Goal: Transaction & Acquisition: Purchase product/service

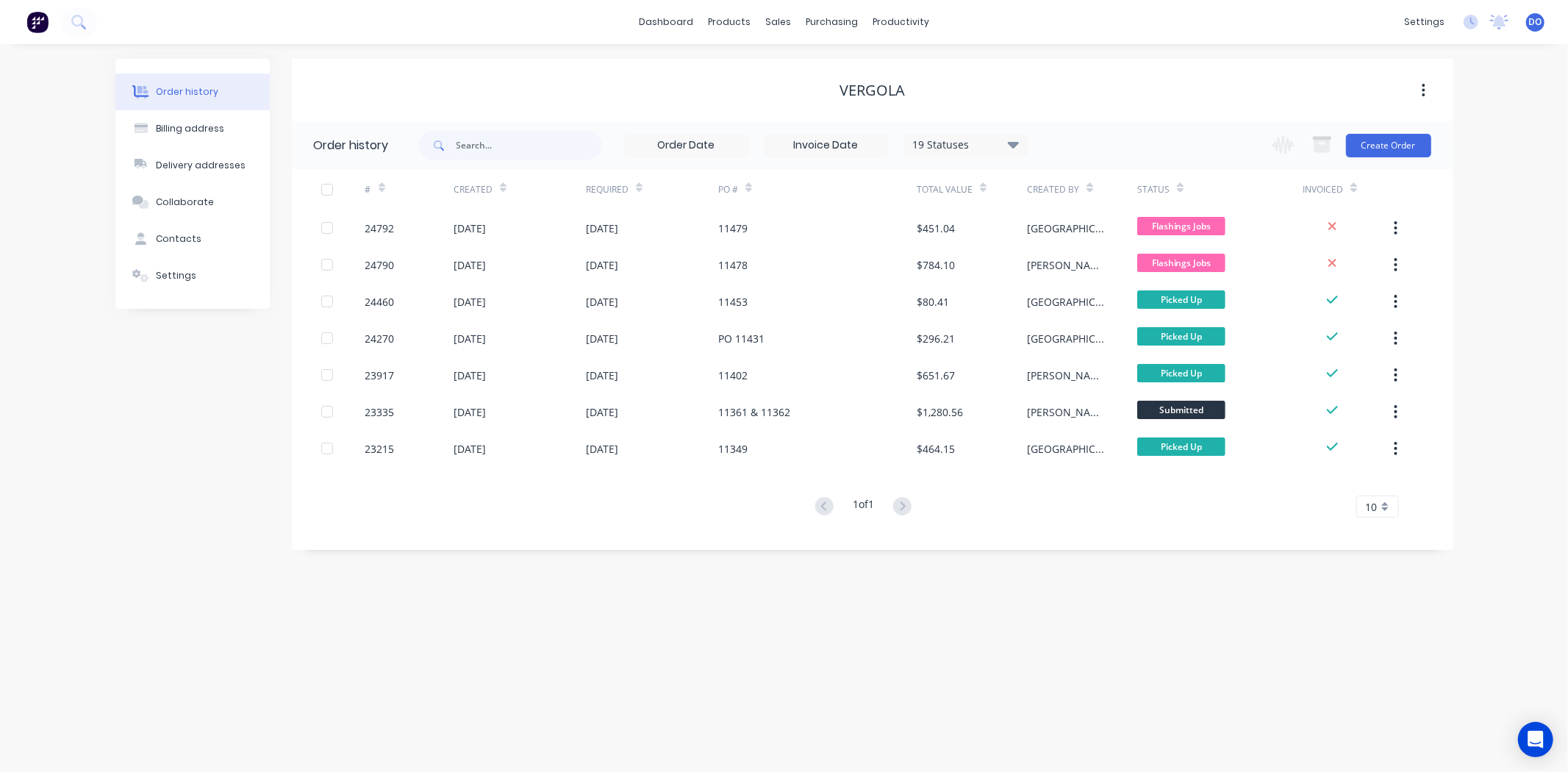
click at [1478, 678] on div "Order history Billing address Delivery addresses Collaborate Contacts Settings …" at bounding box center [784, 407] width 1568 height 727
click at [789, 61] on link "Sales Orders" at bounding box center [856, 70] width 195 height 30
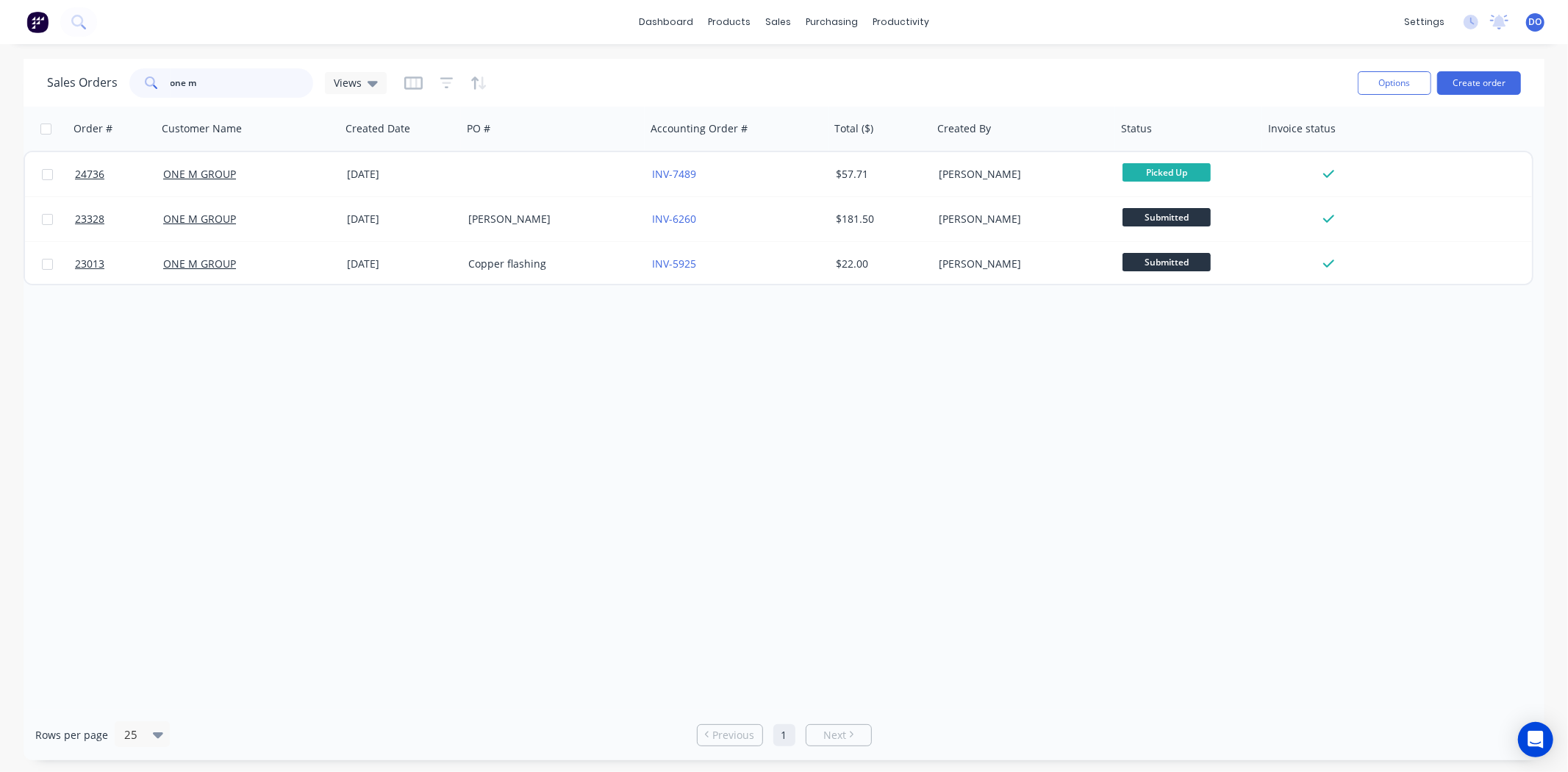
drag, startPoint x: 273, startPoint y: 82, endPoint x: 11, endPoint y: 68, distance: 262.4
click at [11, 68] on div "Sales Orders one m Views Options Create order Order # Customer Name Created Dat…" at bounding box center [784, 409] width 1568 height 701
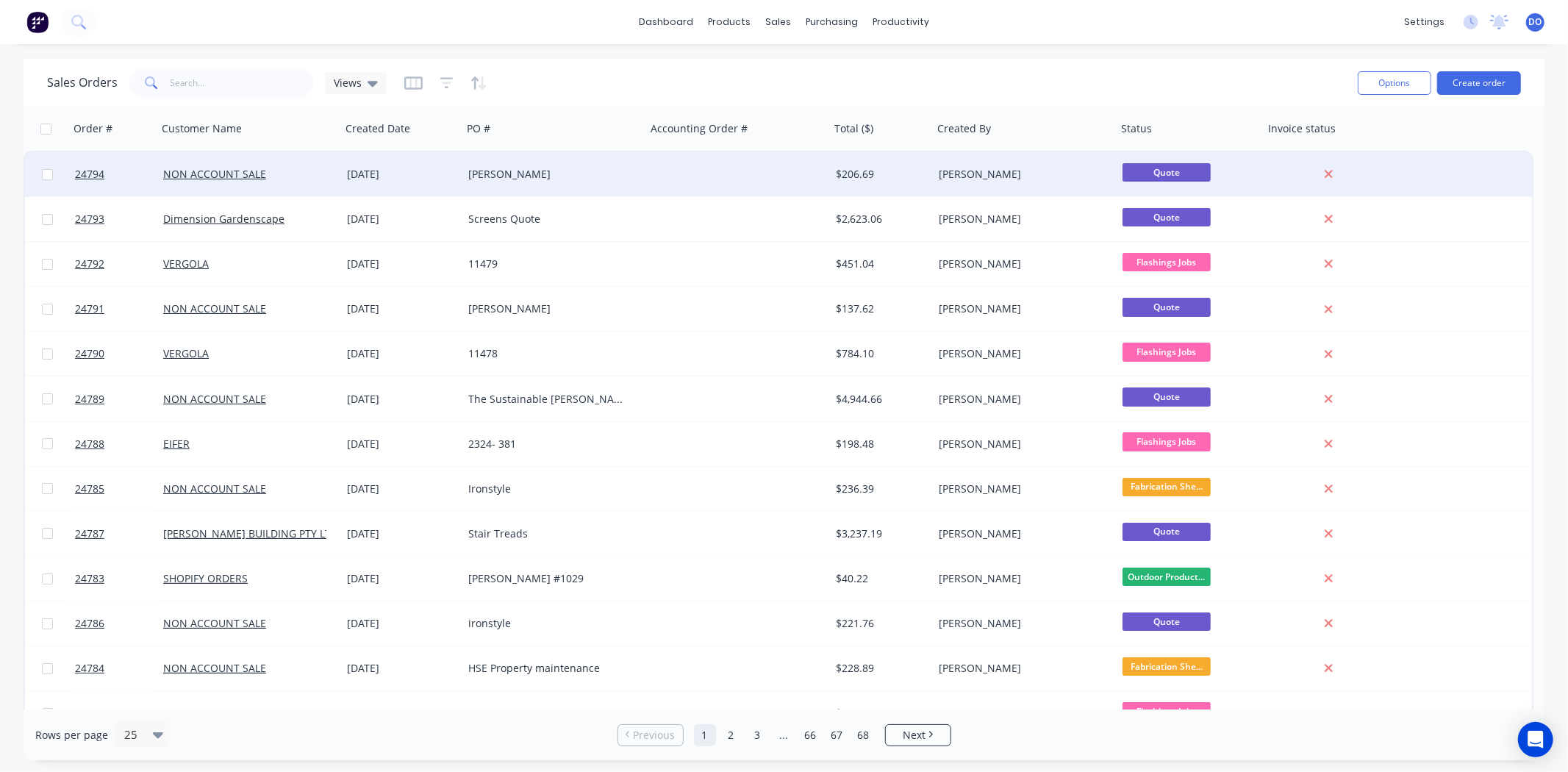
click at [548, 178] on div "[PERSON_NAME]" at bounding box center [550, 175] width 163 height 15
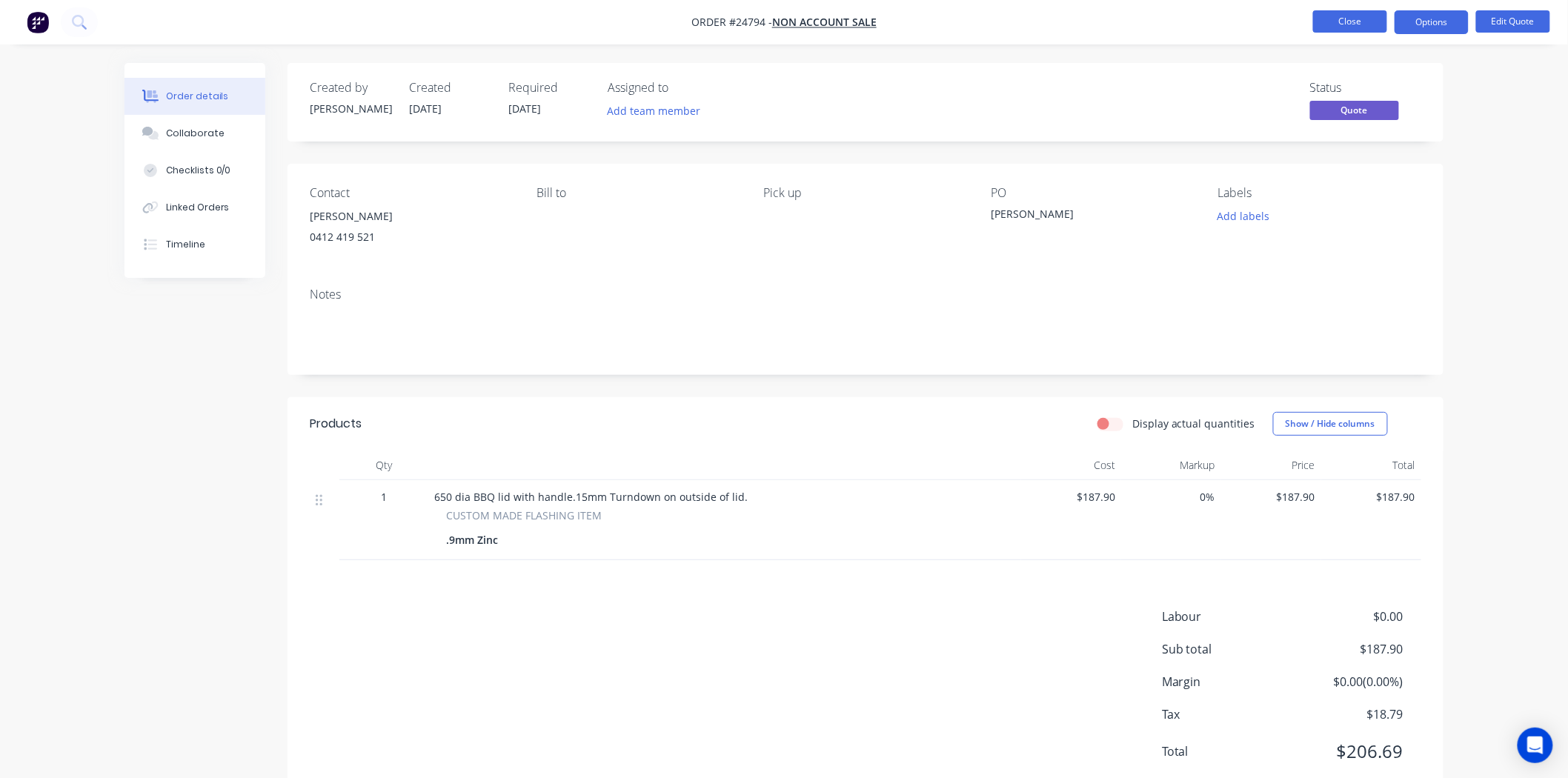
click at [1337, 19] on button "Close" at bounding box center [1350, 22] width 74 height 22
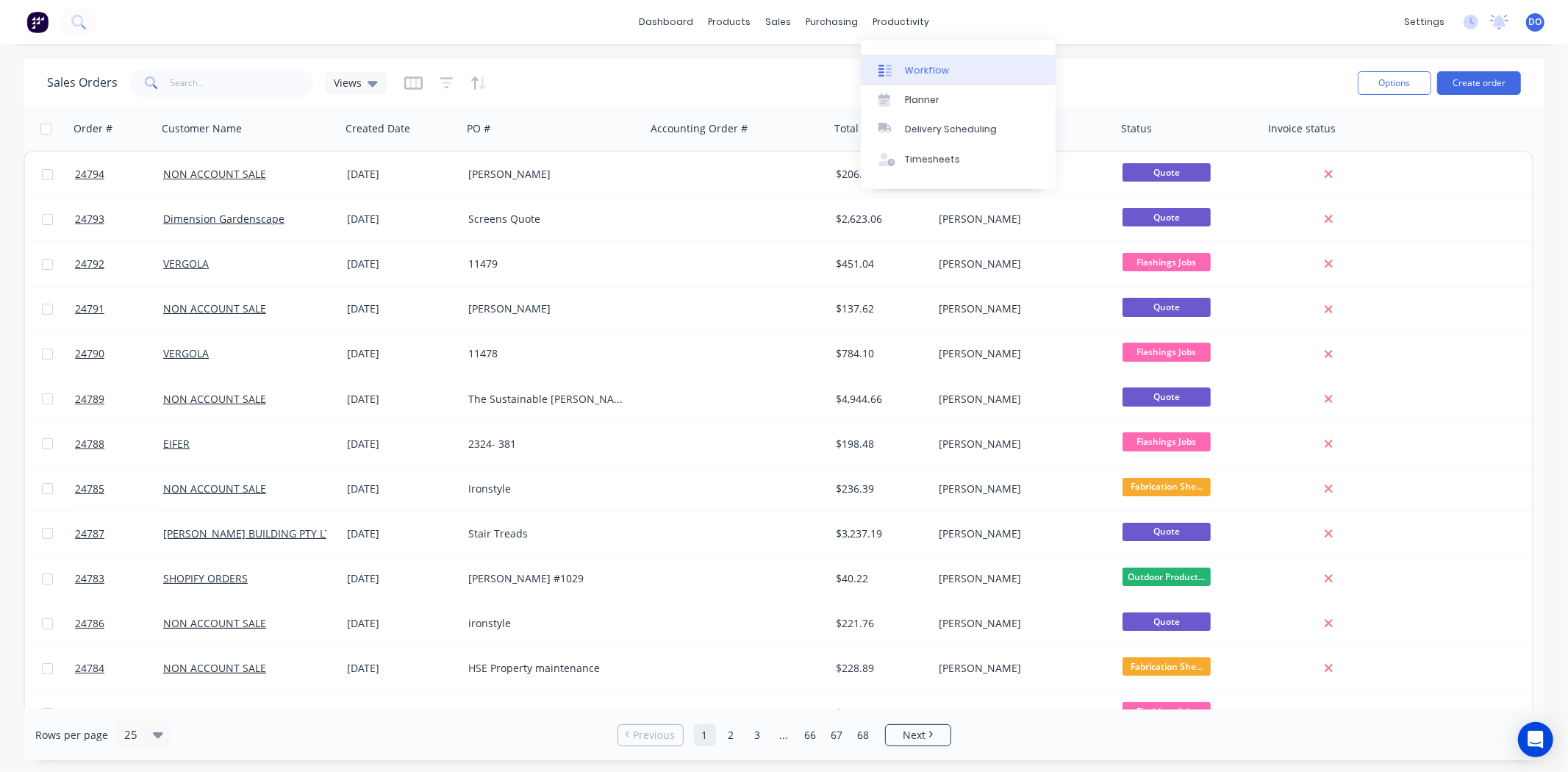
click at [923, 64] on link "Workflow" at bounding box center [958, 70] width 195 height 30
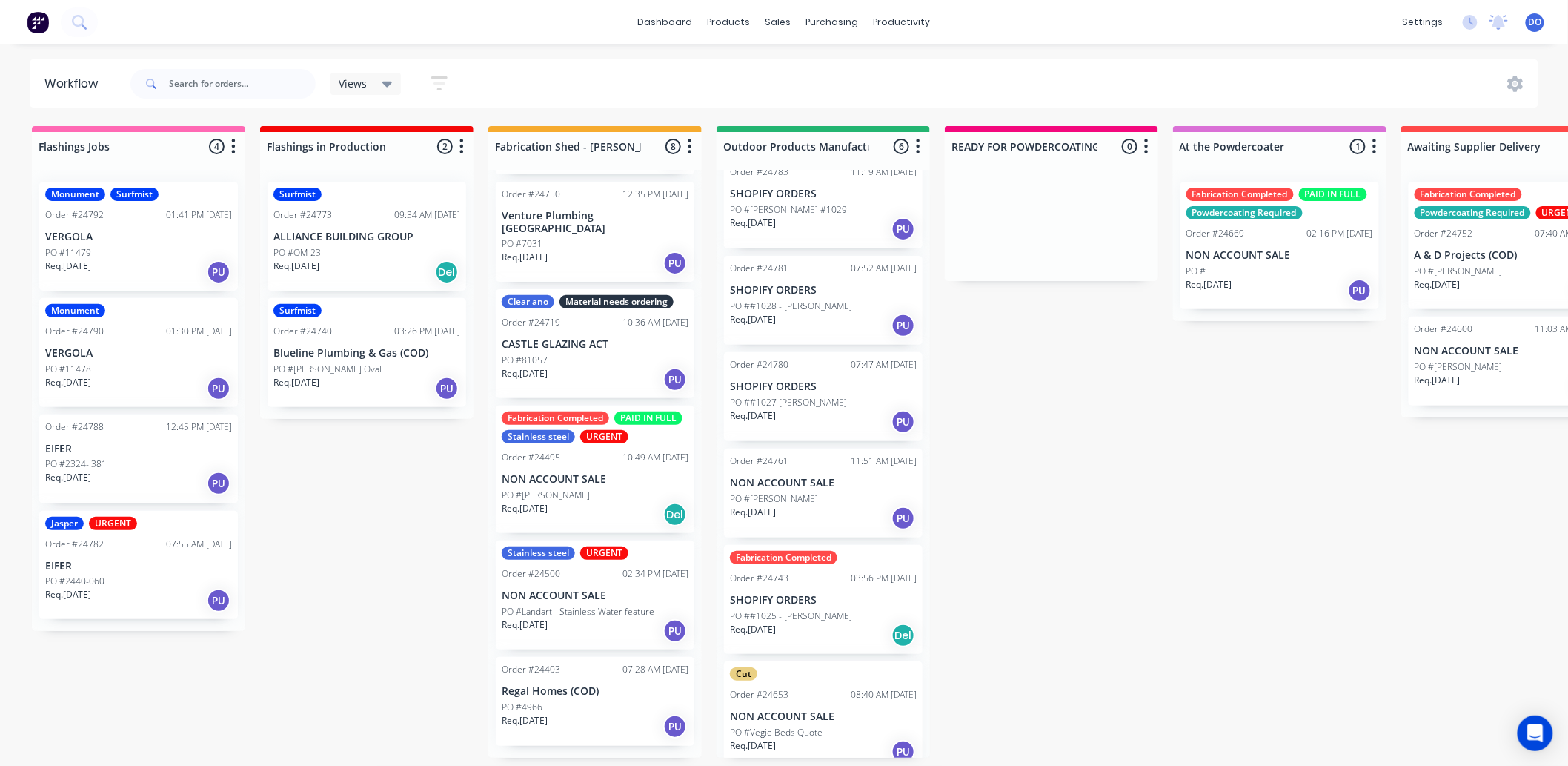
scroll to position [34, 0]
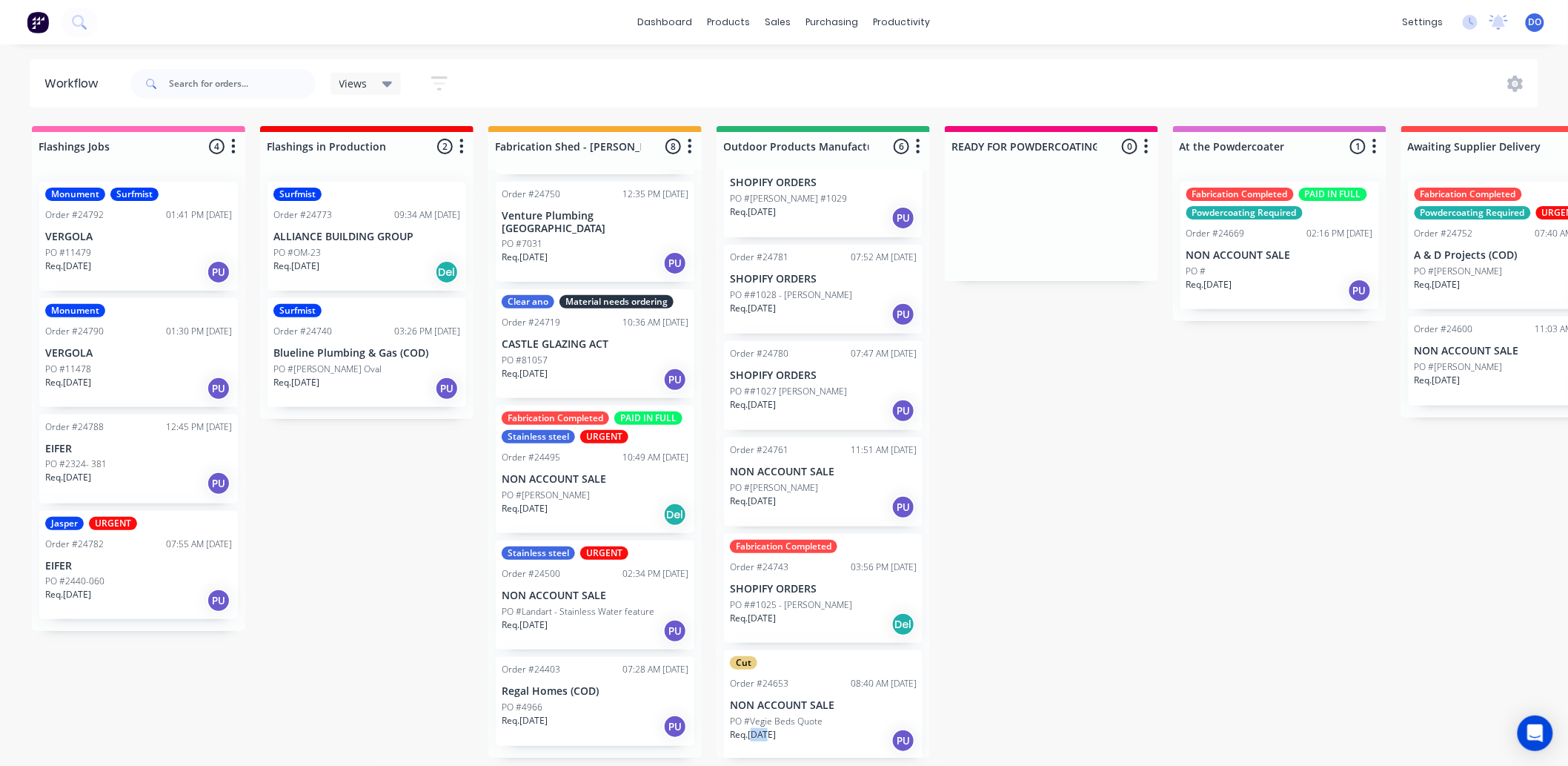
drag, startPoint x: 751, startPoint y: 765, endPoint x: 769, endPoint y: 766, distance: 18.0
click at [769, 677] on html "dashboard products sales purchasing productivity dashboard products Product Cat…" at bounding box center [784, 338] width 1568 height 677
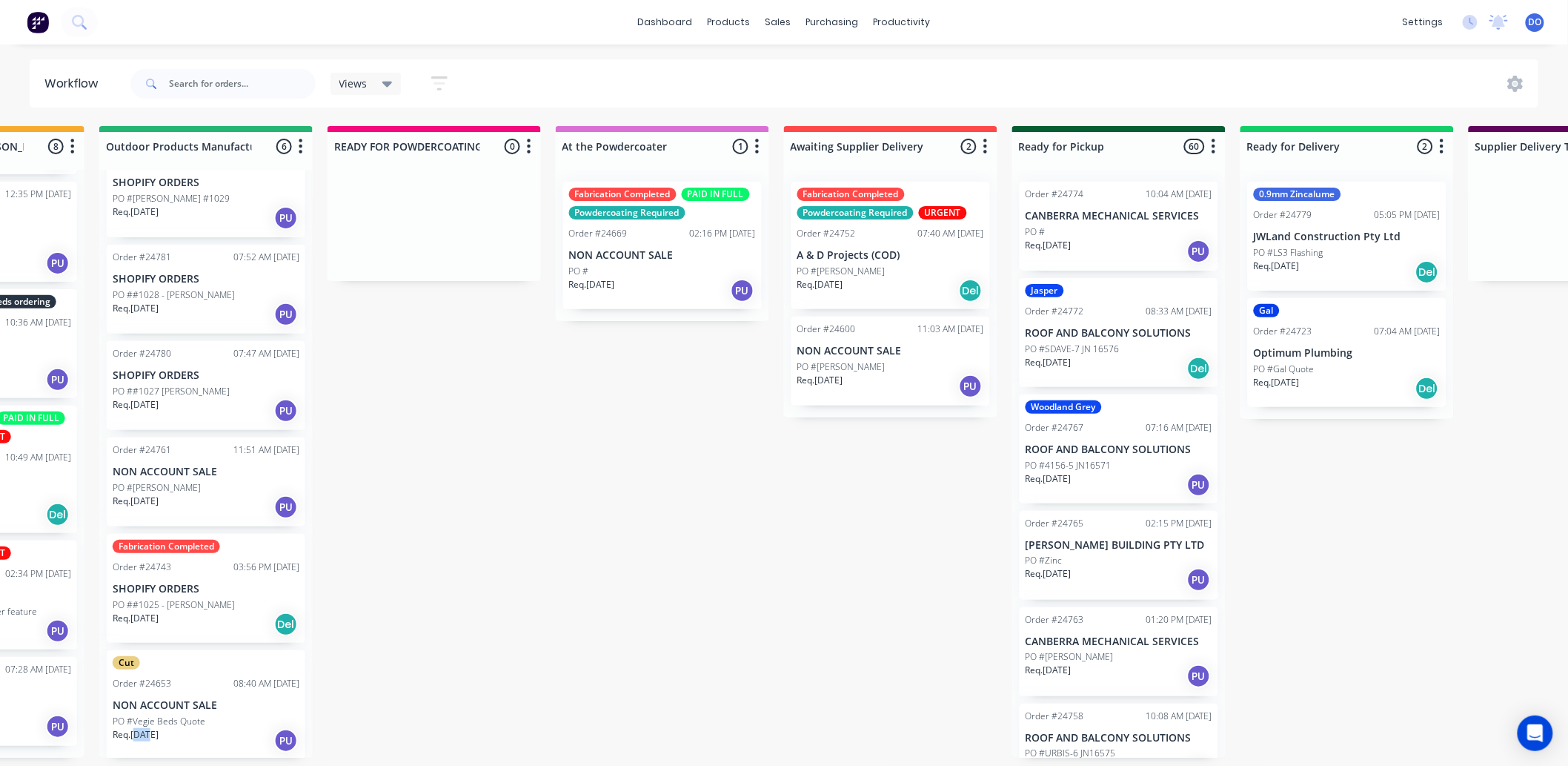
scroll to position [4, 623]
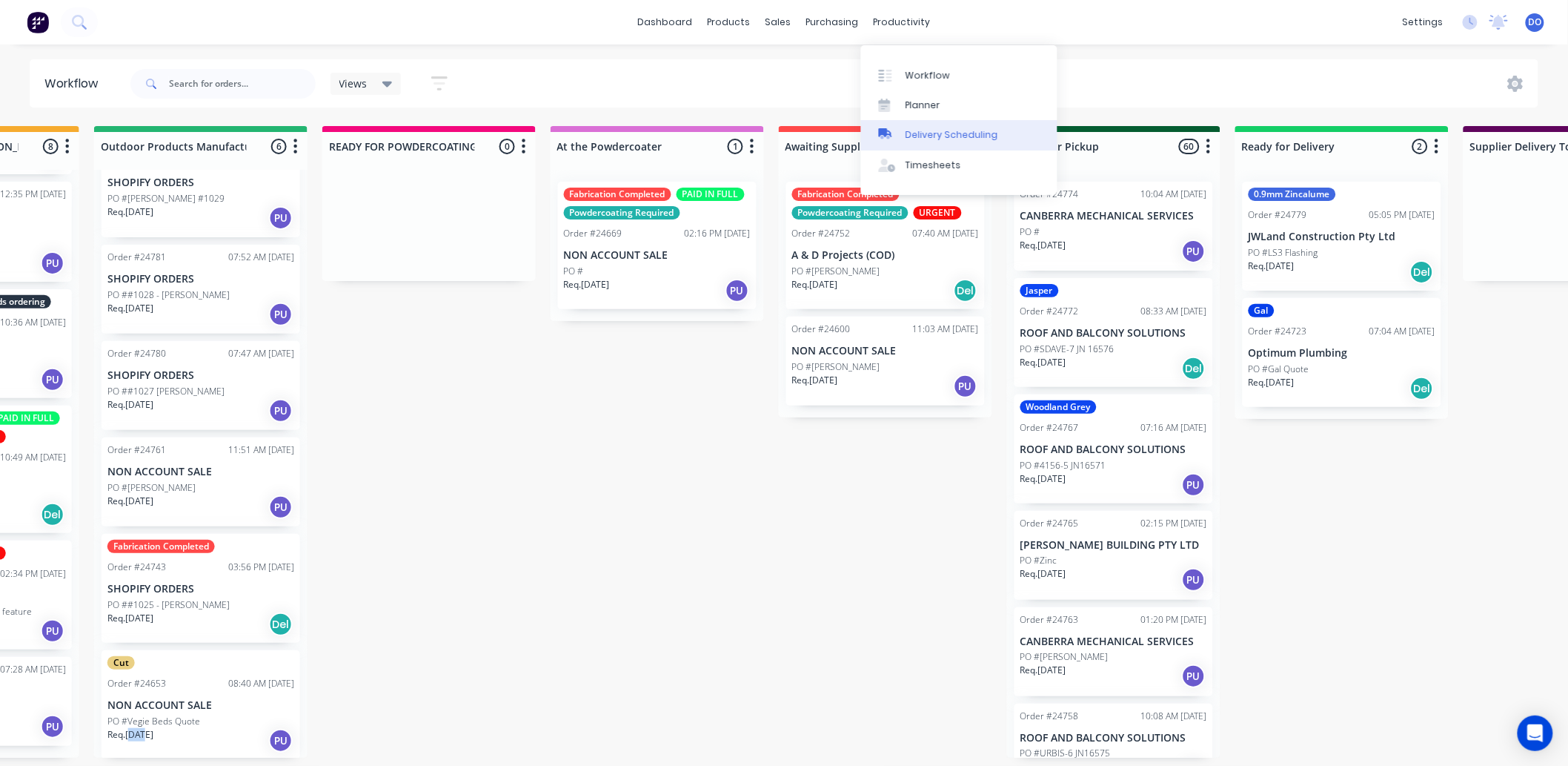
click at [921, 131] on div "Delivery Scheduling" at bounding box center [952, 135] width 93 height 13
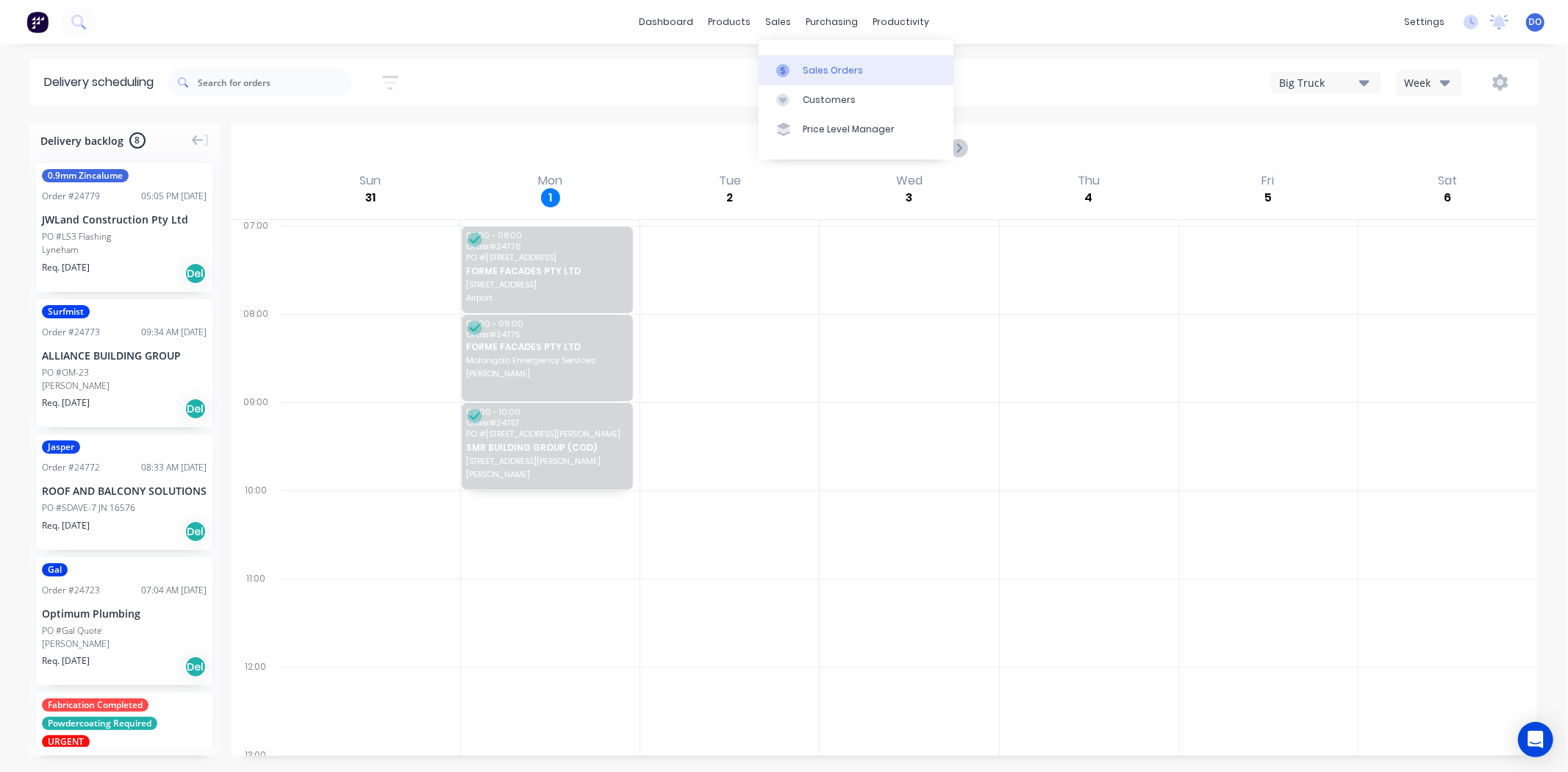
click at [788, 69] on icon at bounding box center [783, 71] width 13 height 13
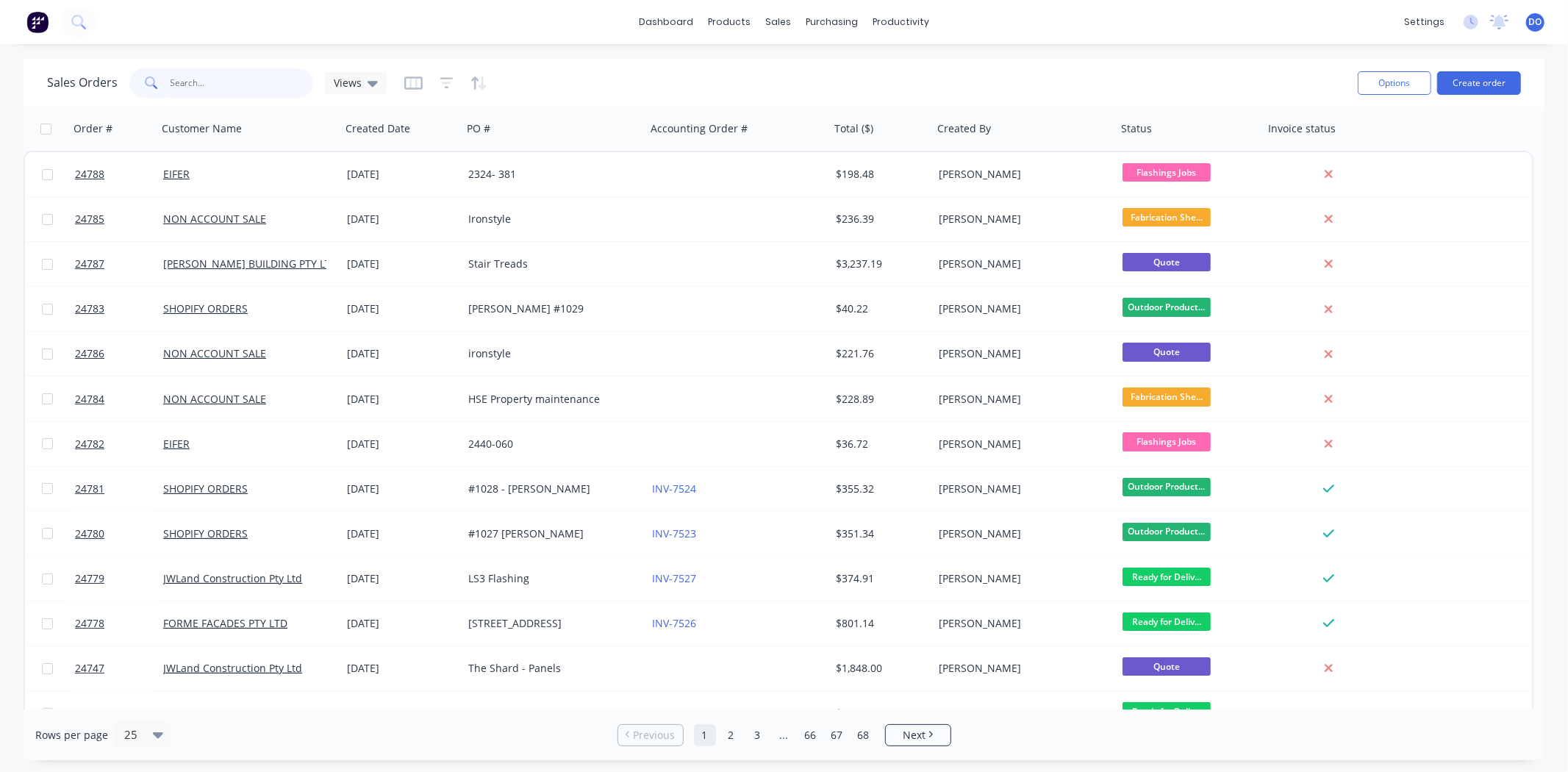
click at [226, 79] on input "text" at bounding box center [242, 83] width 143 height 30
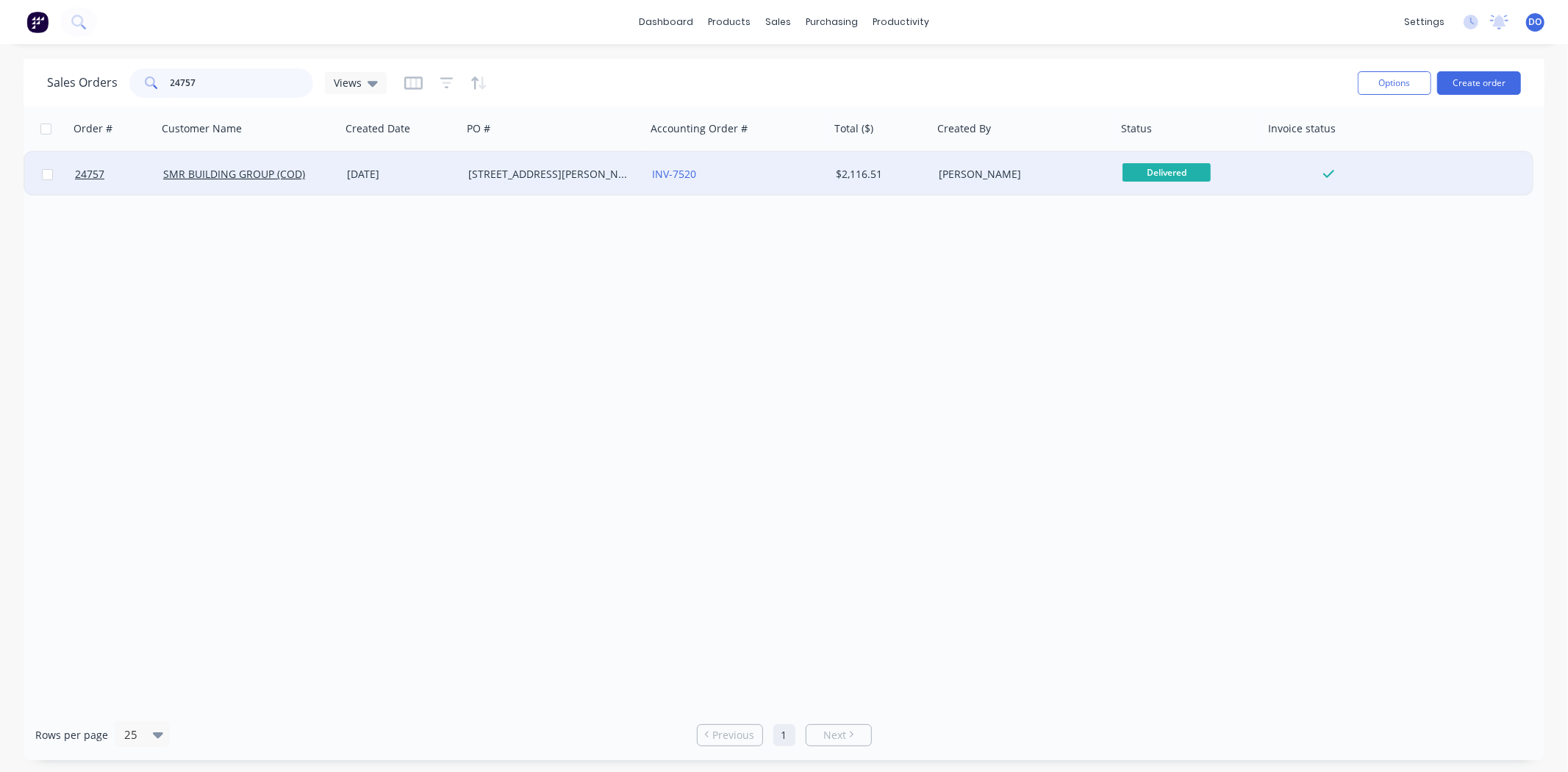
type input "24757"
click at [530, 171] on div "[STREET_ADDRESS][PERSON_NAME]" at bounding box center [550, 175] width 163 height 15
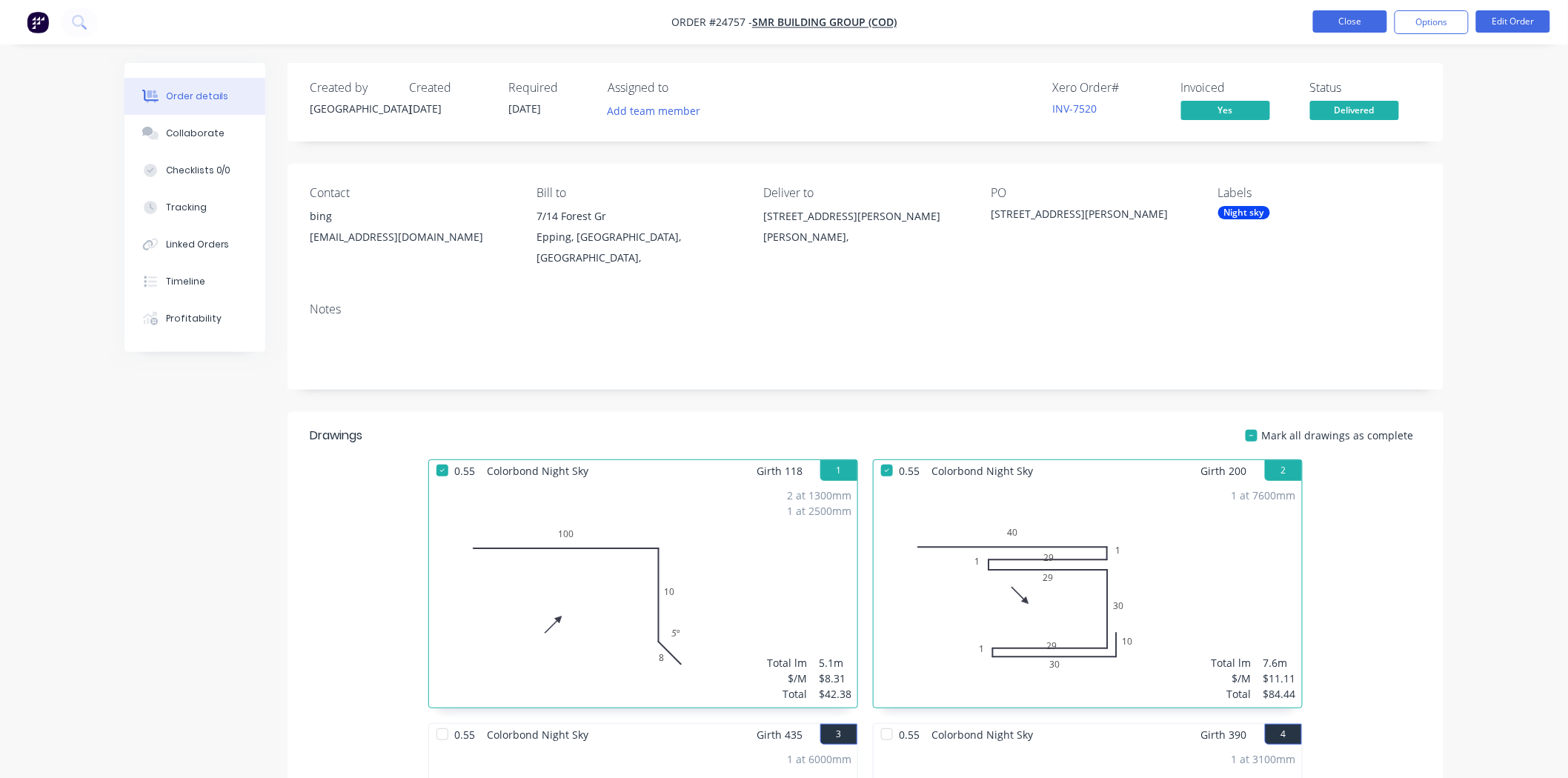
click at [1323, 17] on button "Close" at bounding box center [1350, 22] width 74 height 22
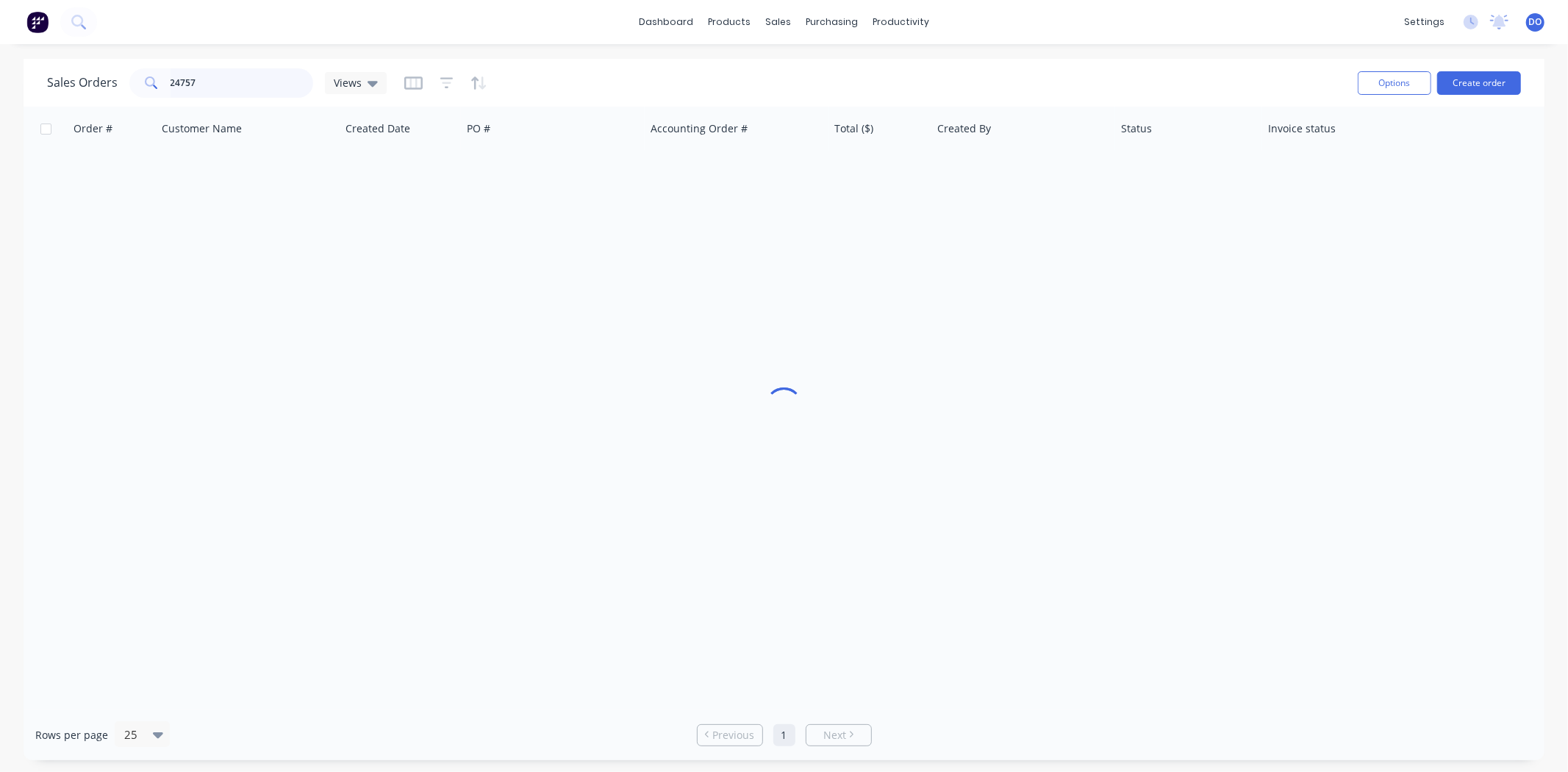
click at [210, 90] on input "24757" at bounding box center [242, 83] width 143 height 30
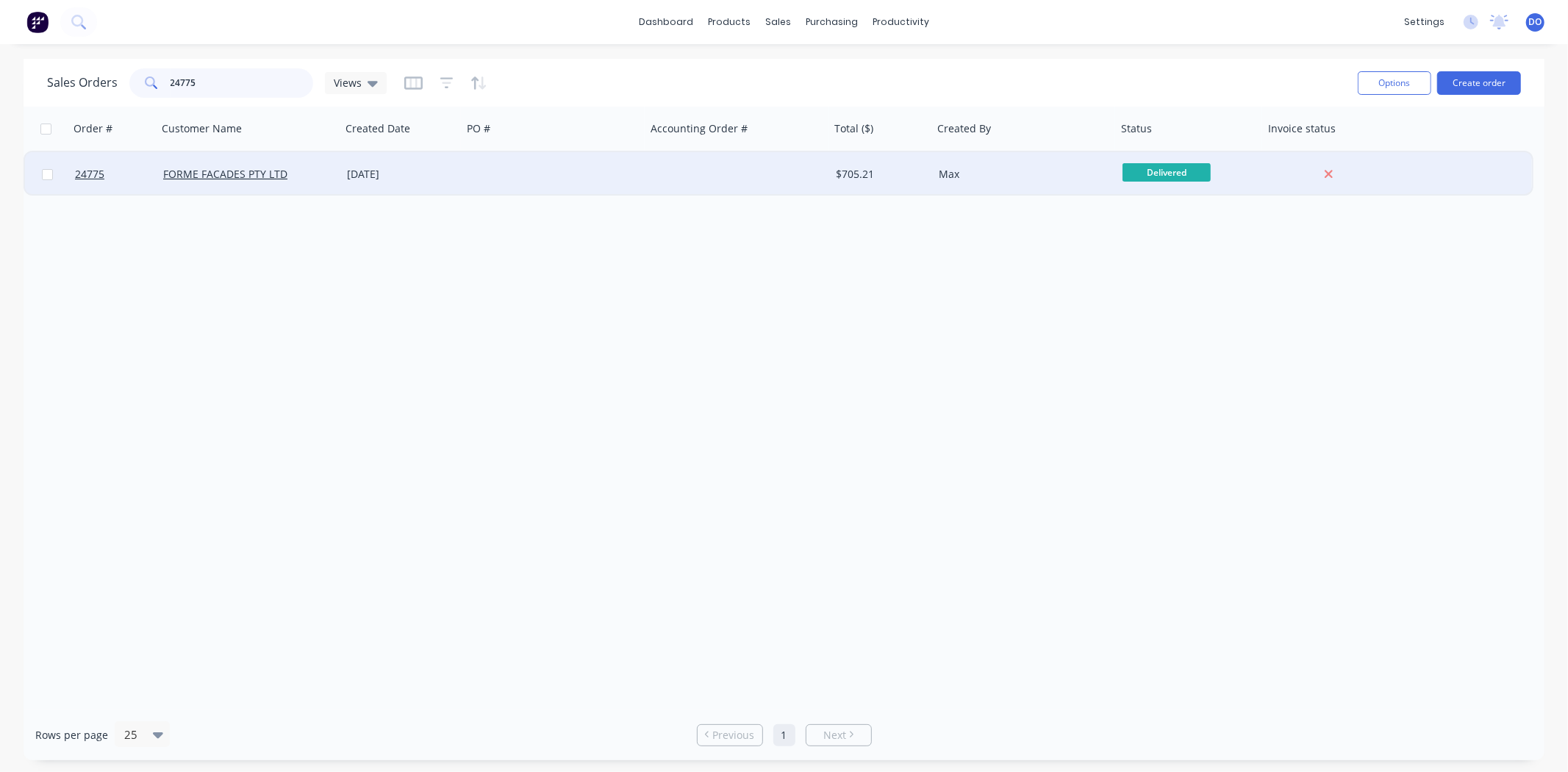
type input "24775"
click at [293, 179] on div "FORME FACADES PTY LTD" at bounding box center [245, 175] width 163 height 15
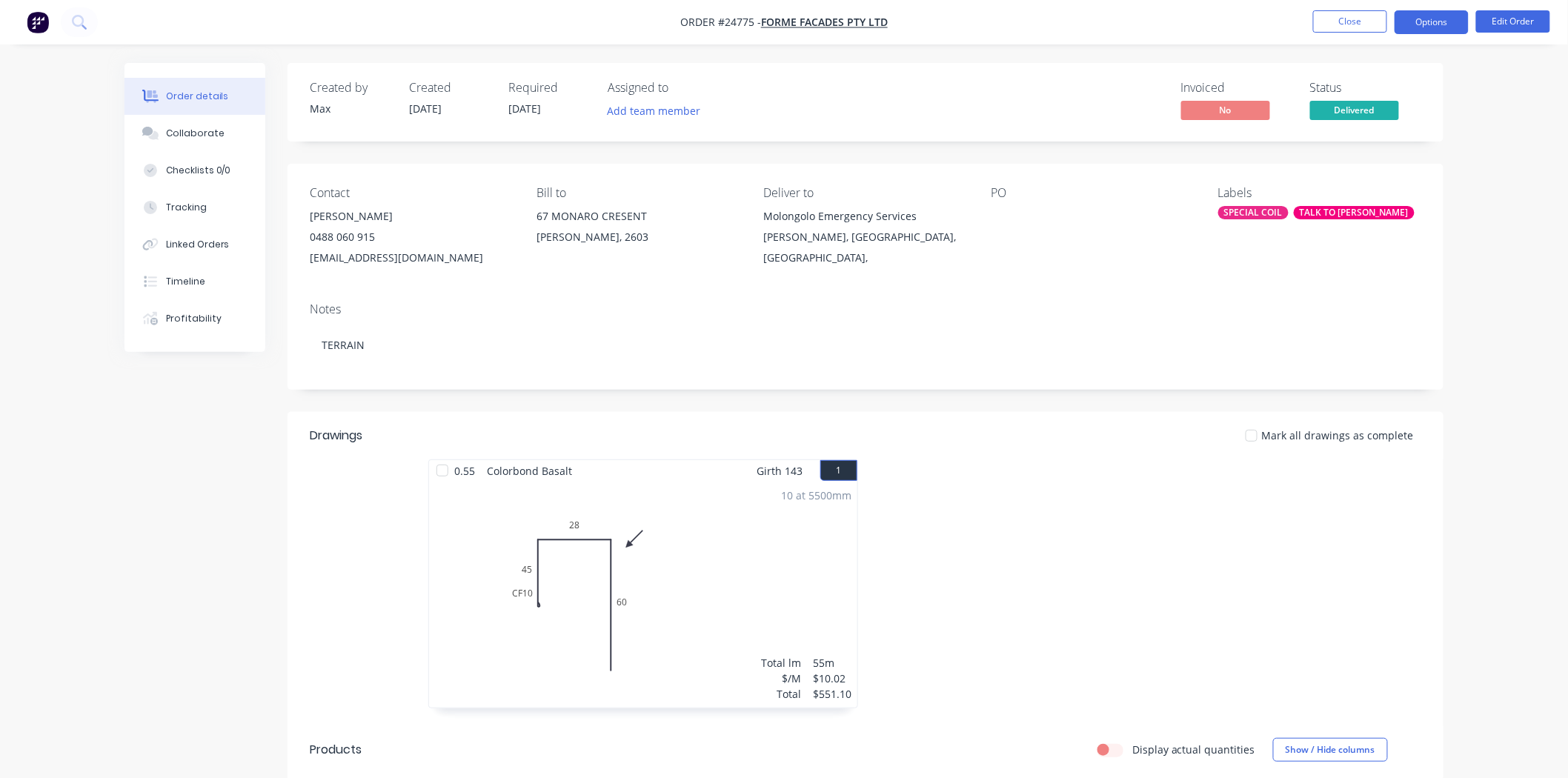
click at [1423, 19] on button "Options" at bounding box center [1432, 22] width 74 height 24
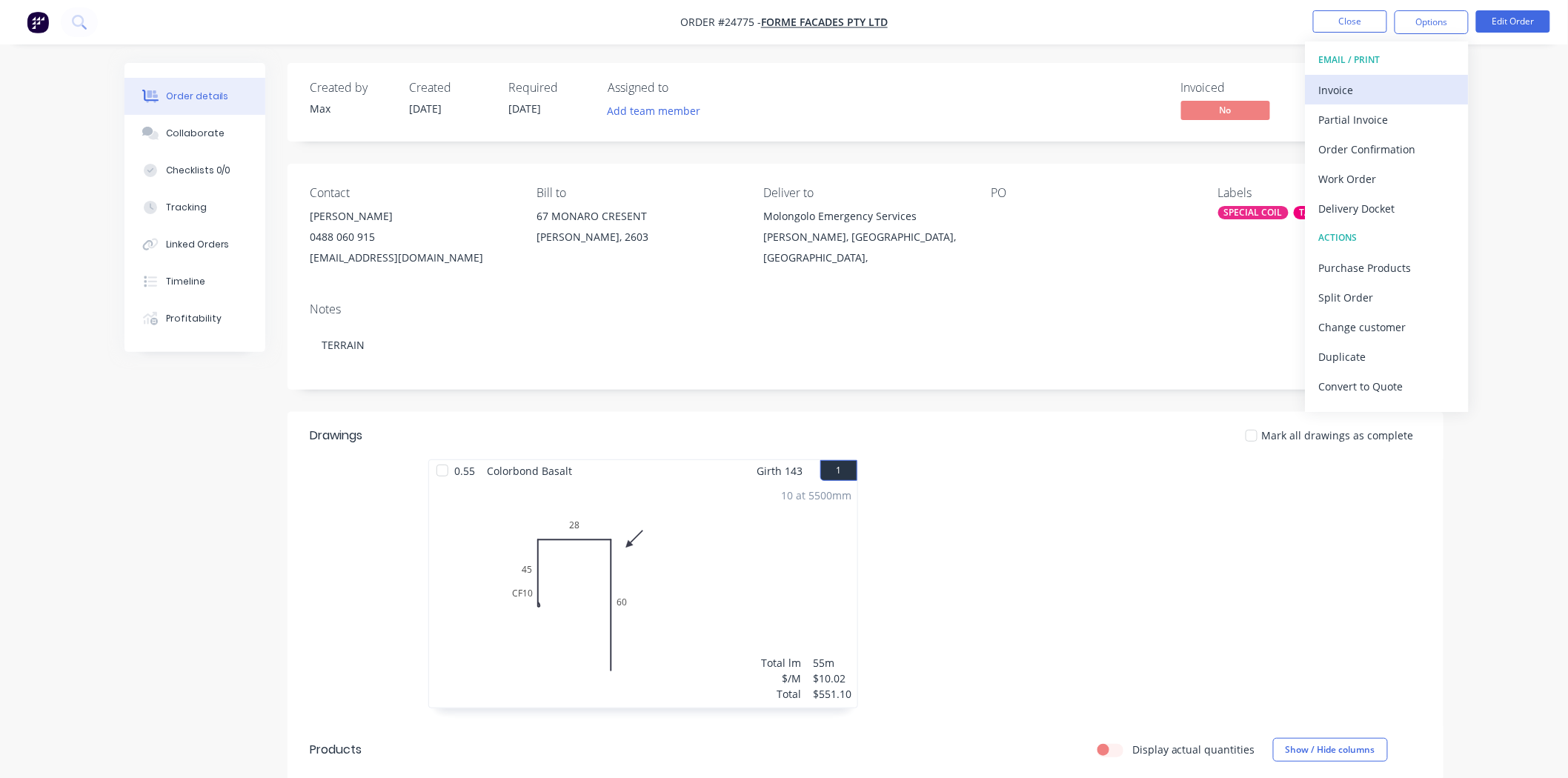
click at [1389, 86] on div "Invoice" at bounding box center [1387, 90] width 136 height 22
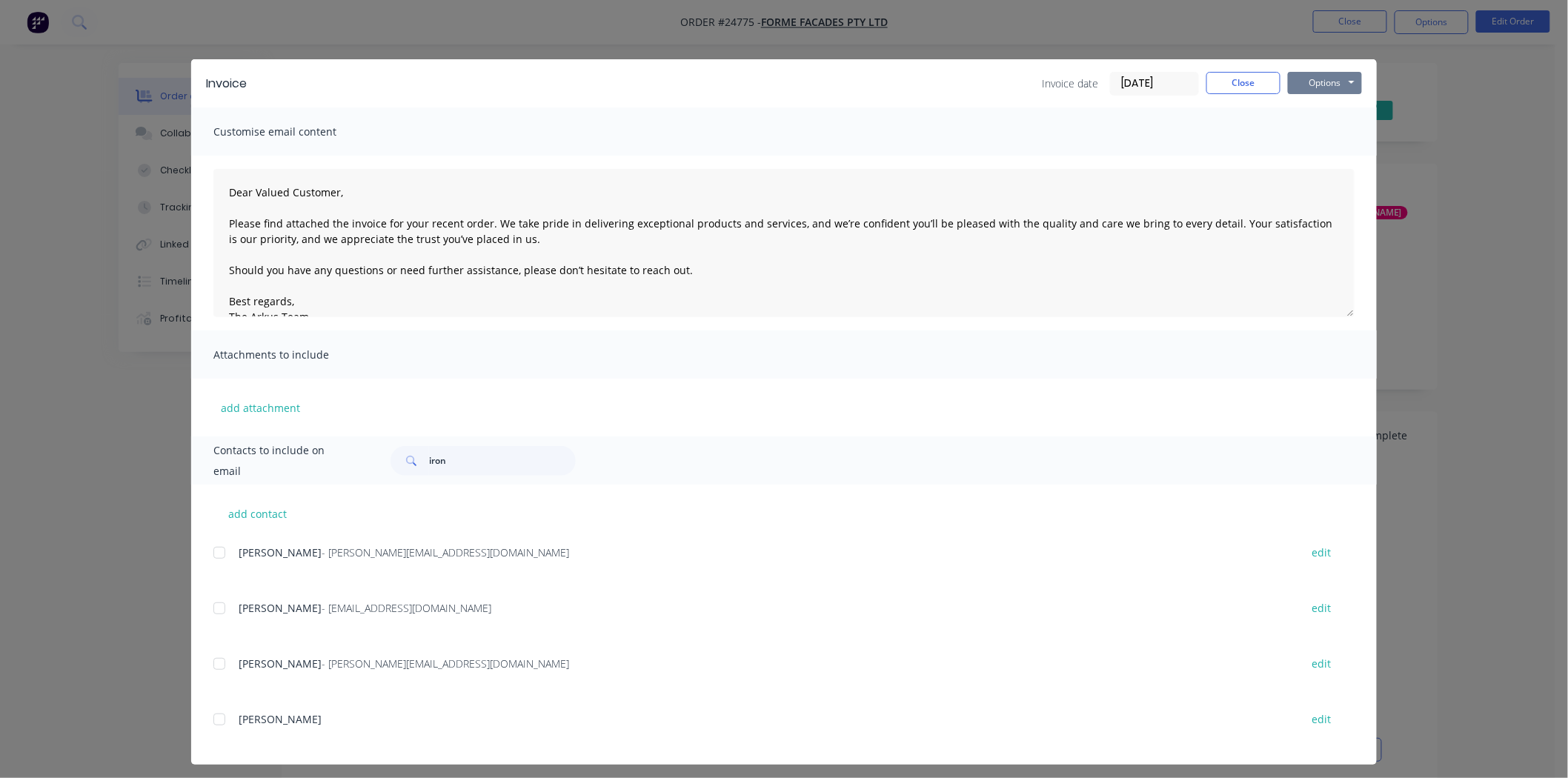
click at [1346, 89] on button "Options" at bounding box center [1325, 83] width 74 height 22
click at [1331, 127] on button "Print" at bounding box center [1335, 133] width 95 height 25
click at [1261, 78] on button "Close" at bounding box center [1244, 83] width 74 height 22
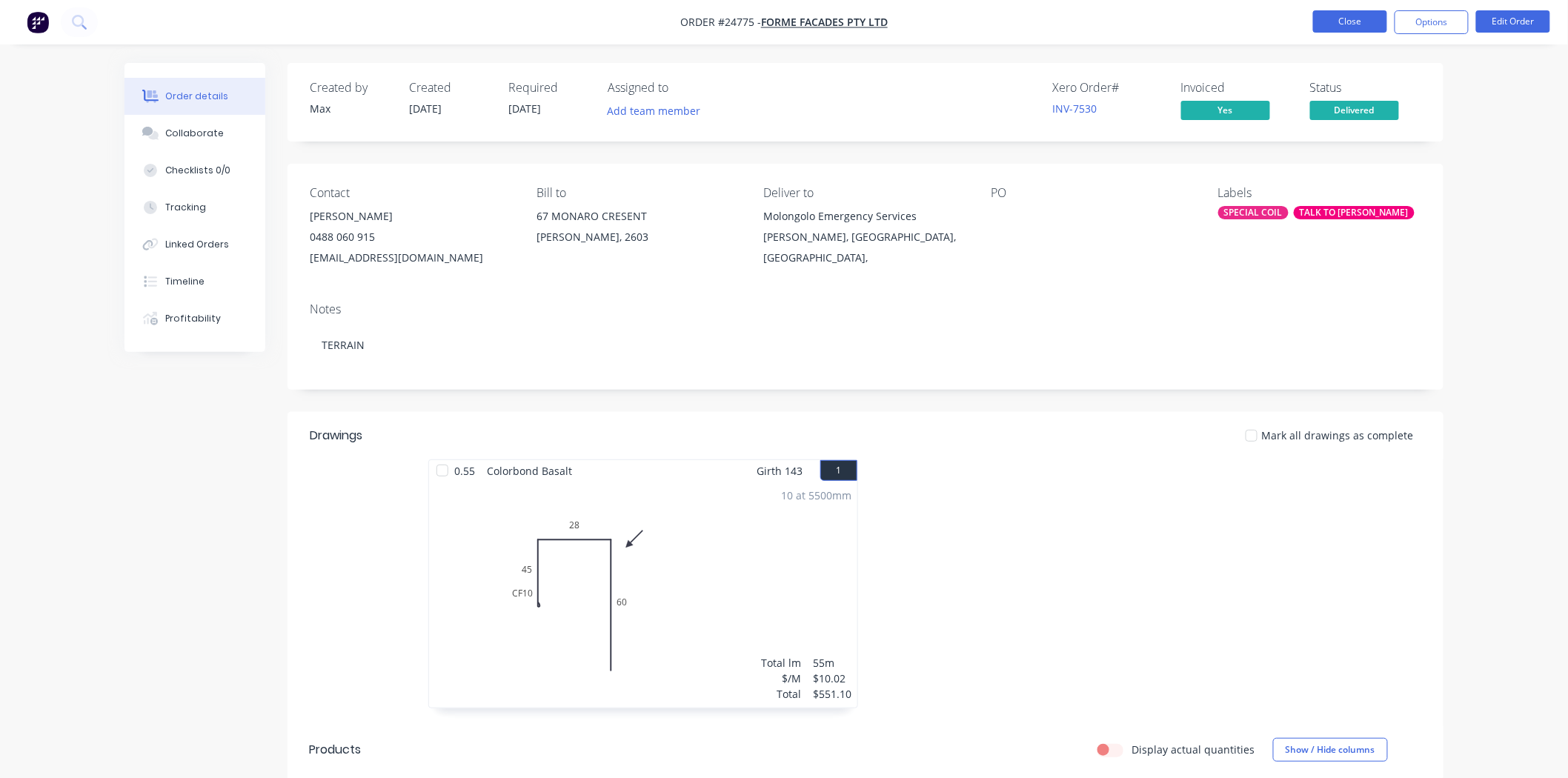
click at [1337, 31] on button "Close" at bounding box center [1350, 22] width 74 height 22
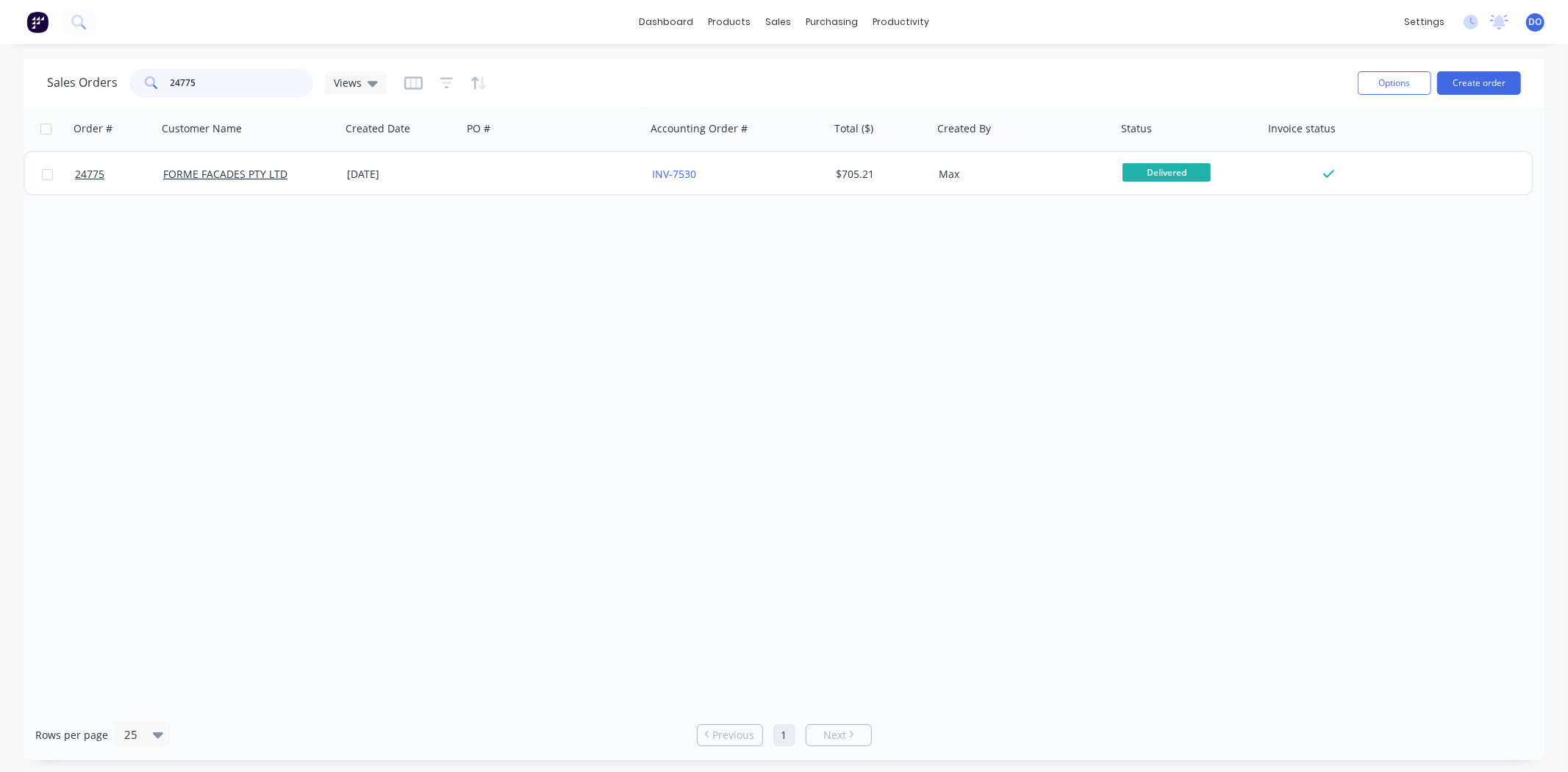
drag, startPoint x: 267, startPoint y: 89, endPoint x: 50, endPoint y: 63, distance: 218.6
click at [50, 63] on div "Sales Orders 24775 Views Options Create order" at bounding box center [784, 82] width 1521 height 48
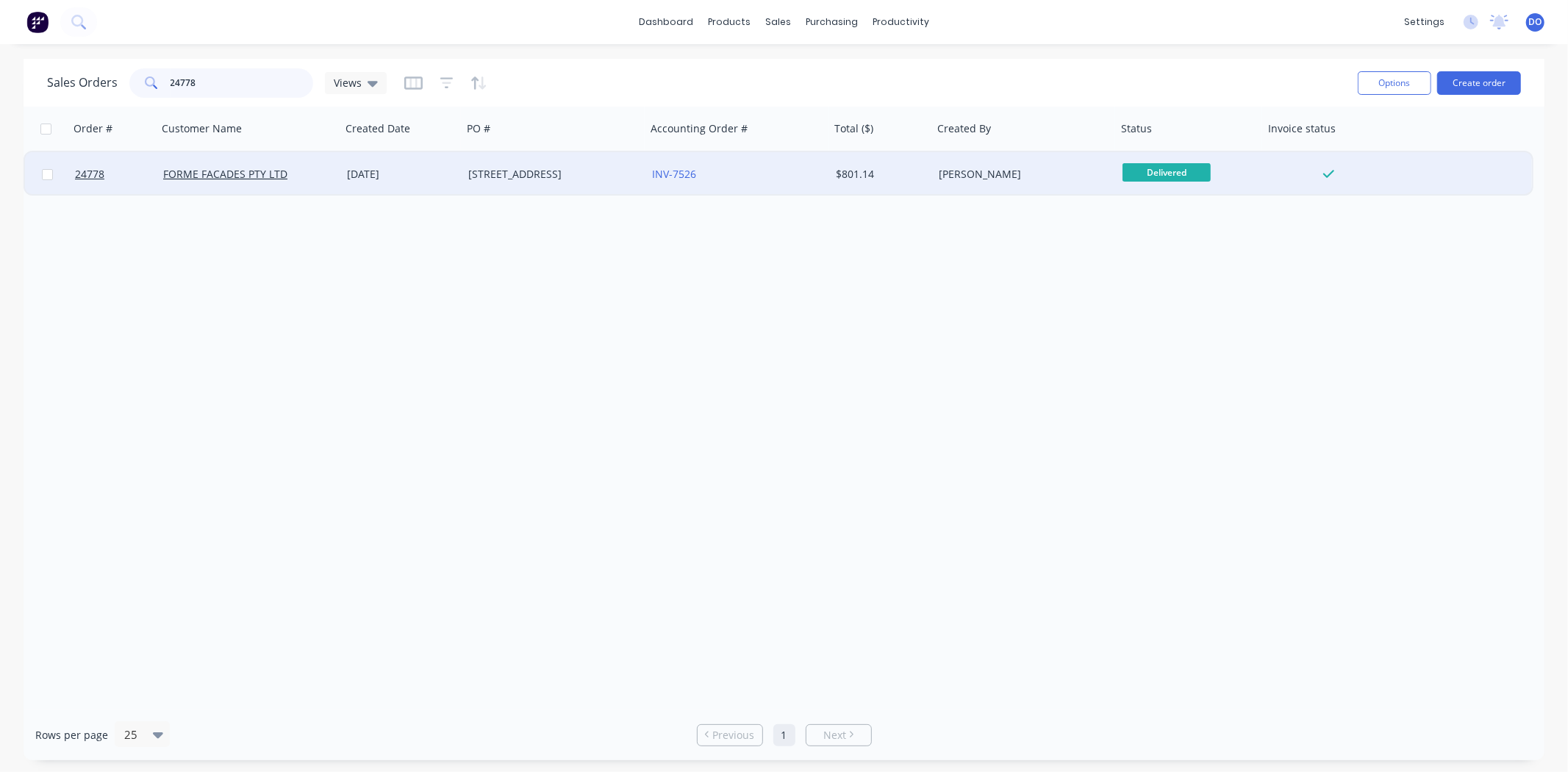
type input "24778"
click at [567, 173] on div "[STREET_ADDRESS]" at bounding box center [550, 175] width 163 height 15
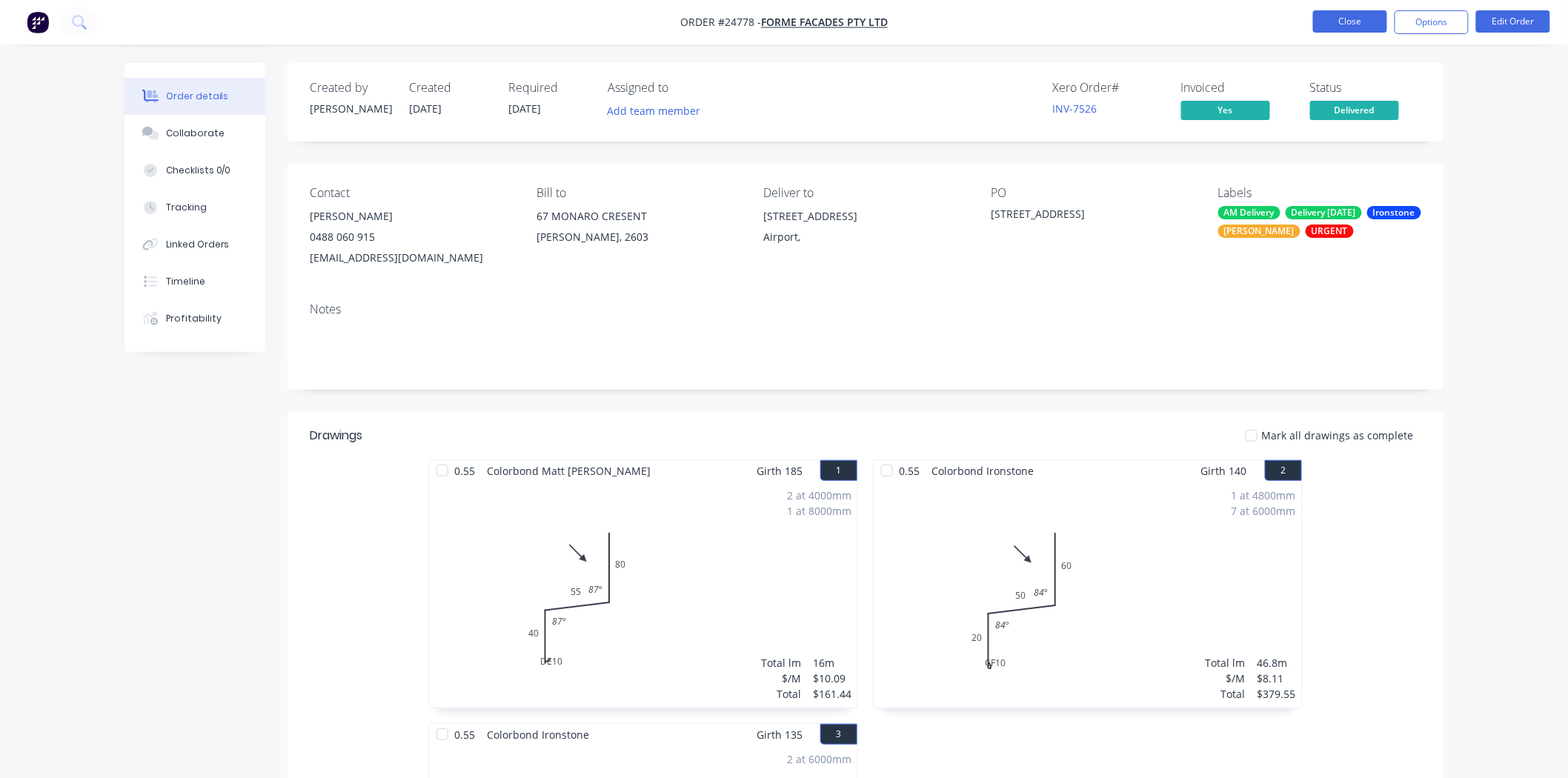
click at [1383, 11] on button "Close" at bounding box center [1350, 22] width 74 height 22
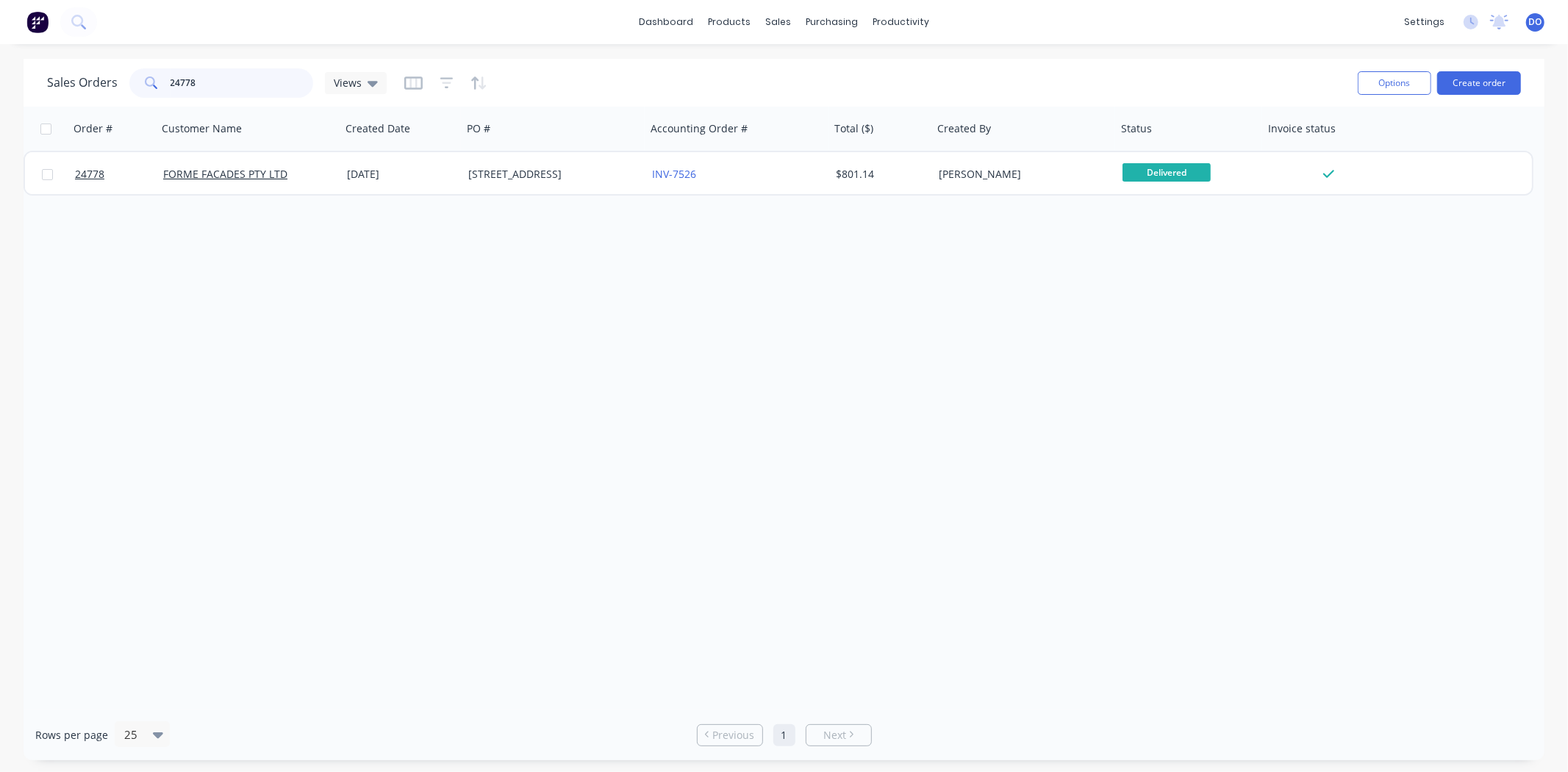
drag, startPoint x: 217, startPoint y: 75, endPoint x: 0, endPoint y: 120, distance: 221.6
click at [0, 120] on div "Sales Orders 24778 Views Options Create order Order # Customer Name Created Dat…" at bounding box center [784, 409] width 1568 height 701
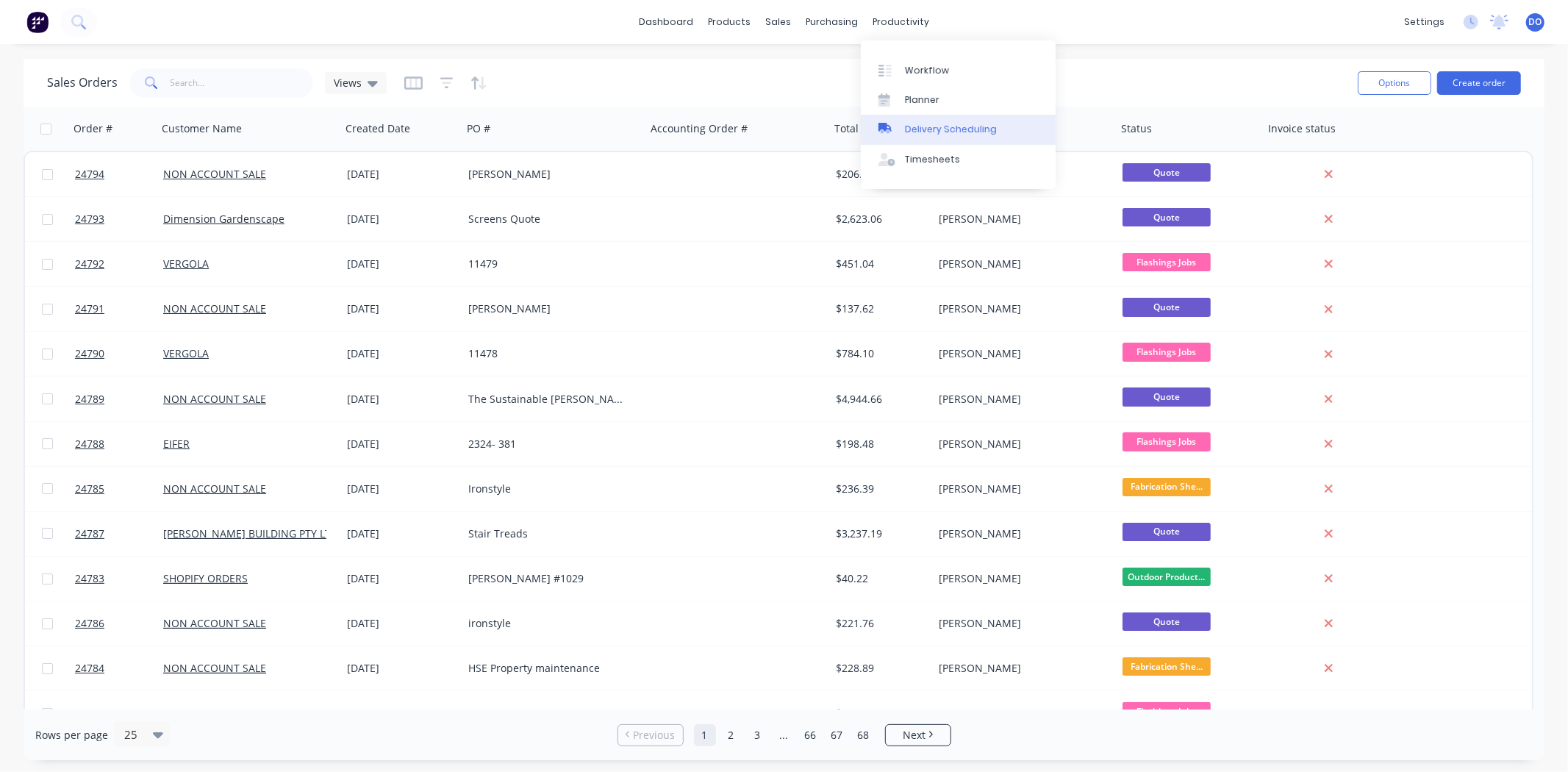
click at [948, 130] on div "Delivery Scheduling" at bounding box center [951, 129] width 92 height 13
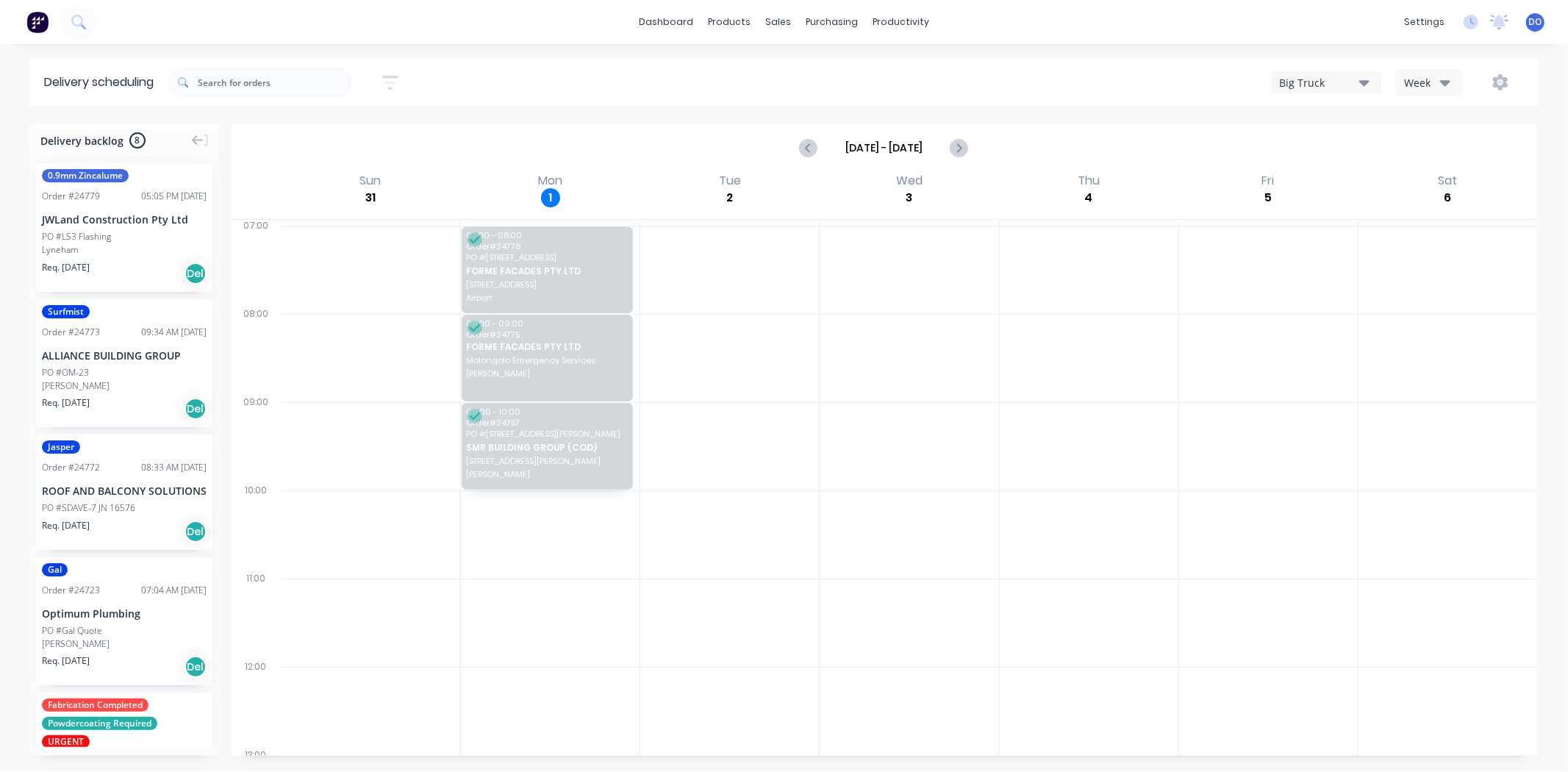
click at [1000, 269] on div at bounding box center [1089, 270] width 178 height 88
click at [781, 25] on div "sales" at bounding box center [778, 22] width 40 height 22
click at [846, 31] on div "purchasing" at bounding box center [832, 22] width 67 height 22
click at [895, 26] on div "productivity" at bounding box center [901, 22] width 71 height 22
click at [897, 61] on link "Workflow" at bounding box center [958, 70] width 195 height 30
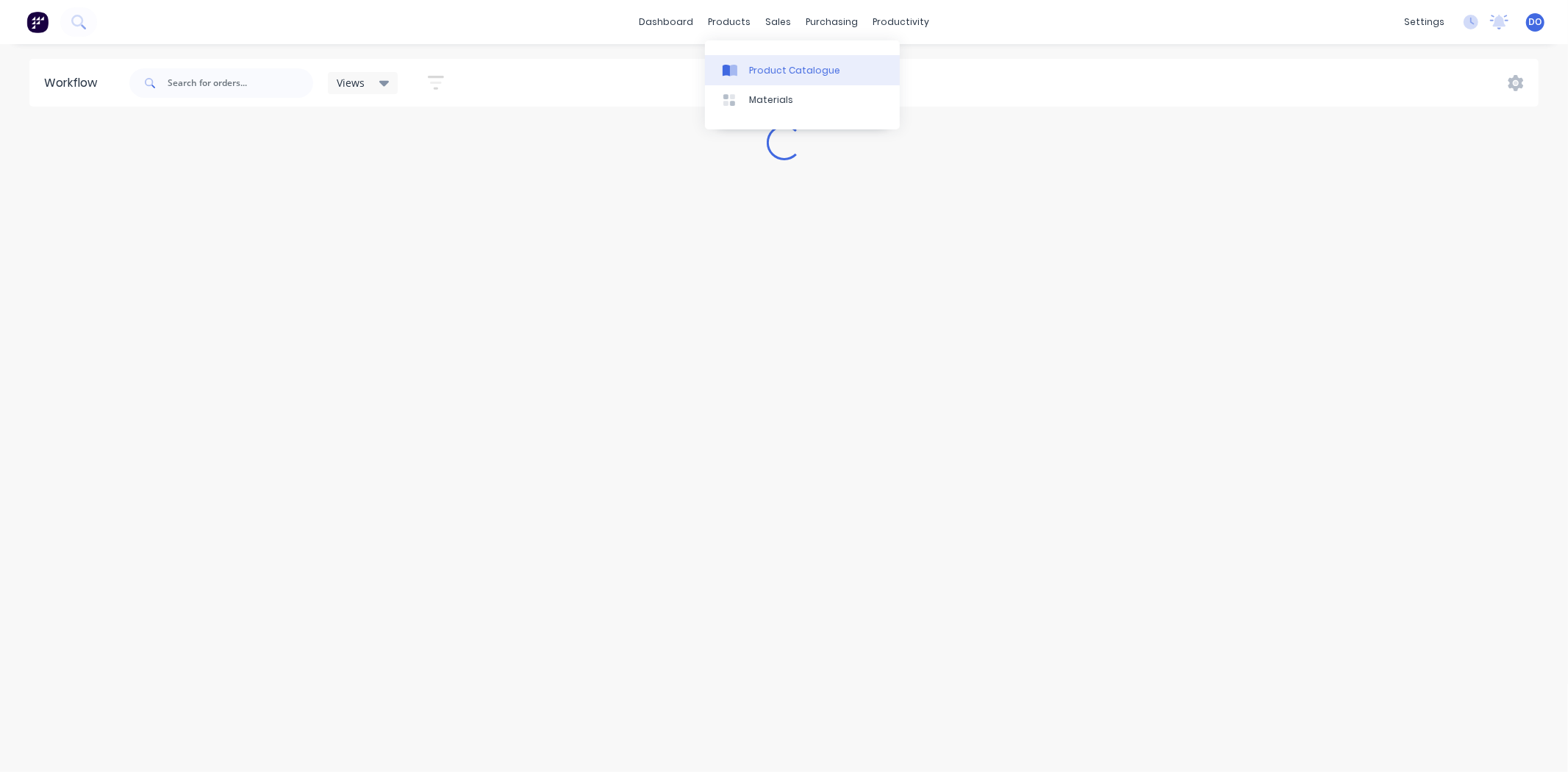
click at [735, 75] on icon at bounding box center [733, 71] width 7 height 12
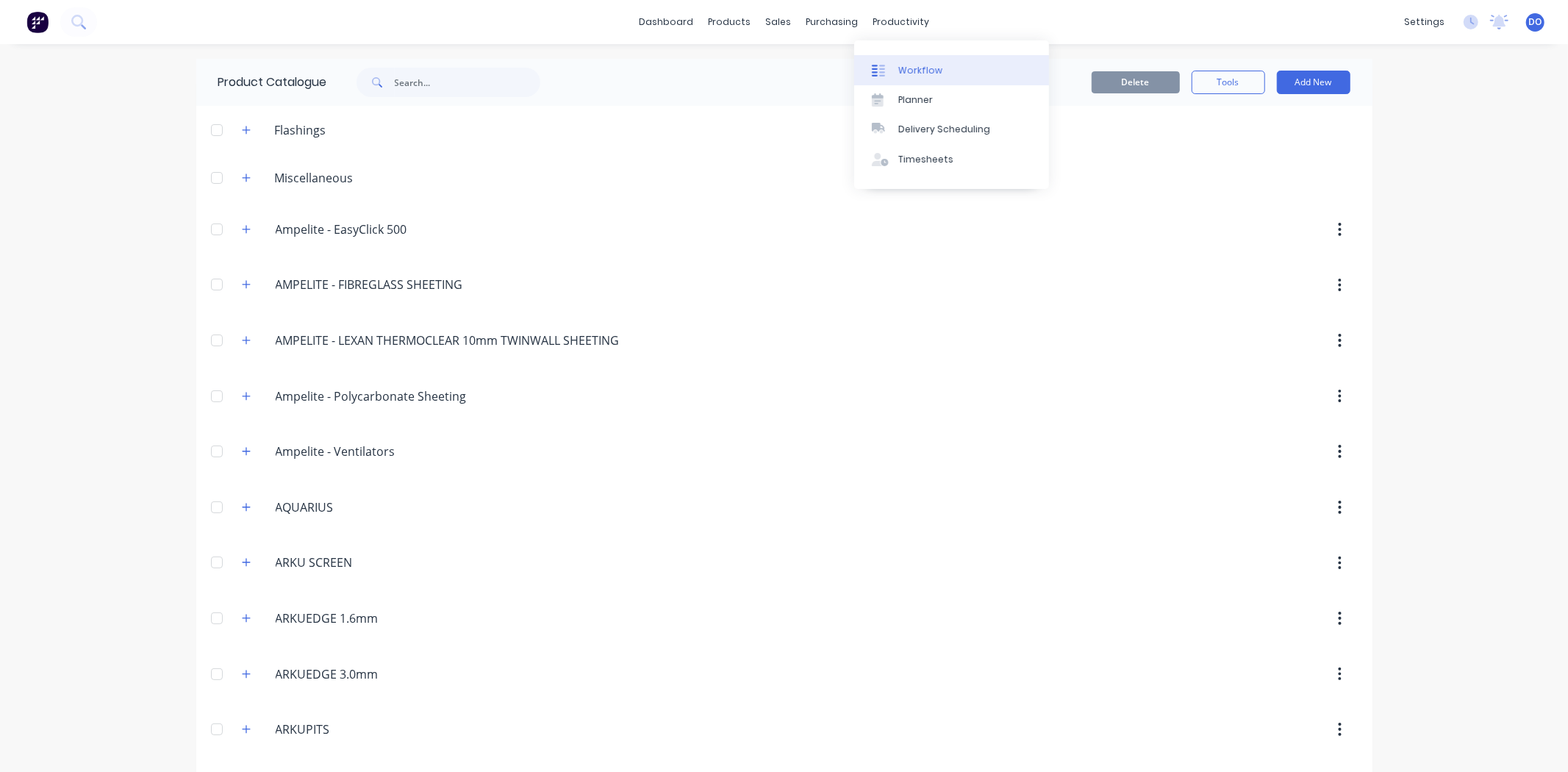
click at [888, 56] on link "Workflow" at bounding box center [952, 70] width 195 height 30
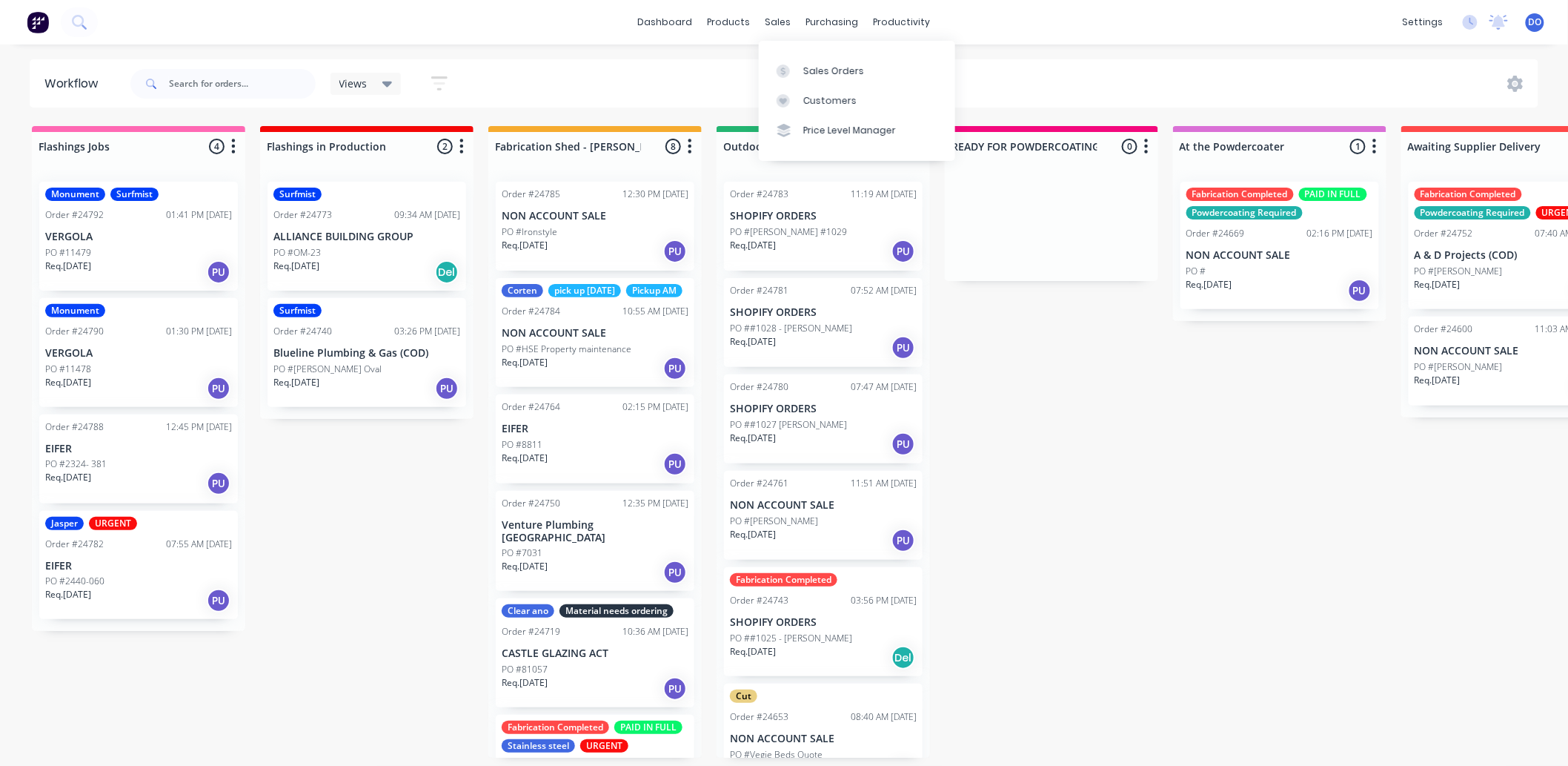
click at [790, 54] on div "Sales Orders Customers Price Level Manager" at bounding box center [857, 100] width 196 height 119
click at [792, 62] on link "Sales Orders" at bounding box center [857, 70] width 196 height 30
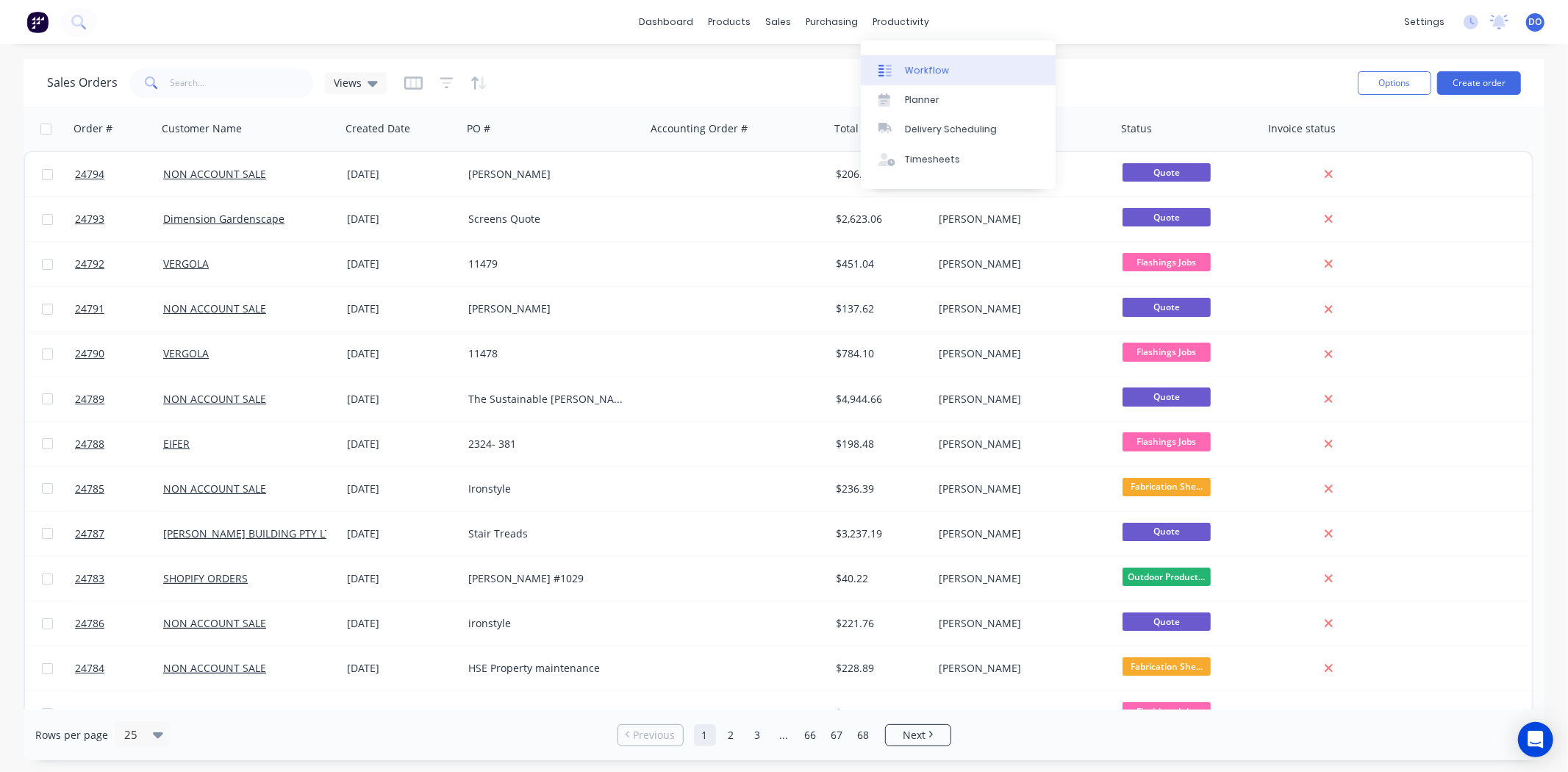
click at [918, 77] on link "Workflow" at bounding box center [958, 70] width 195 height 30
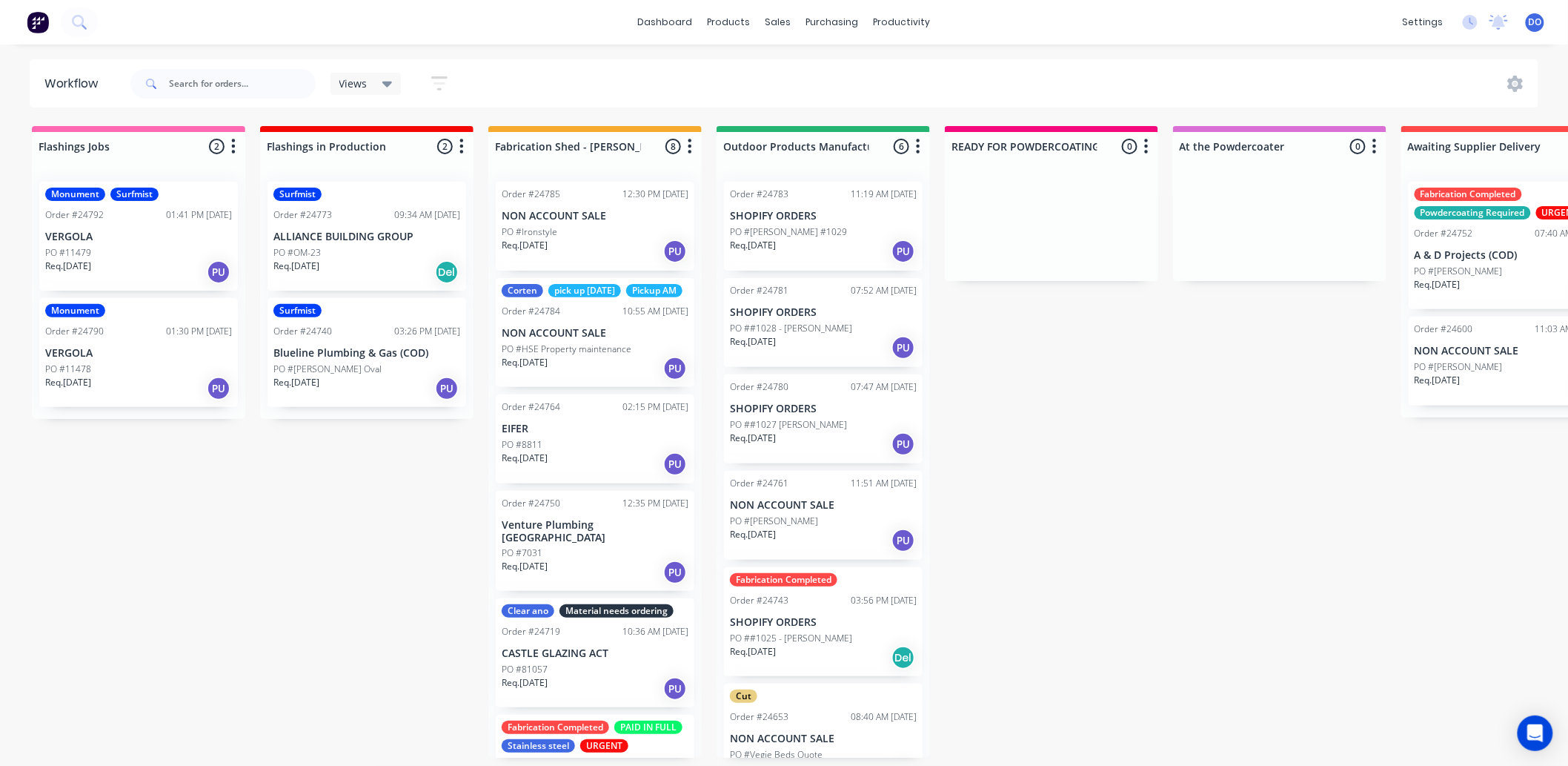
scroll to position [4, 0]
click at [1172, 521] on div "Flashings Jobs 2 Status colour #FF69B4 hex #FF69B4 Save Cancel Notifications Em…" at bounding box center [1547, 441] width 3117 height 632
click at [799, 70] on link "Sales Orders" at bounding box center [857, 75] width 196 height 30
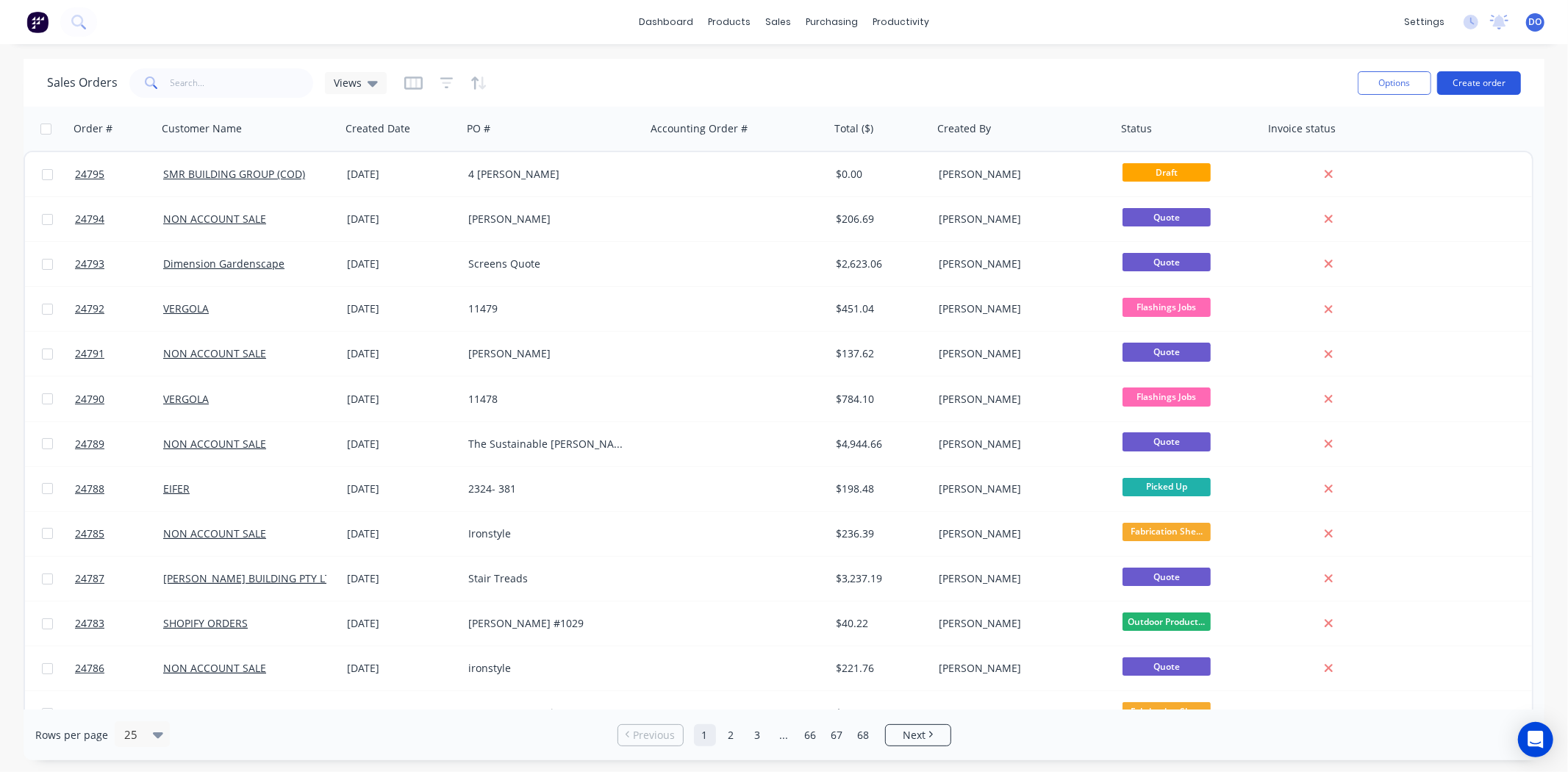
click at [1515, 77] on button "Create order" at bounding box center [1479, 83] width 84 height 24
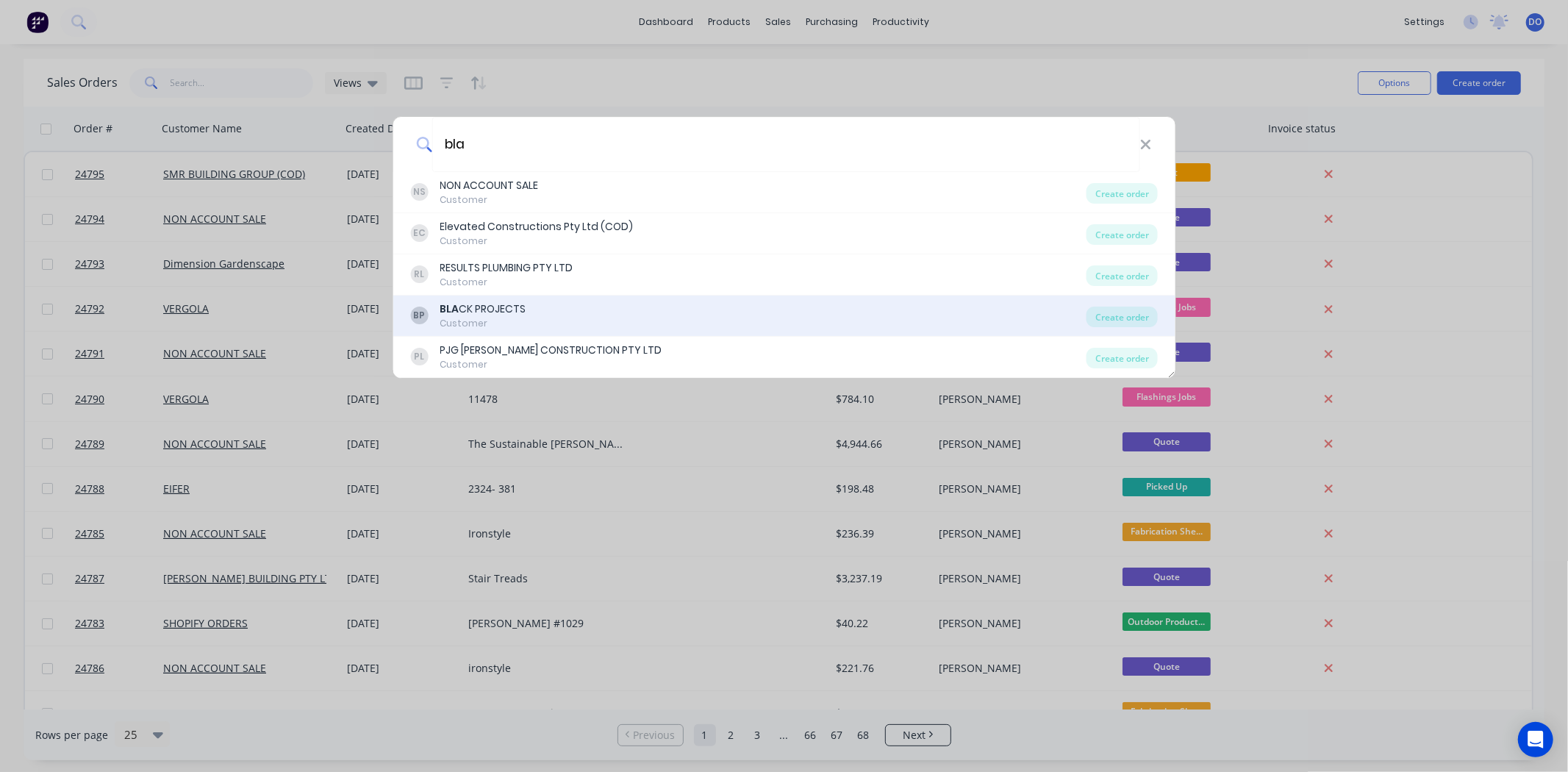
type input "bla"
click at [568, 311] on div "BP BLA CK PROJECTS Customer" at bounding box center [748, 316] width 676 height 29
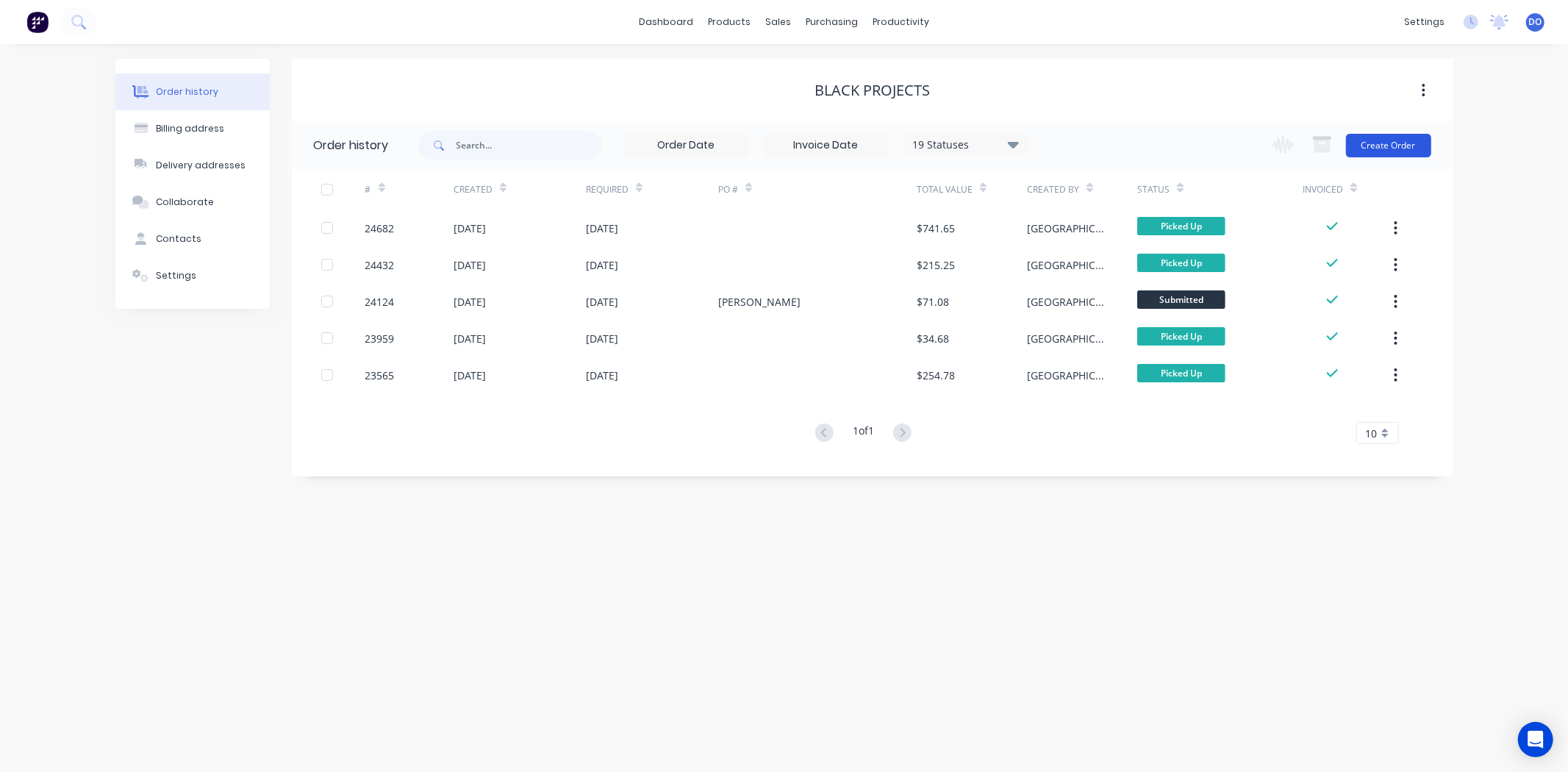
click at [1403, 147] on button "Create Order" at bounding box center [1388, 146] width 85 height 24
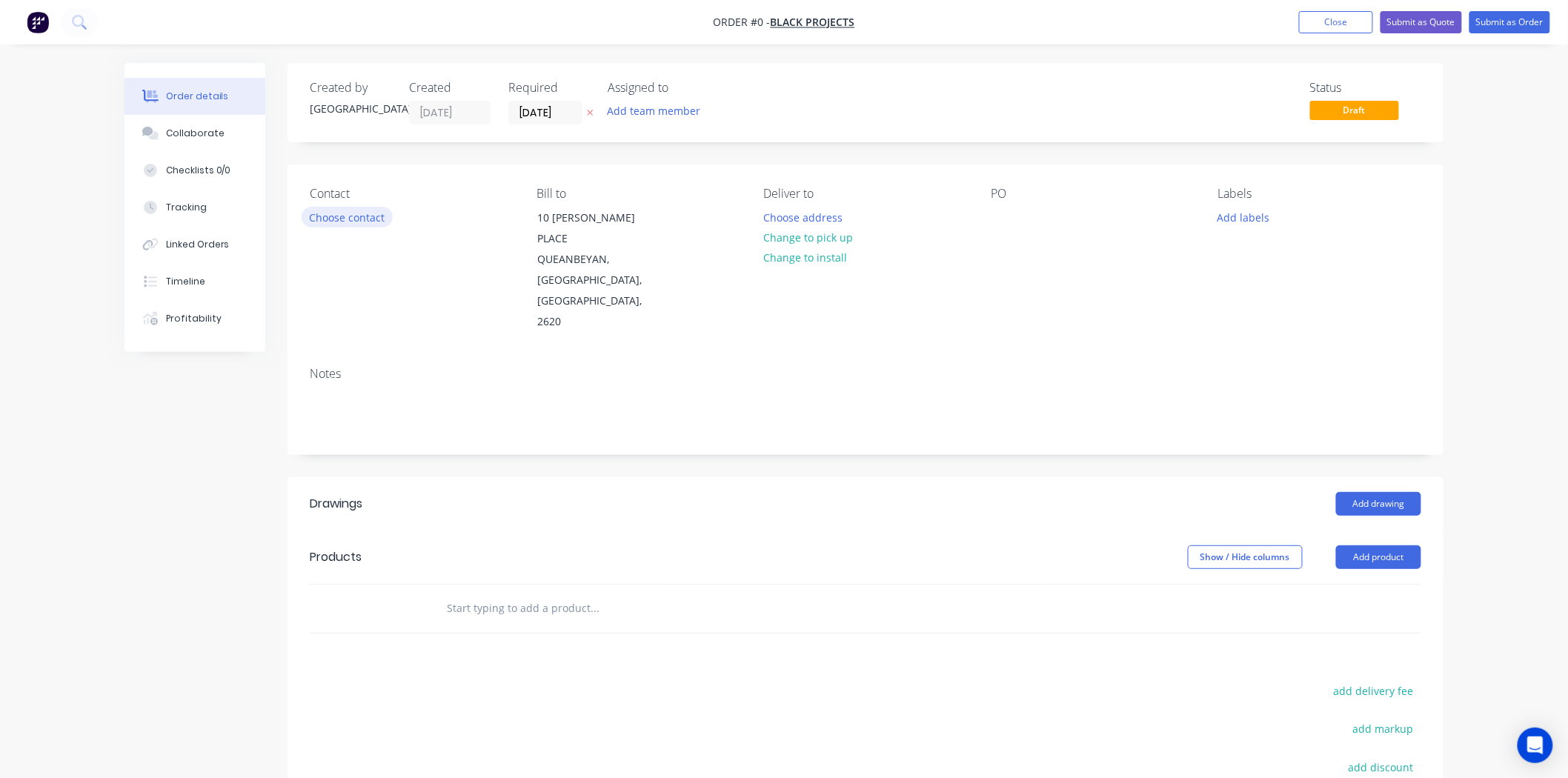
click at [328, 217] on button "Choose contact" at bounding box center [348, 216] width 91 height 20
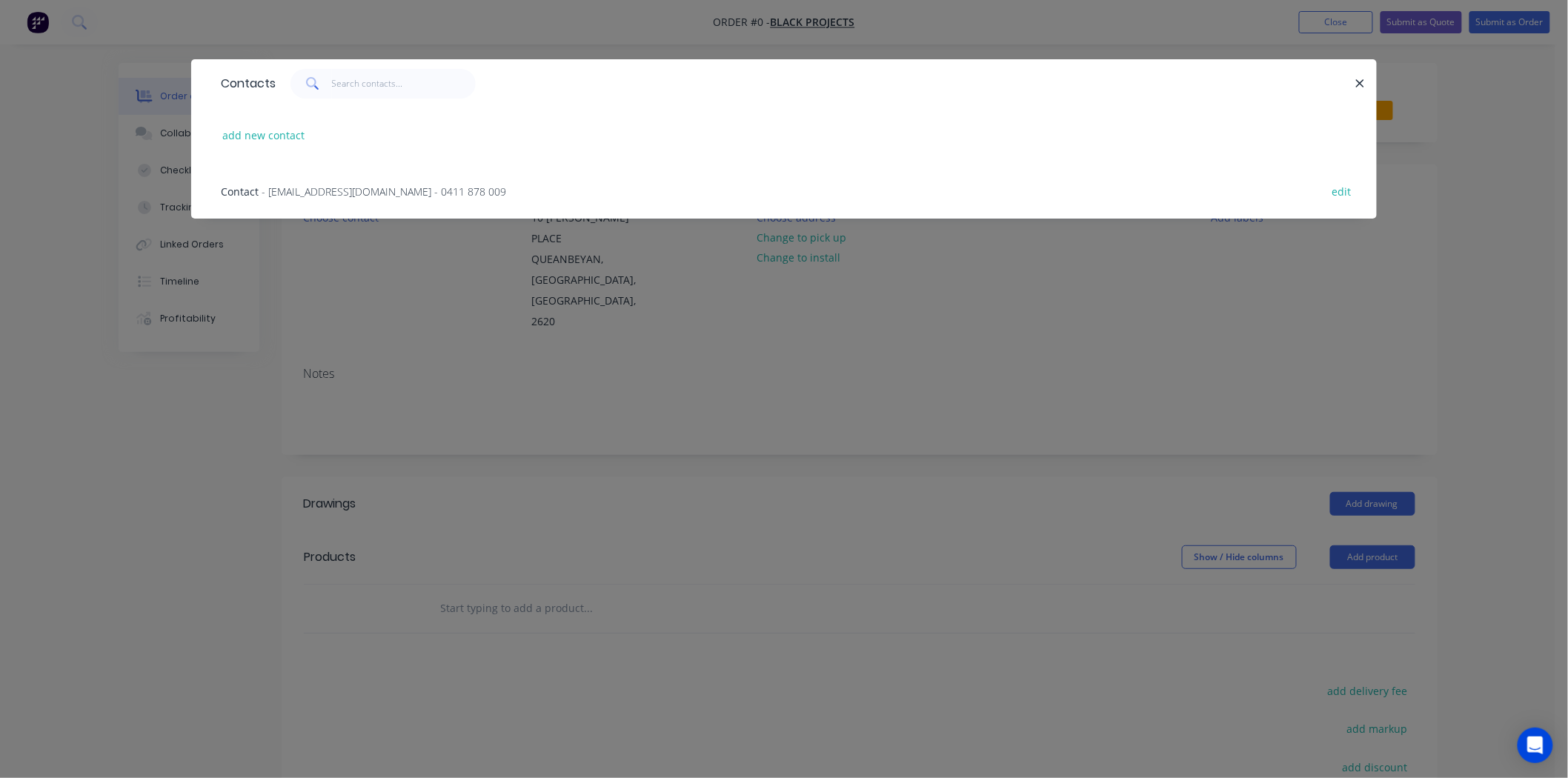
click at [346, 197] on div "Contact - JB013@YAHOO.COM - 0411 878 009" at bounding box center [363, 191] width 285 height 16
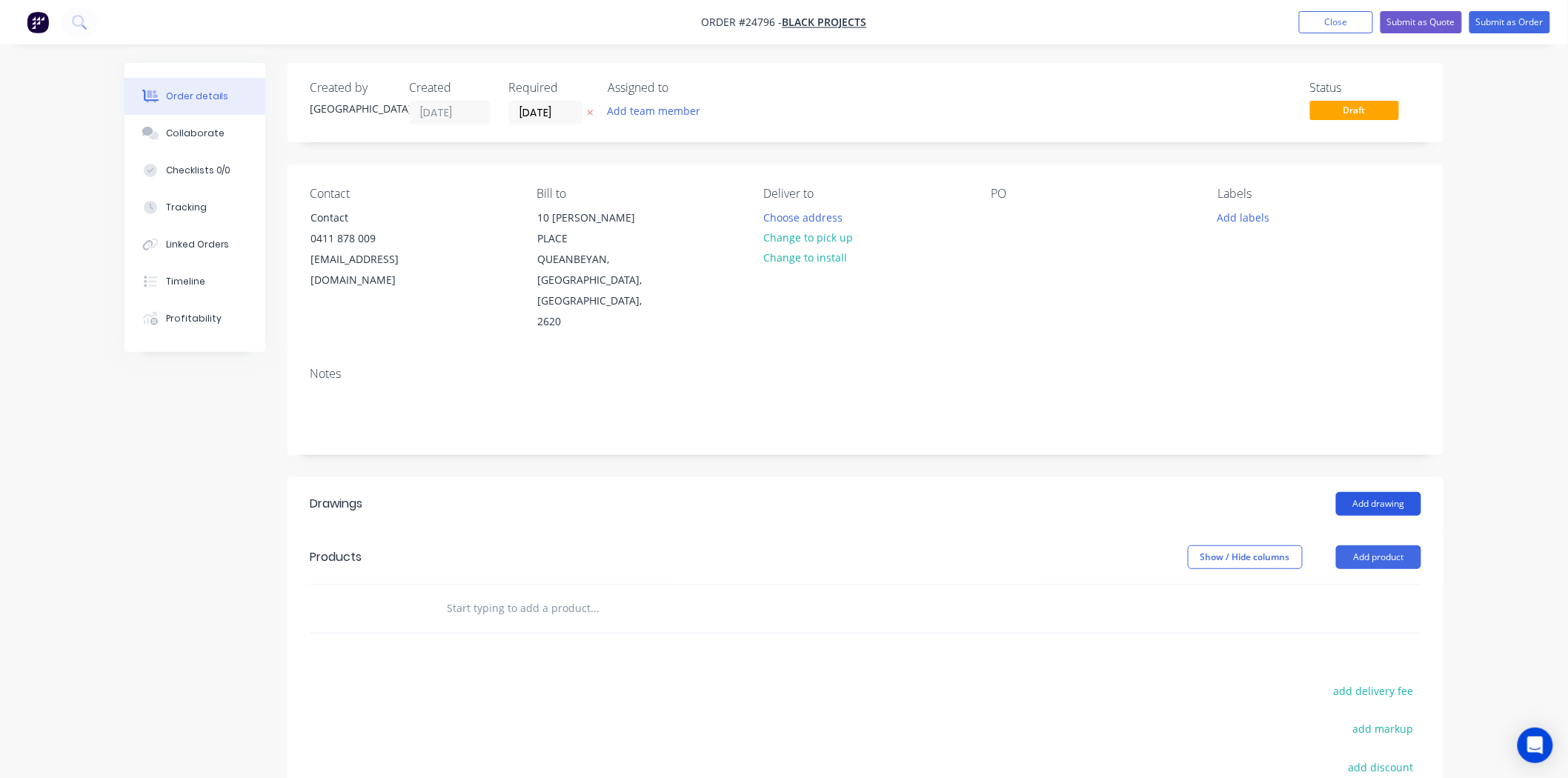
click at [1360, 492] on button "Add drawing" at bounding box center [1379, 504] width 85 height 24
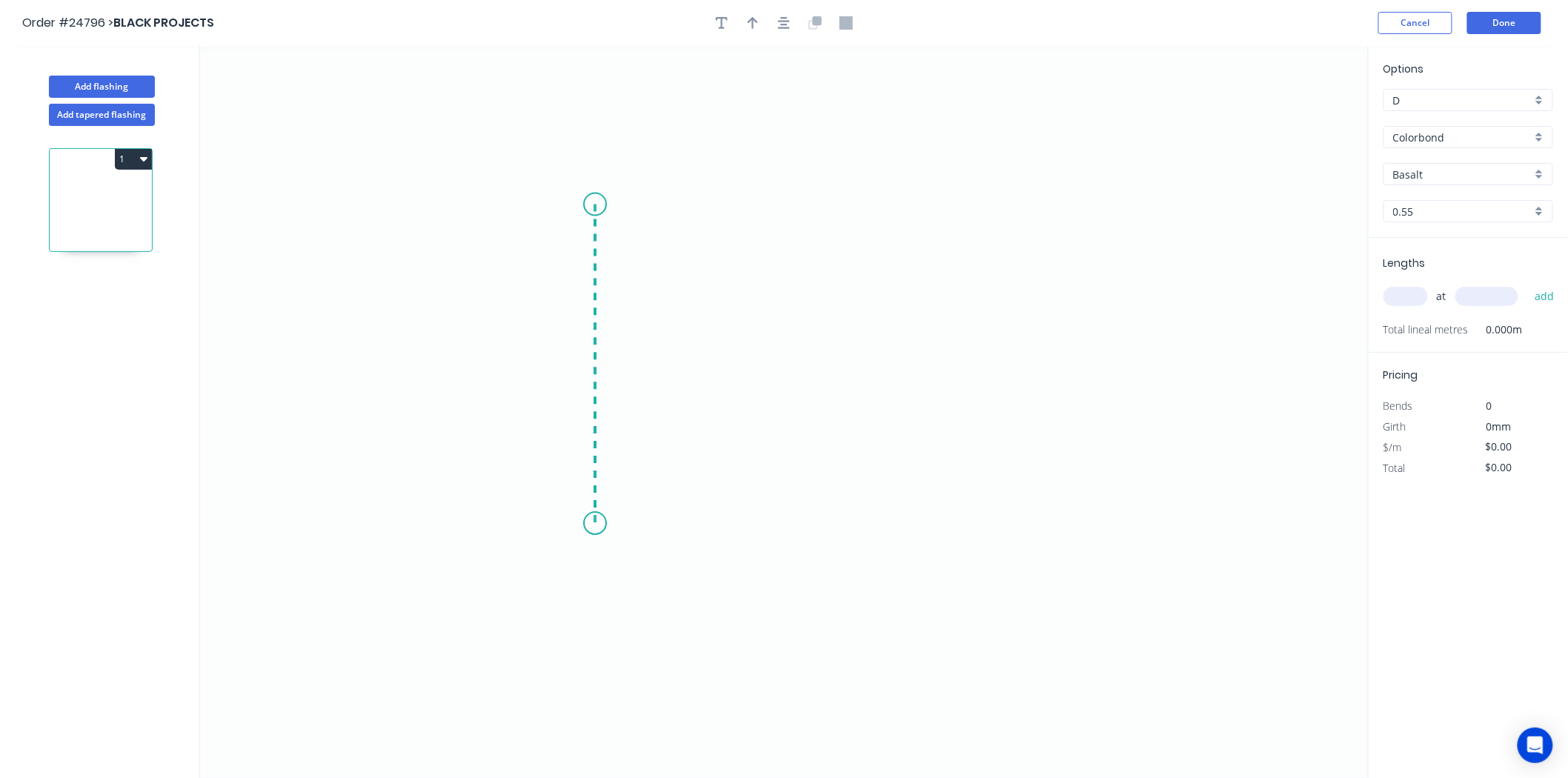
drag, startPoint x: 595, startPoint y: 204, endPoint x: 593, endPoint y: 523, distance: 319.0
click at [593, 523] on icon "0" at bounding box center [784, 411] width 1169 height 732
click at [1046, 529] on icon "0 ?" at bounding box center [784, 411] width 1169 height 732
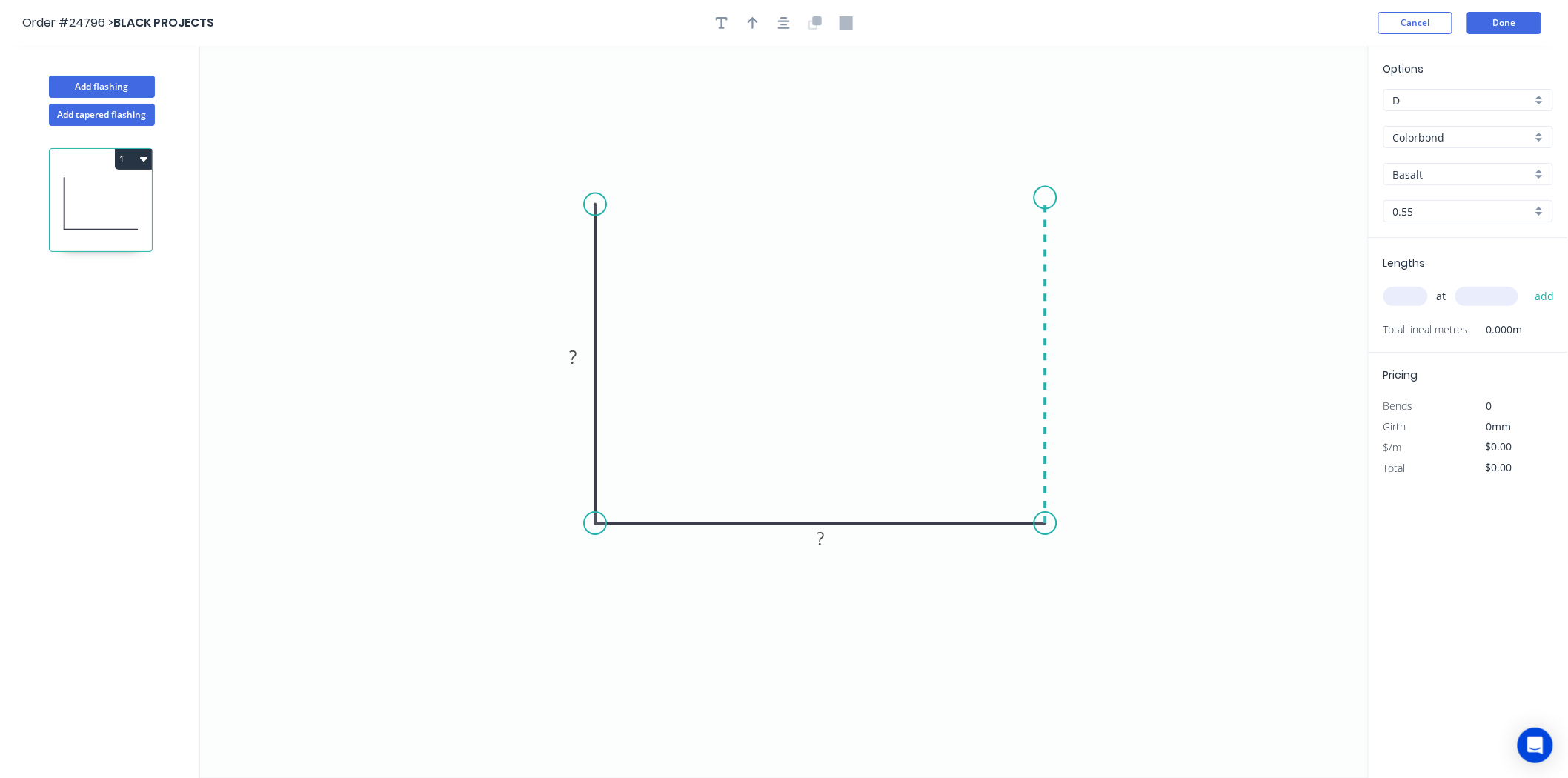
click at [1053, 198] on icon "0 ? ?" at bounding box center [784, 411] width 1169 height 732
click at [554, 343] on rect at bounding box center [573, 356] width 48 height 30
click at [567, 350] on rect at bounding box center [575, 359] width 30 height 21
click at [1075, 360] on rect at bounding box center [1068, 354] width 30 height 21
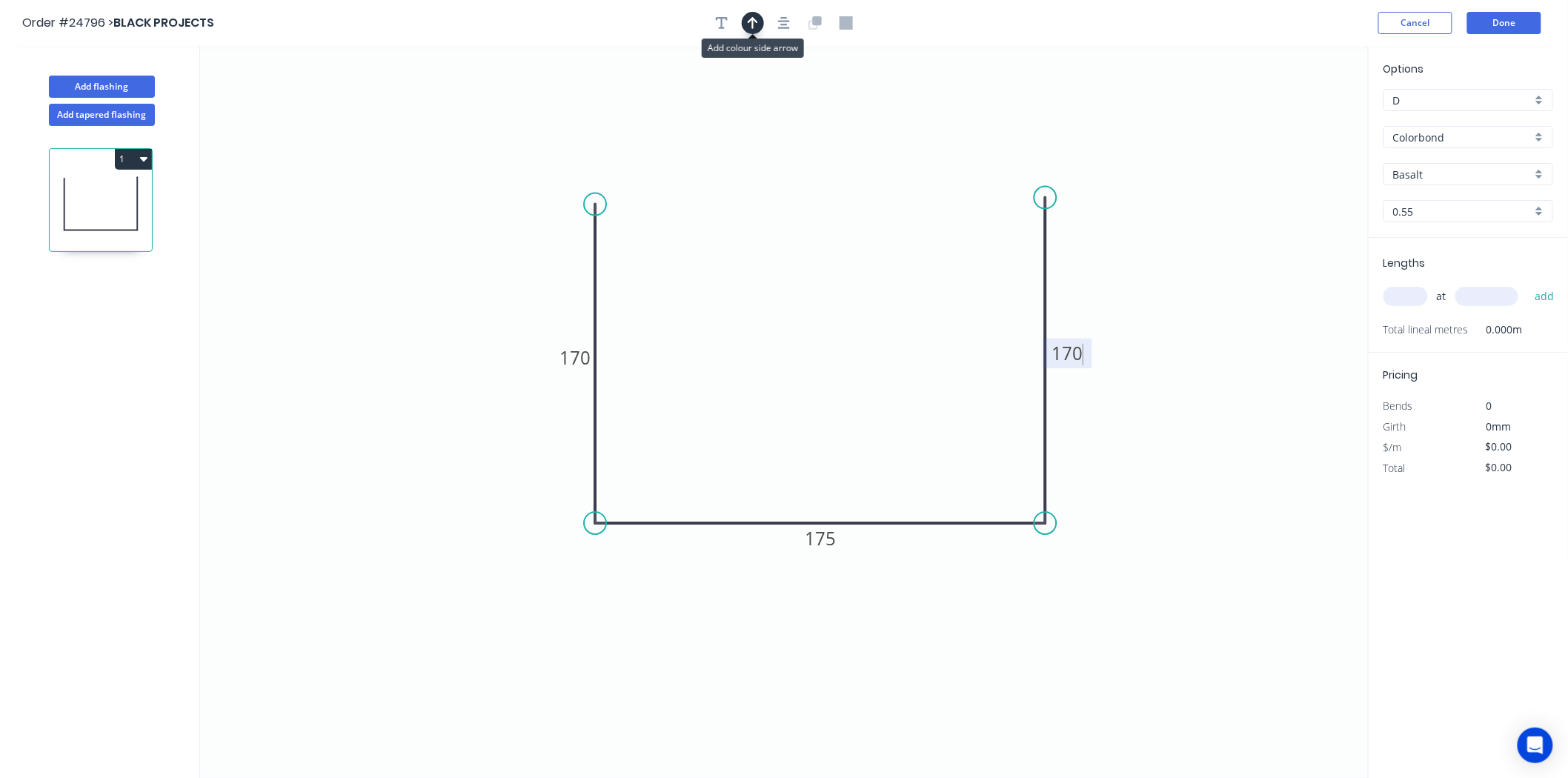
click at [764, 22] on button "button" at bounding box center [753, 23] width 22 height 22
type input "$23.50"
click at [1298, 118] on icon at bounding box center [1294, 103] width 13 height 47
drag, startPoint x: 1298, startPoint y: 118, endPoint x: 1121, endPoint y: 314, distance: 264.1
click at [1121, 314] on icon at bounding box center [1133, 301] width 43 height 43
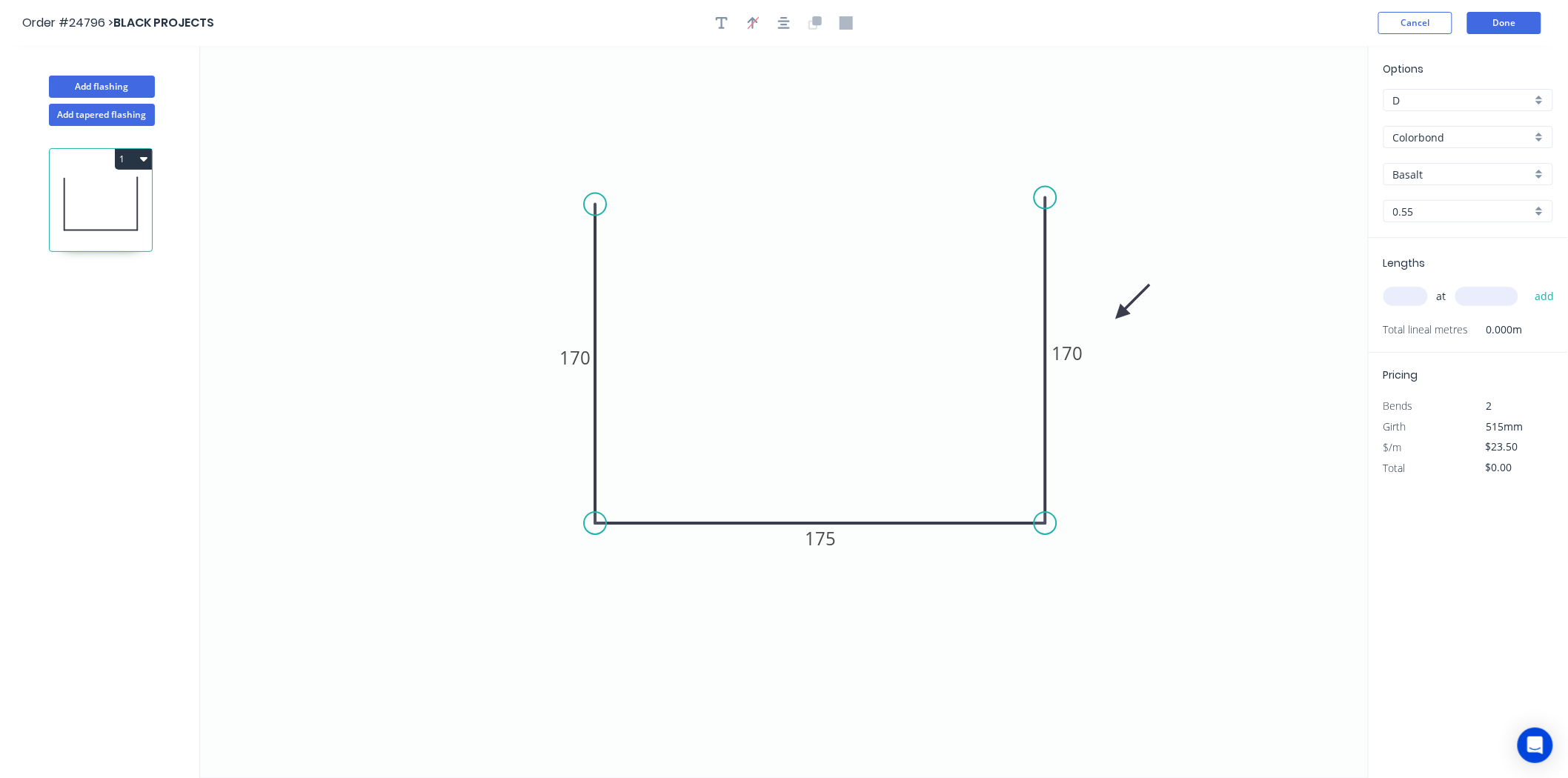
click at [1485, 174] on input "Basalt" at bounding box center [1462, 174] width 139 height 16
click at [1476, 264] on div "Surfmist" at bounding box center [1468, 258] width 169 height 26
type input "Surfmist"
click at [1420, 295] on input "text" at bounding box center [1405, 297] width 44 height 19
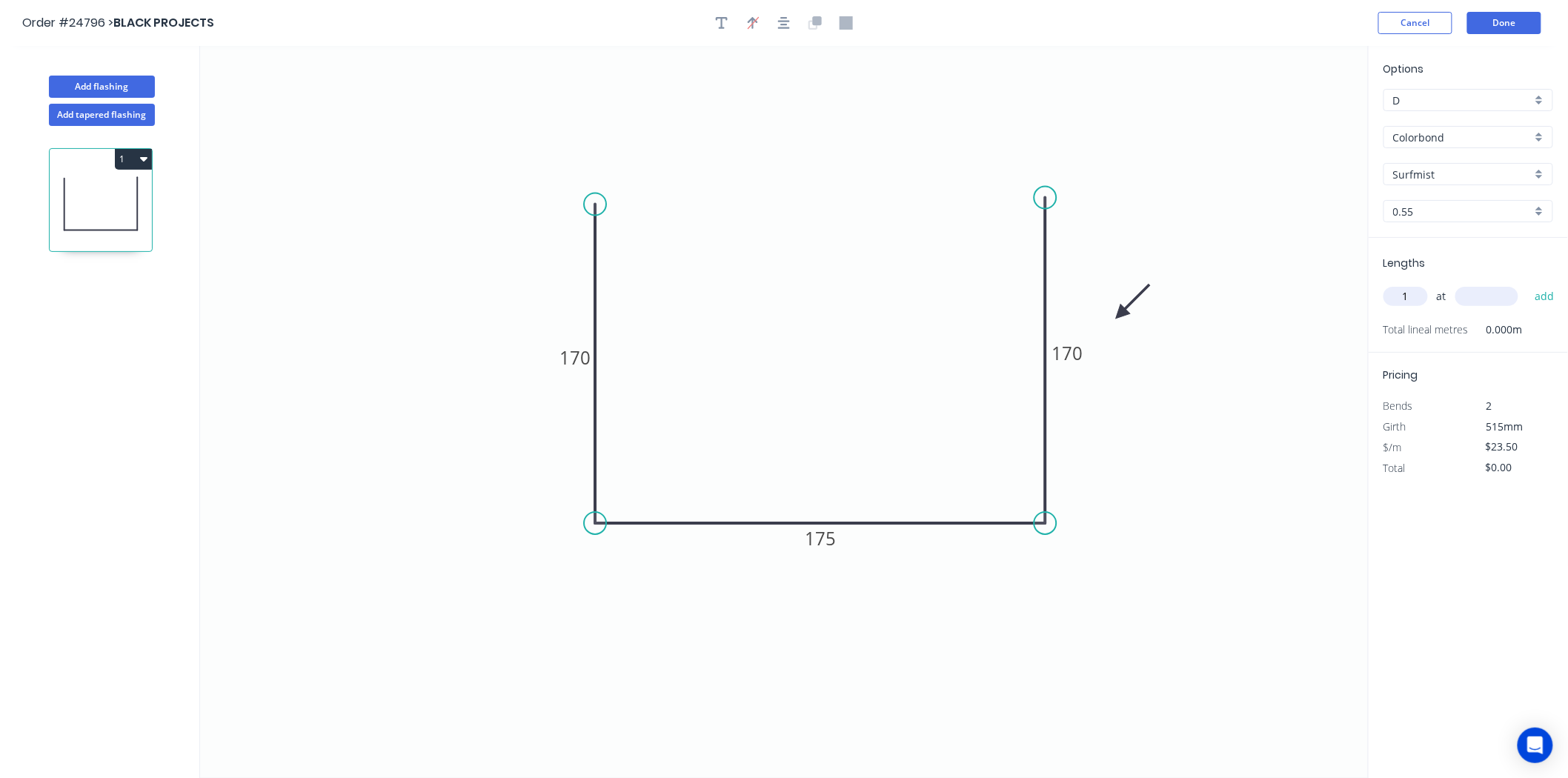
type input "1"
type input "500"
click at [1528, 284] on button "add" at bounding box center [1545, 297] width 34 height 25
click at [143, 153] on icon "button" at bounding box center [144, 159] width 7 height 12
click at [126, 189] on div "Duplicate" at bounding box center [82, 195] width 114 height 22
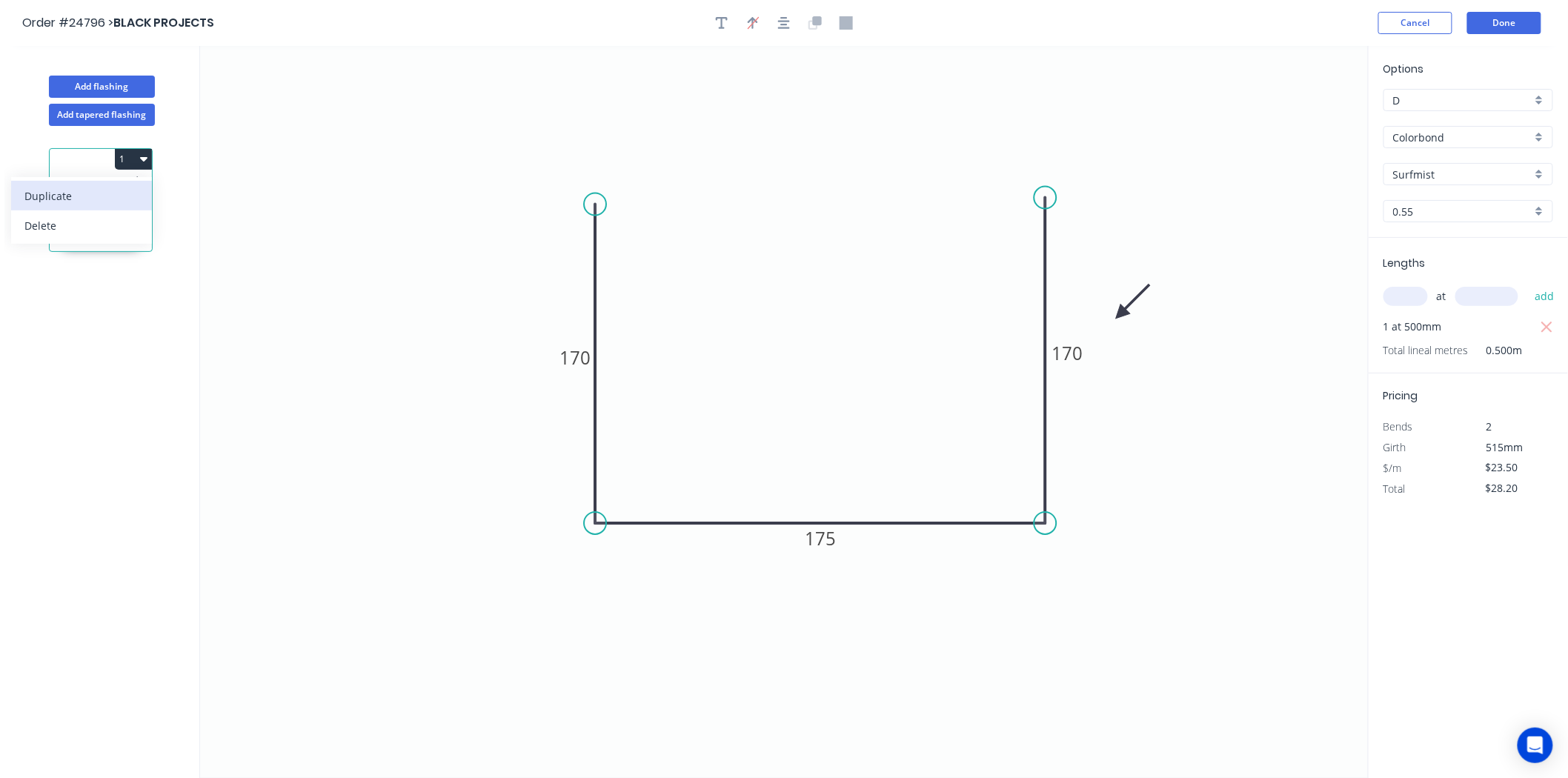
type input "$0.00"
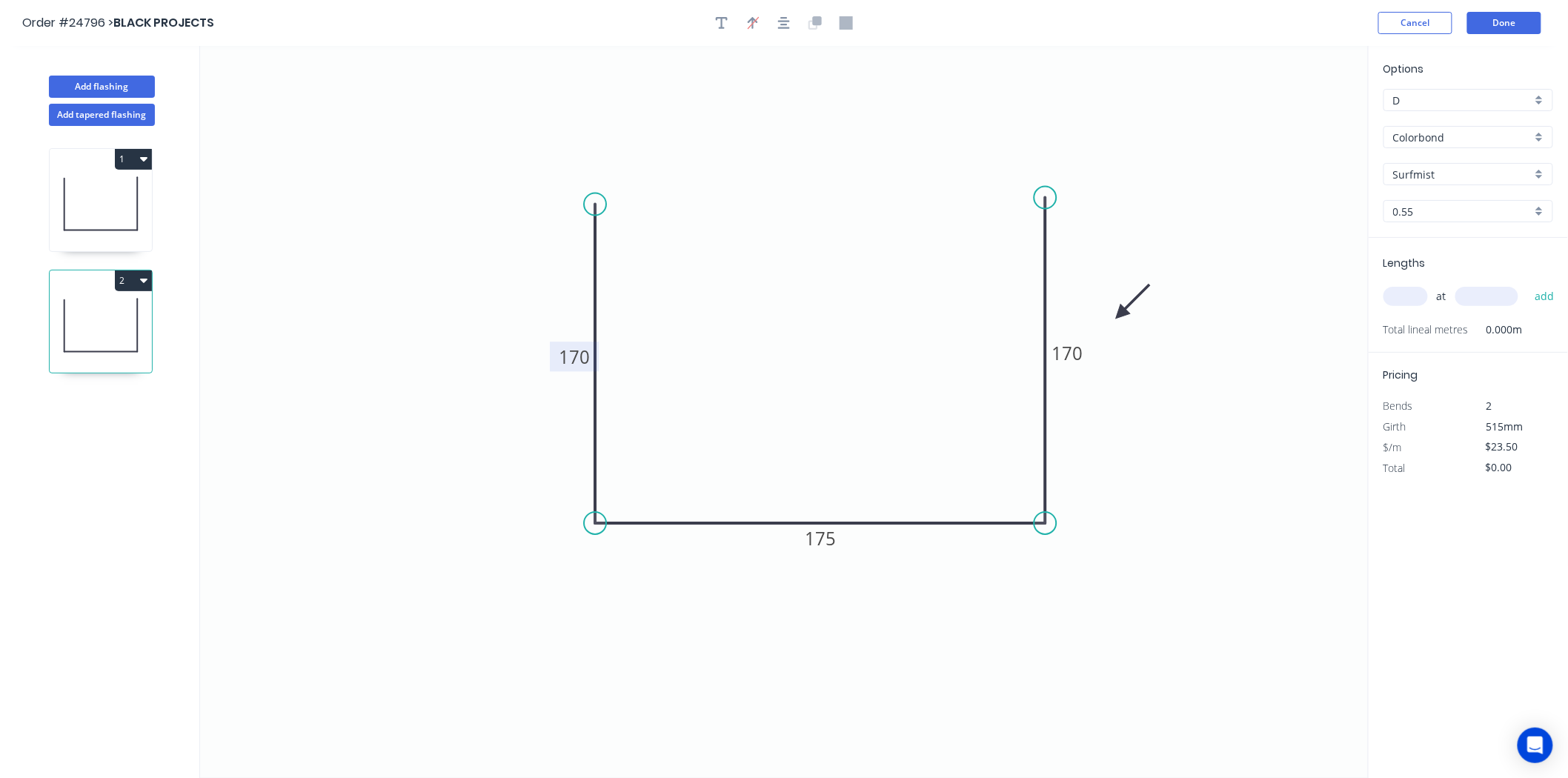
click at [554, 361] on rect at bounding box center [574, 356] width 49 height 30
click at [574, 358] on tspan "170" at bounding box center [575, 356] width 31 height 25
click at [1317, 484] on icon "0 105 180 105" at bounding box center [784, 411] width 1169 height 732
type input "$16.80"
click at [1402, 301] on input "text" at bounding box center [1405, 297] width 44 height 19
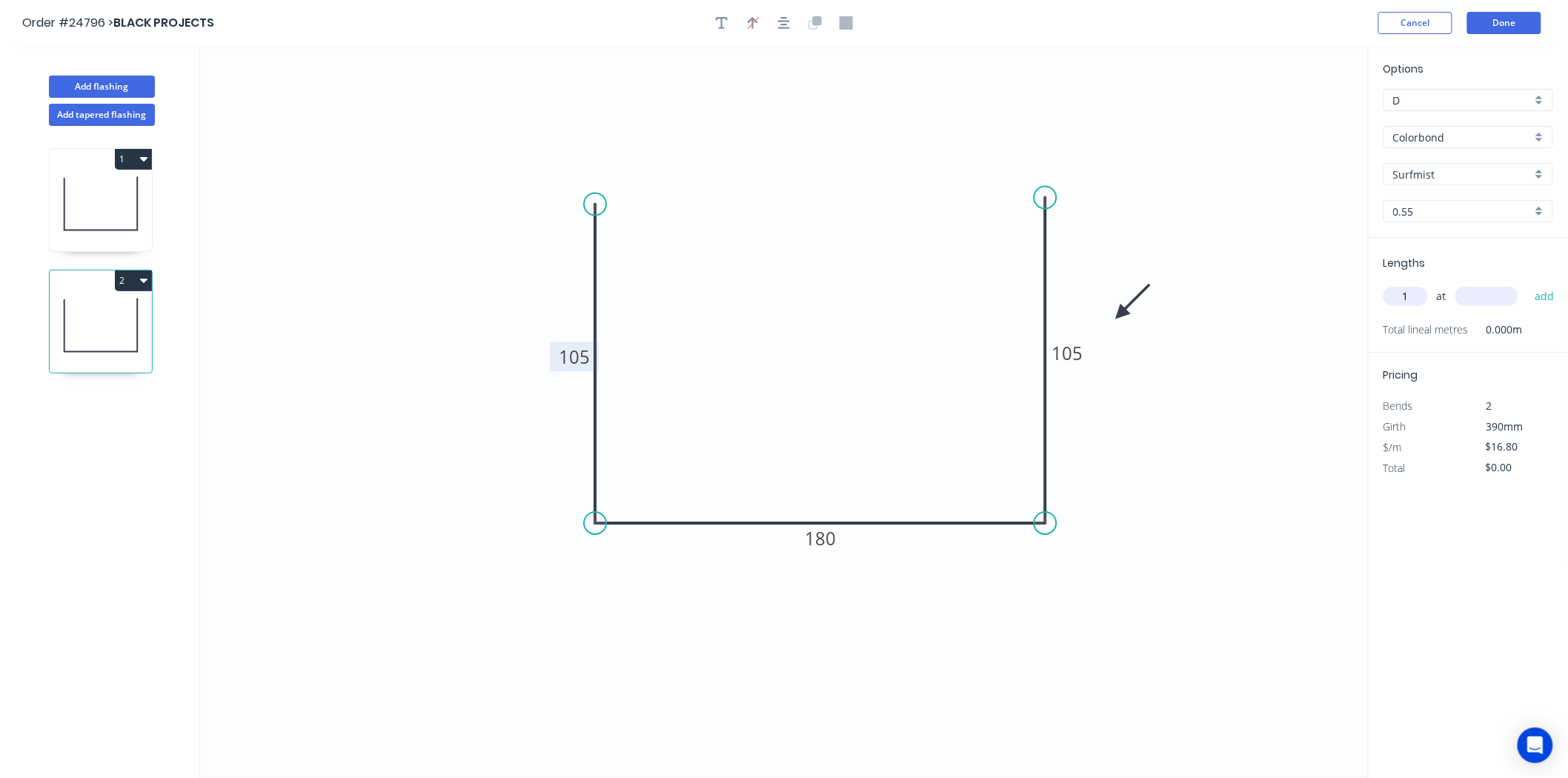
type input "1"
type input "500"
click at [1528, 284] on button "add" at bounding box center [1545, 297] width 34 height 25
type input "$20.16"
click at [1488, 16] on button "Done" at bounding box center [1504, 23] width 74 height 22
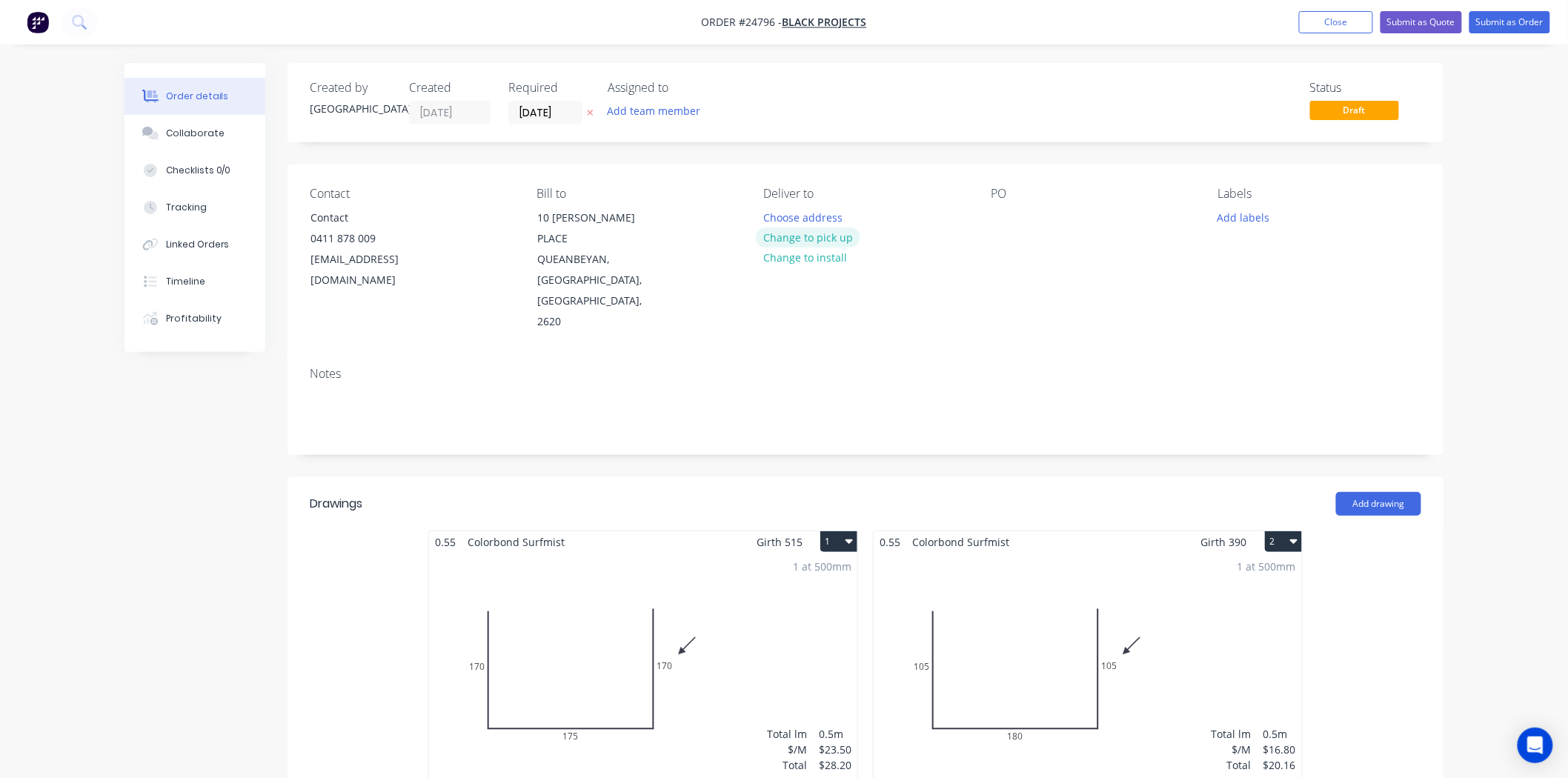
click at [772, 234] on button "Change to pick up" at bounding box center [808, 237] width 105 height 20
click at [1498, 22] on button "Submit as Order" at bounding box center [1510, 22] width 81 height 22
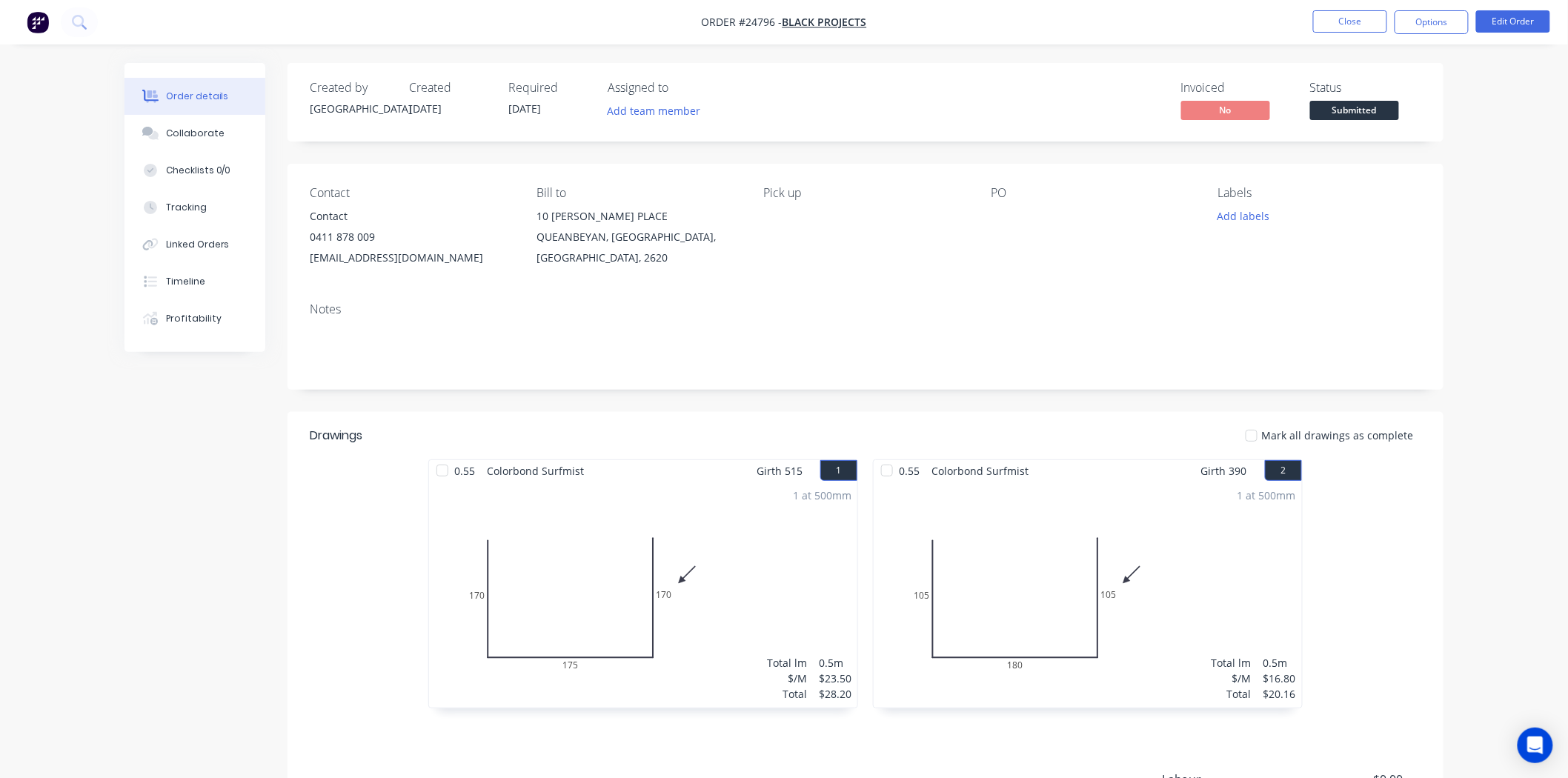
click at [1258, 205] on div "Labels Add labels" at bounding box center [1319, 227] width 203 height 82
click at [1257, 209] on button "Add labels" at bounding box center [1244, 216] width 68 height 20
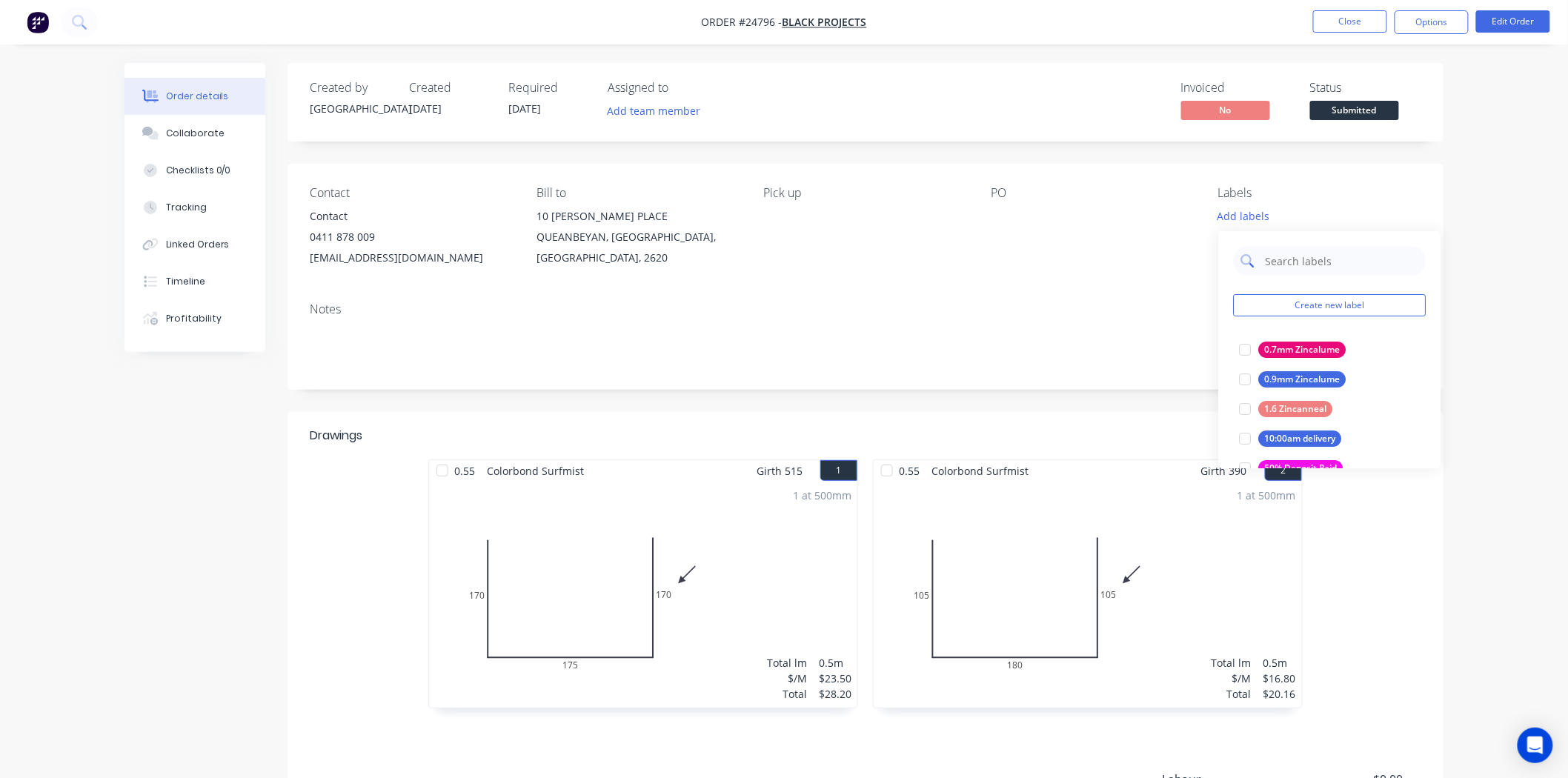
click at [1268, 247] on input "text" at bounding box center [1341, 261] width 155 height 30
type input "surf"
click at [1263, 380] on div "Surfmist" at bounding box center [1283, 380] width 48 height 16
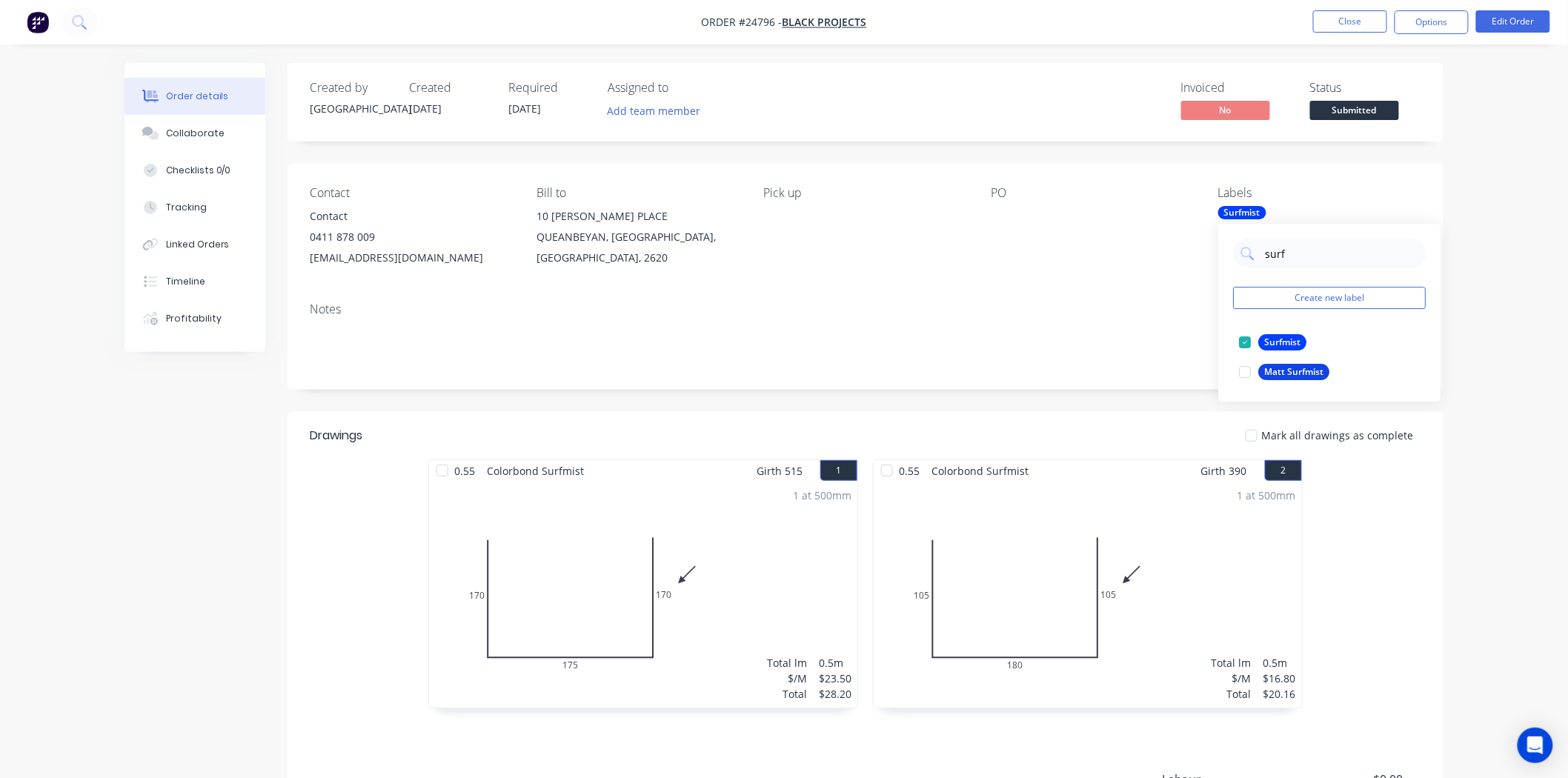
click at [1337, 106] on span "Submitted" at bounding box center [1354, 110] width 89 height 19
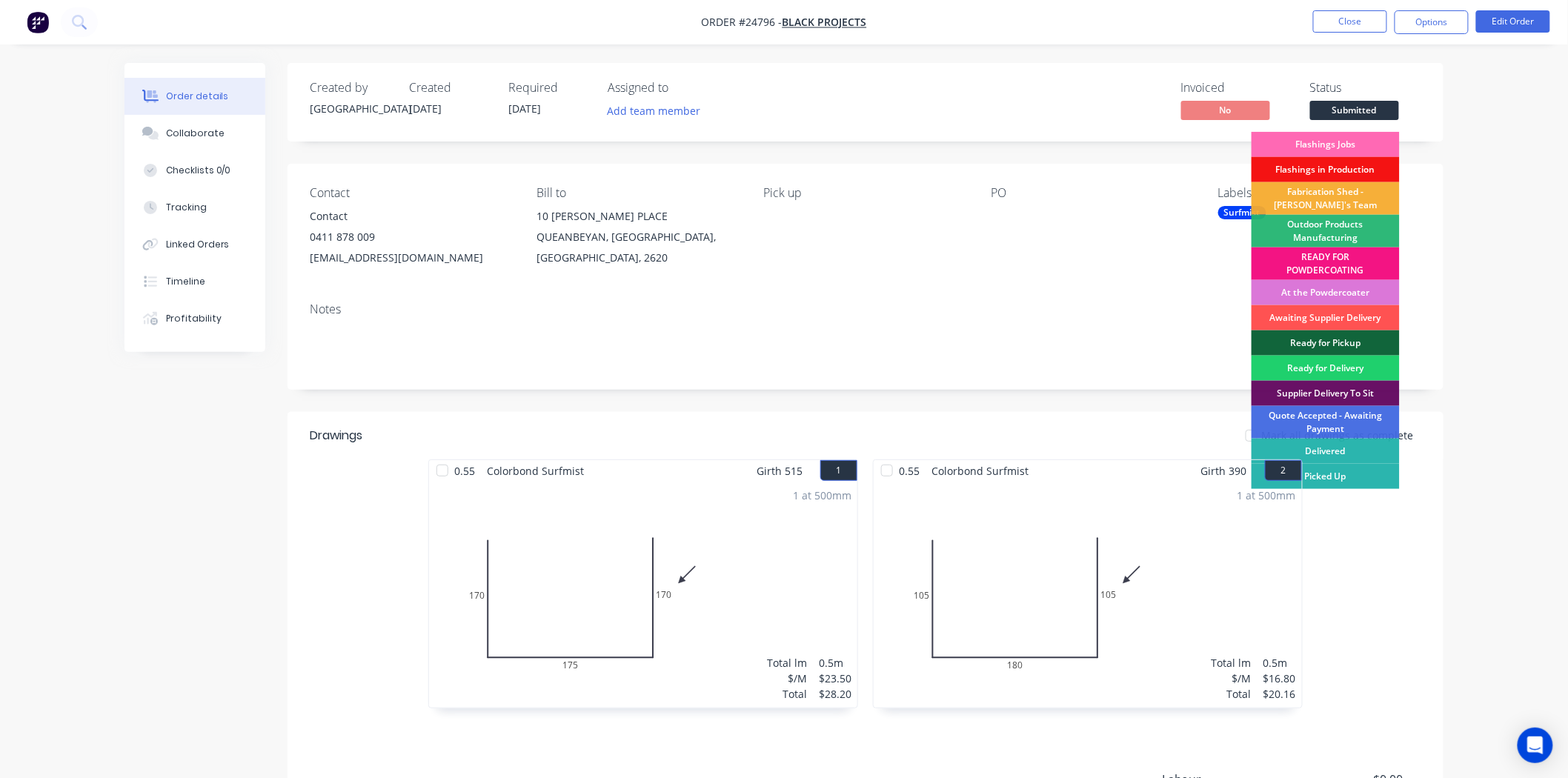
click at [1340, 142] on div "Flashings Jobs" at bounding box center [1326, 145] width 148 height 25
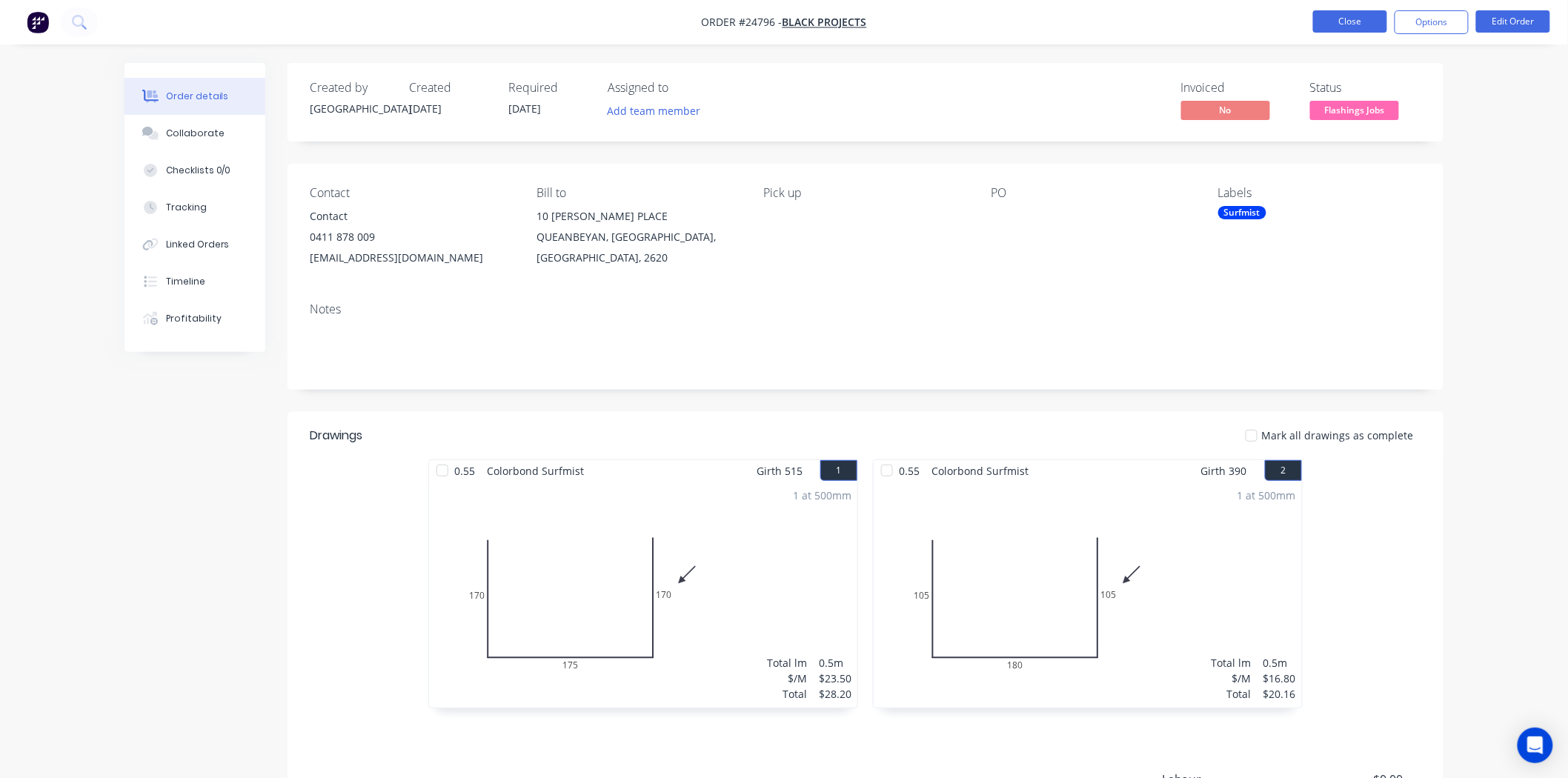
click at [1344, 20] on button "Close" at bounding box center [1350, 22] width 74 height 22
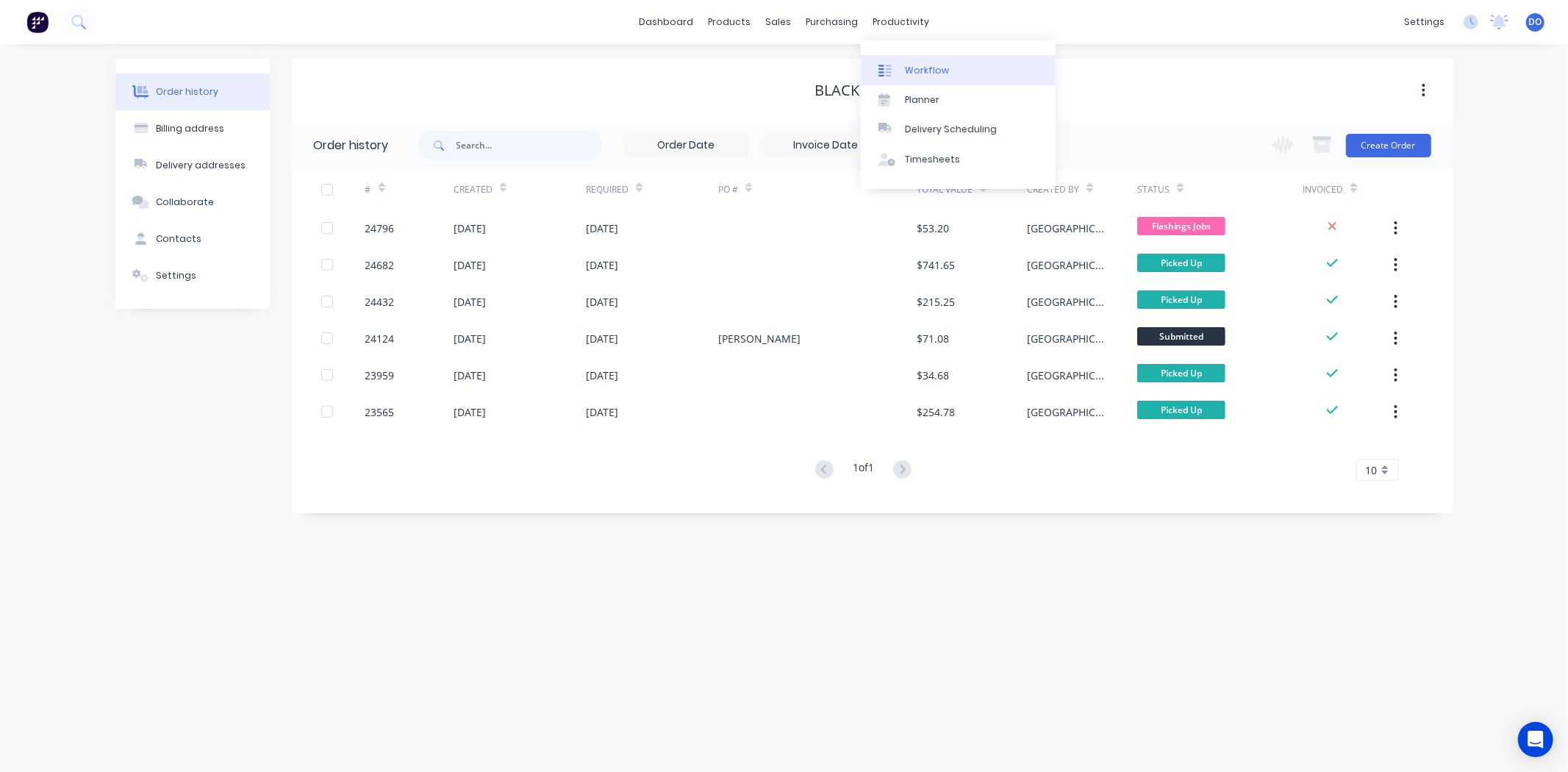
click at [910, 78] on link "Workflow" at bounding box center [958, 70] width 195 height 30
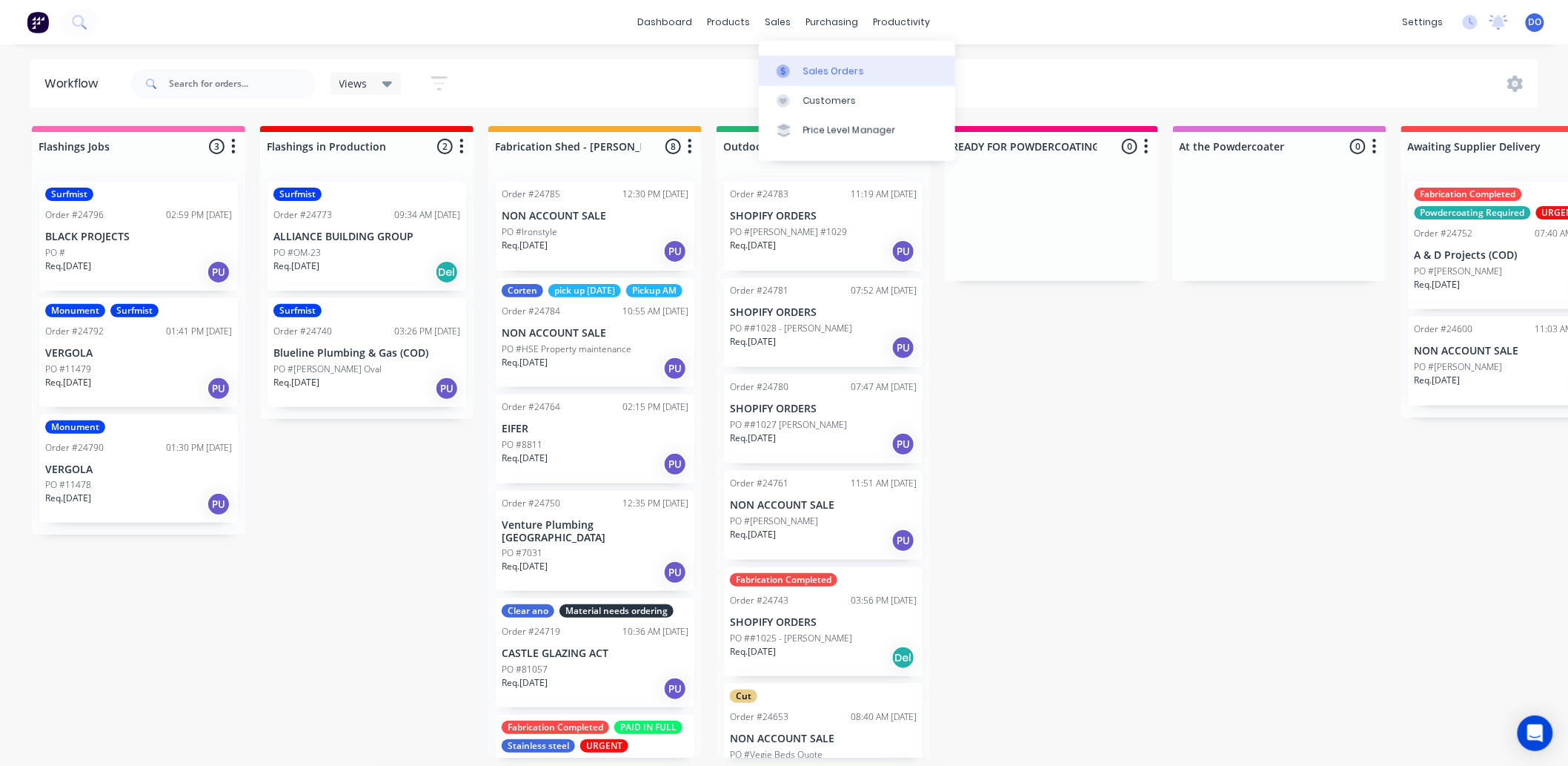
click at [783, 61] on link "Sales Orders" at bounding box center [857, 70] width 196 height 30
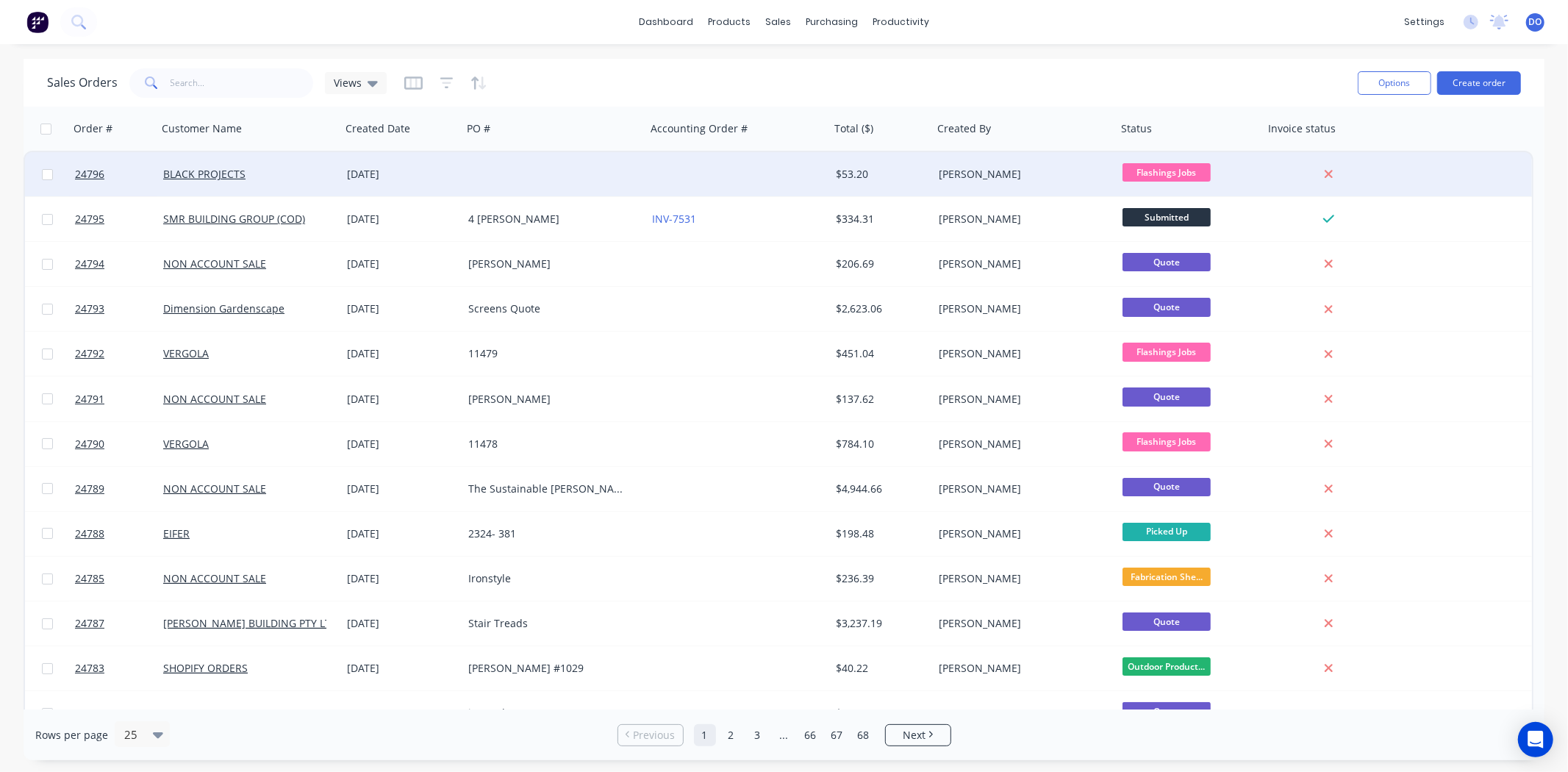
click at [613, 166] on div at bounding box center [554, 174] width 184 height 44
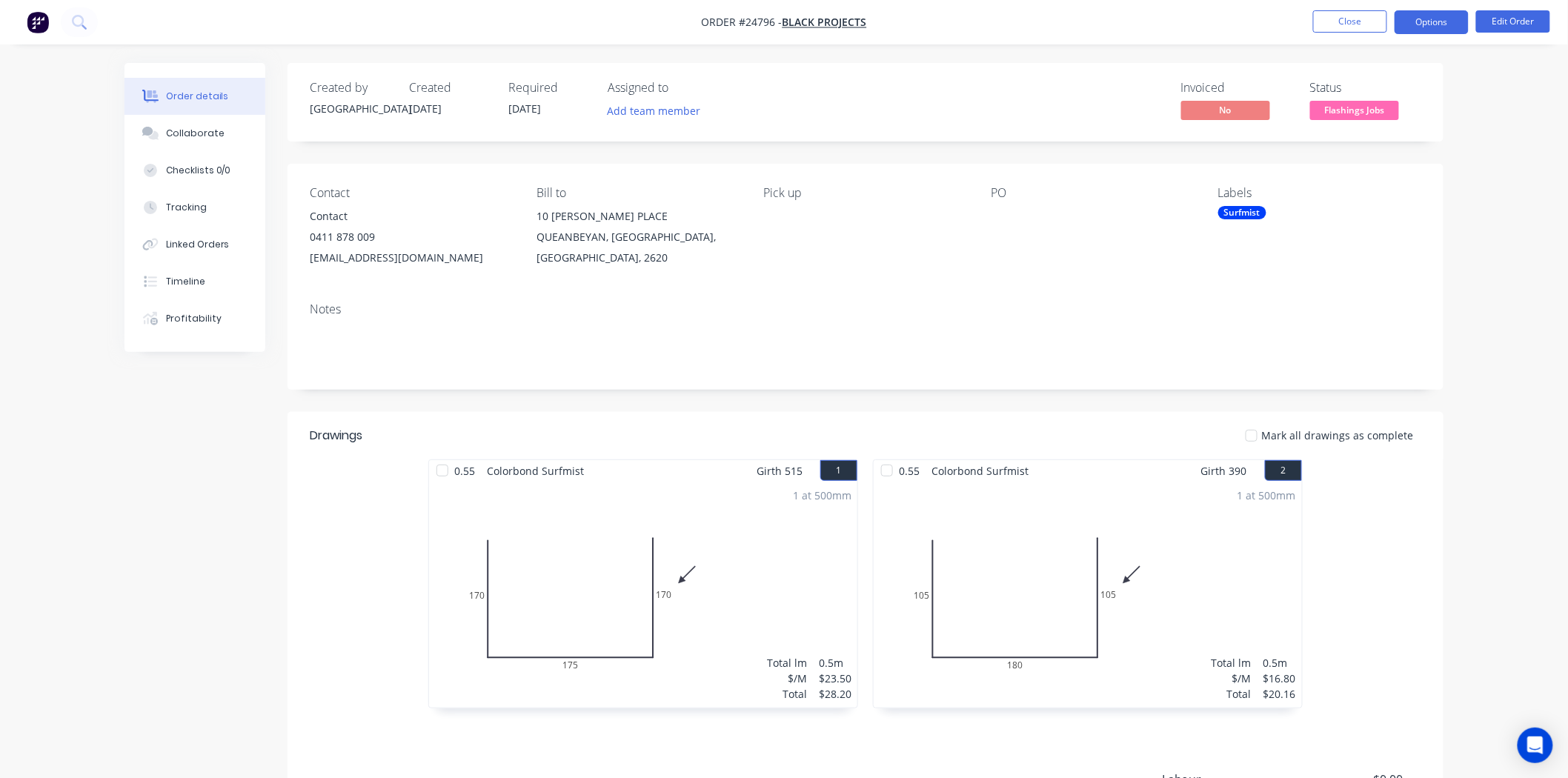
click at [1442, 27] on button "Options" at bounding box center [1432, 22] width 74 height 24
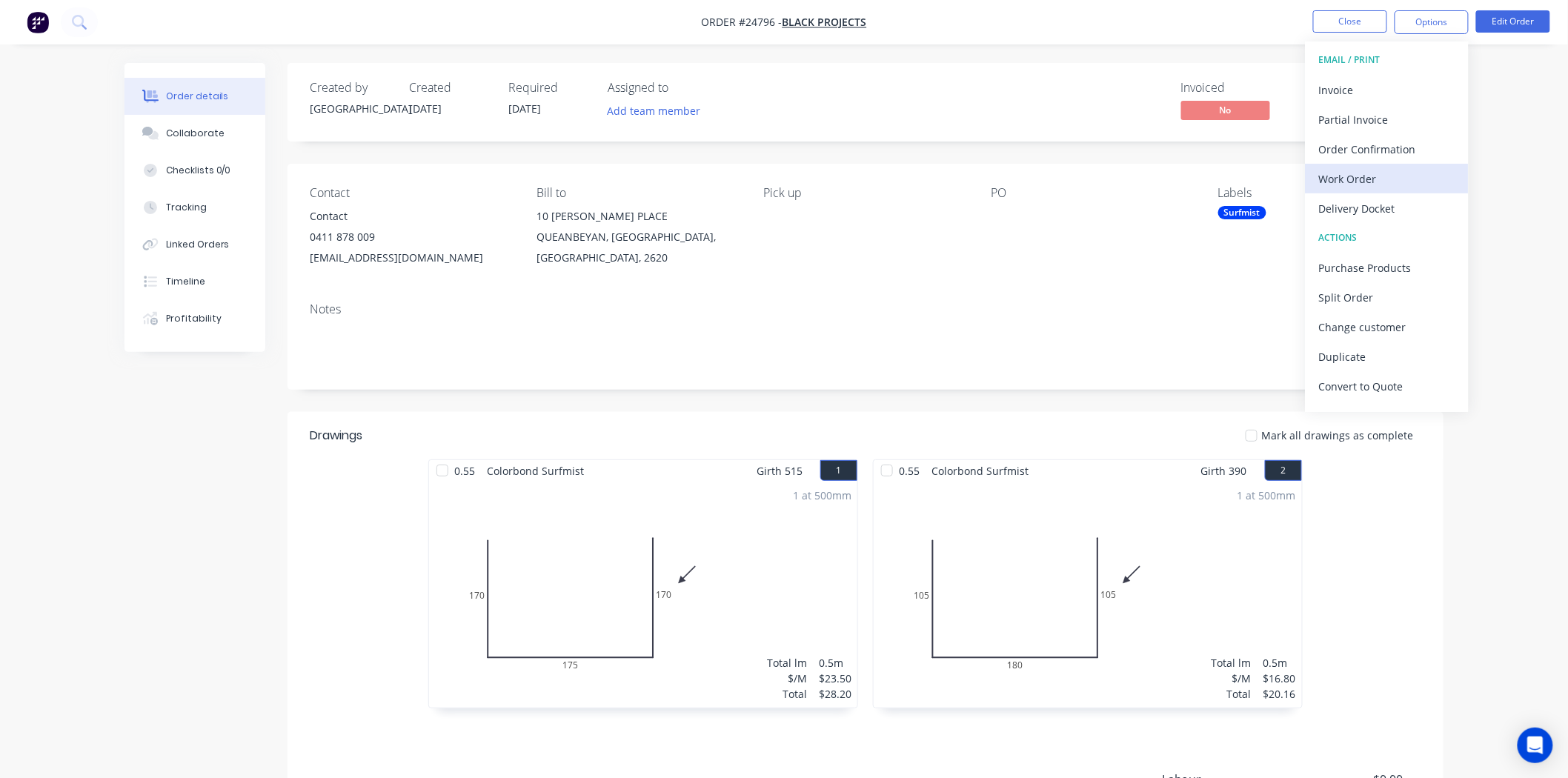
click at [1360, 177] on div "Work Order" at bounding box center [1387, 179] width 136 height 22
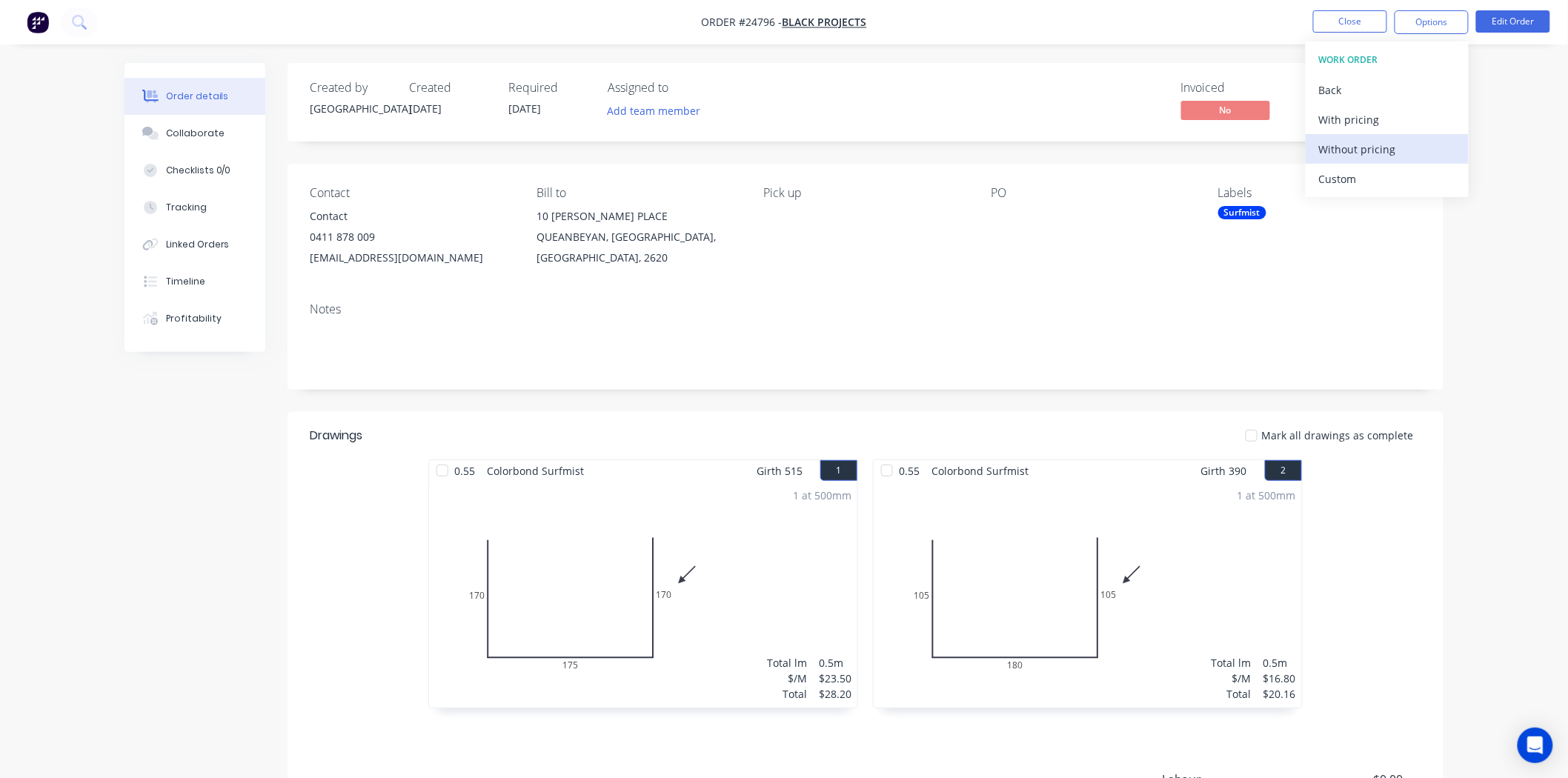
click at [1360, 149] on div "Without pricing" at bounding box center [1387, 149] width 136 height 22
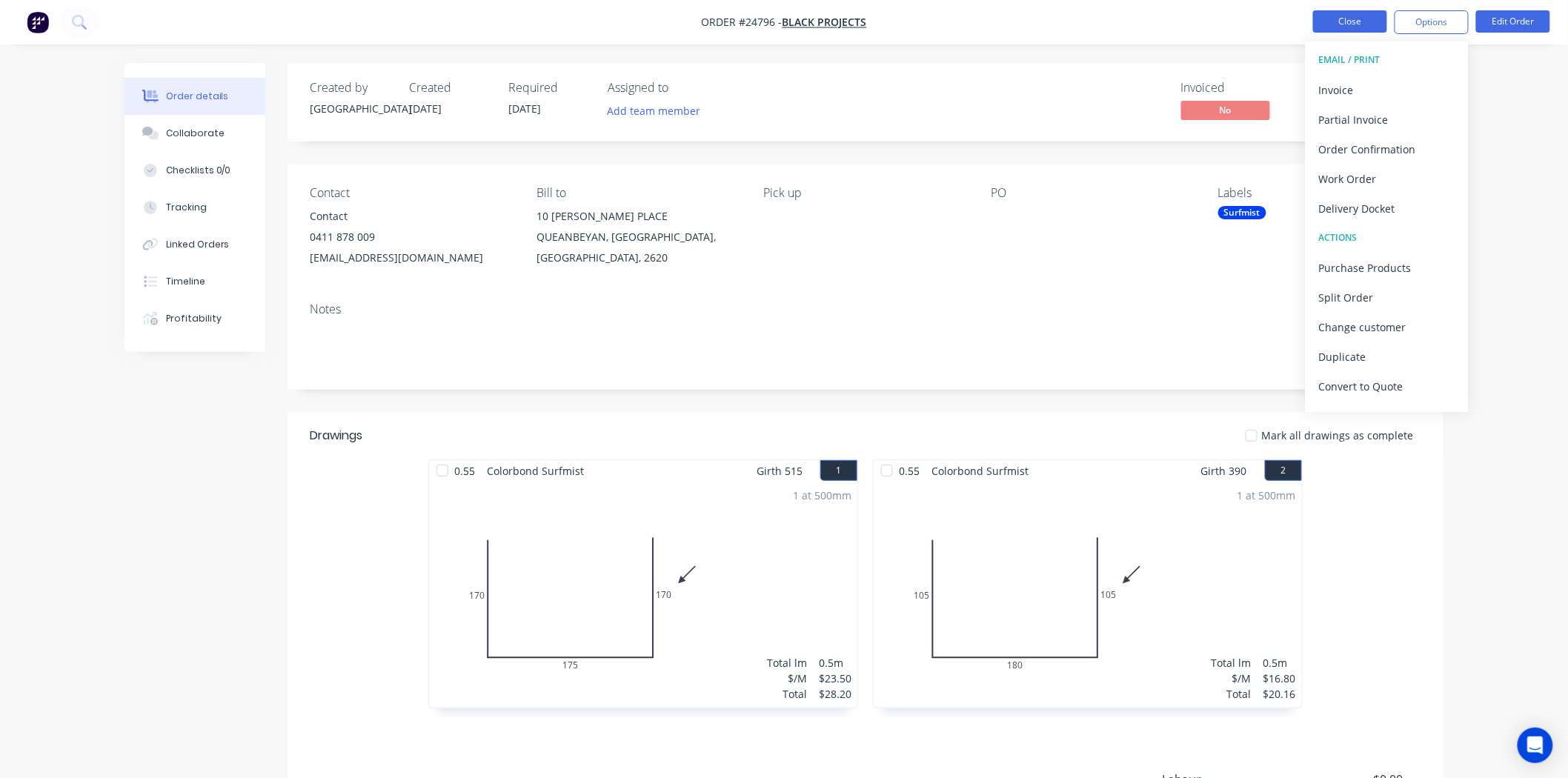
click at [1322, 19] on button "Close" at bounding box center [1350, 22] width 74 height 22
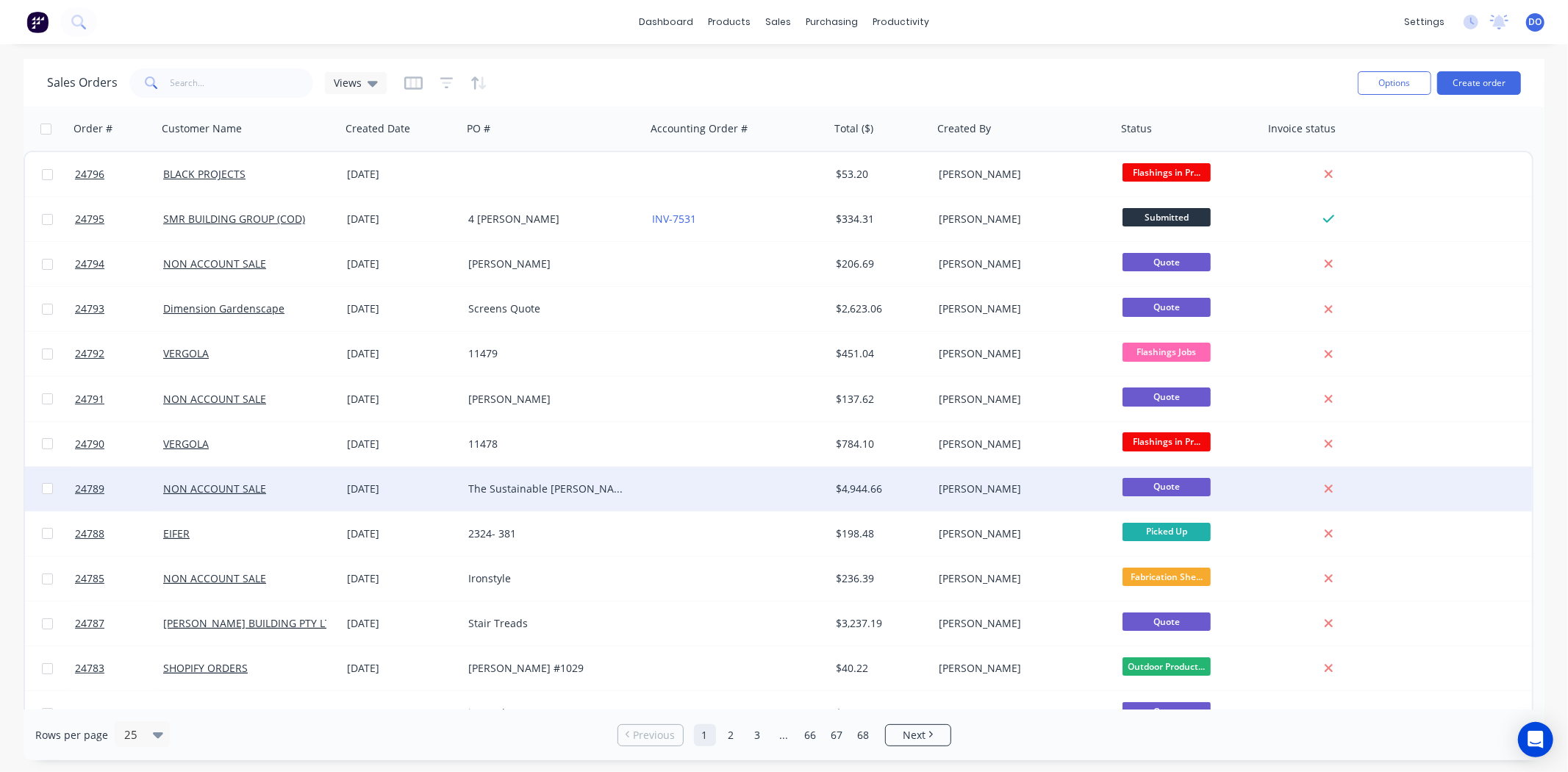
click at [1256, 177] on div "Order # Customer Name Created Date PO # Accounting Order # Total ($) Created By…" at bounding box center [779, 690] width 1510 height 1167
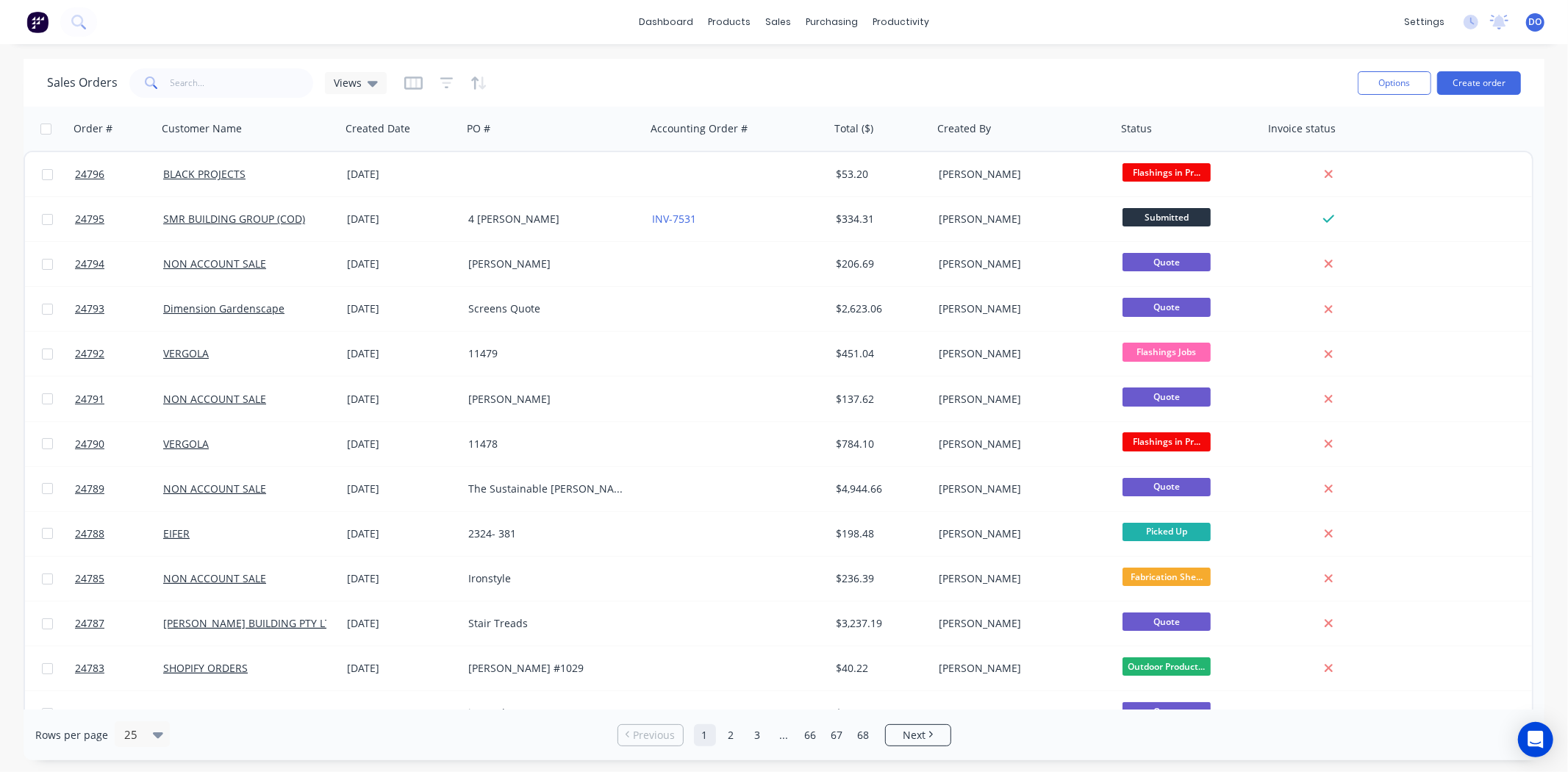
click at [1077, 74] on div "Sales Orders Views" at bounding box center [696, 82] width 1299 height 36
